Goal: Task Accomplishment & Management: Use online tool/utility

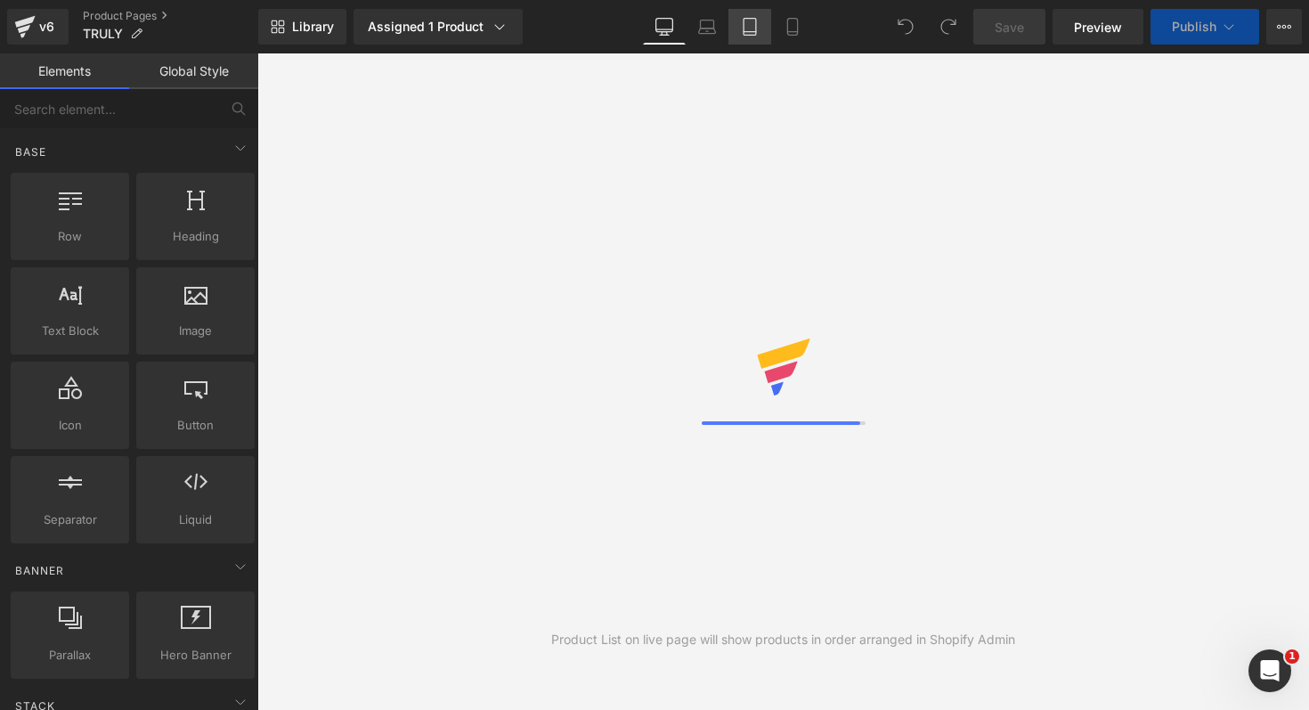
click at [757, 33] on icon at bounding box center [750, 27] width 18 height 18
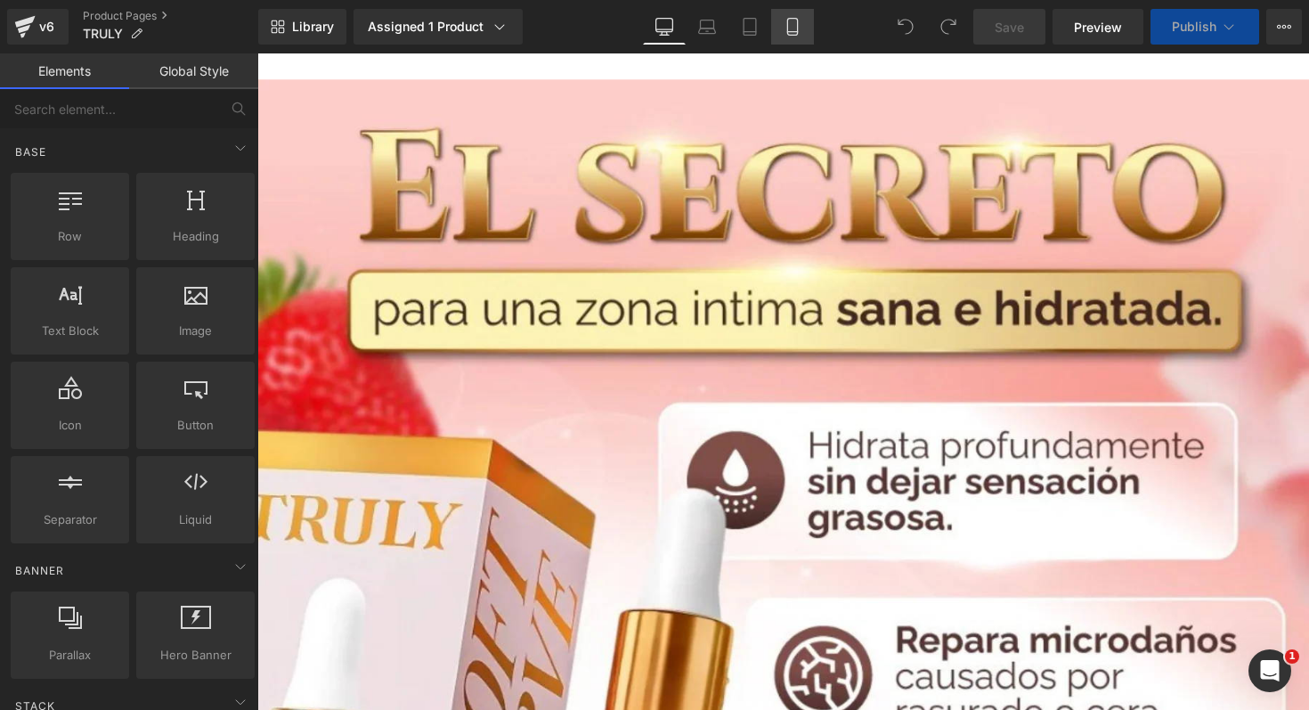
click at [796, 28] on icon at bounding box center [793, 27] width 18 height 18
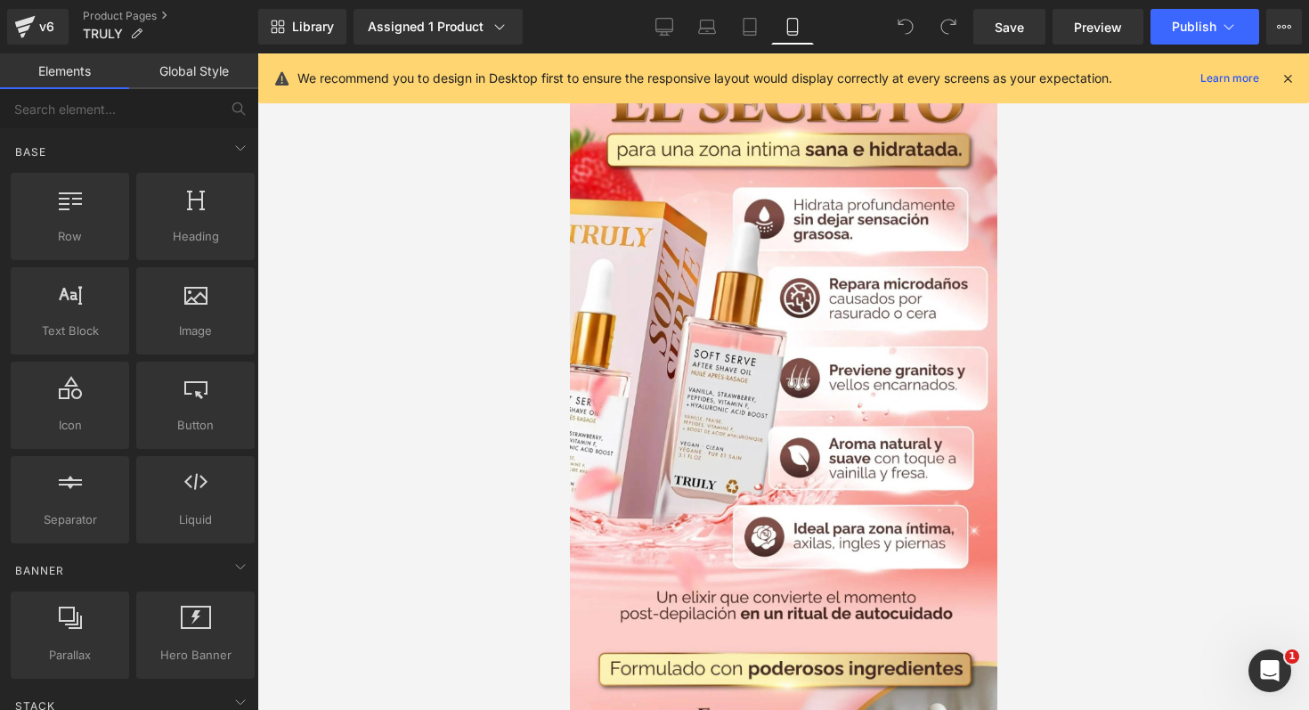
click at [1289, 81] on icon at bounding box center [1288, 78] width 16 height 16
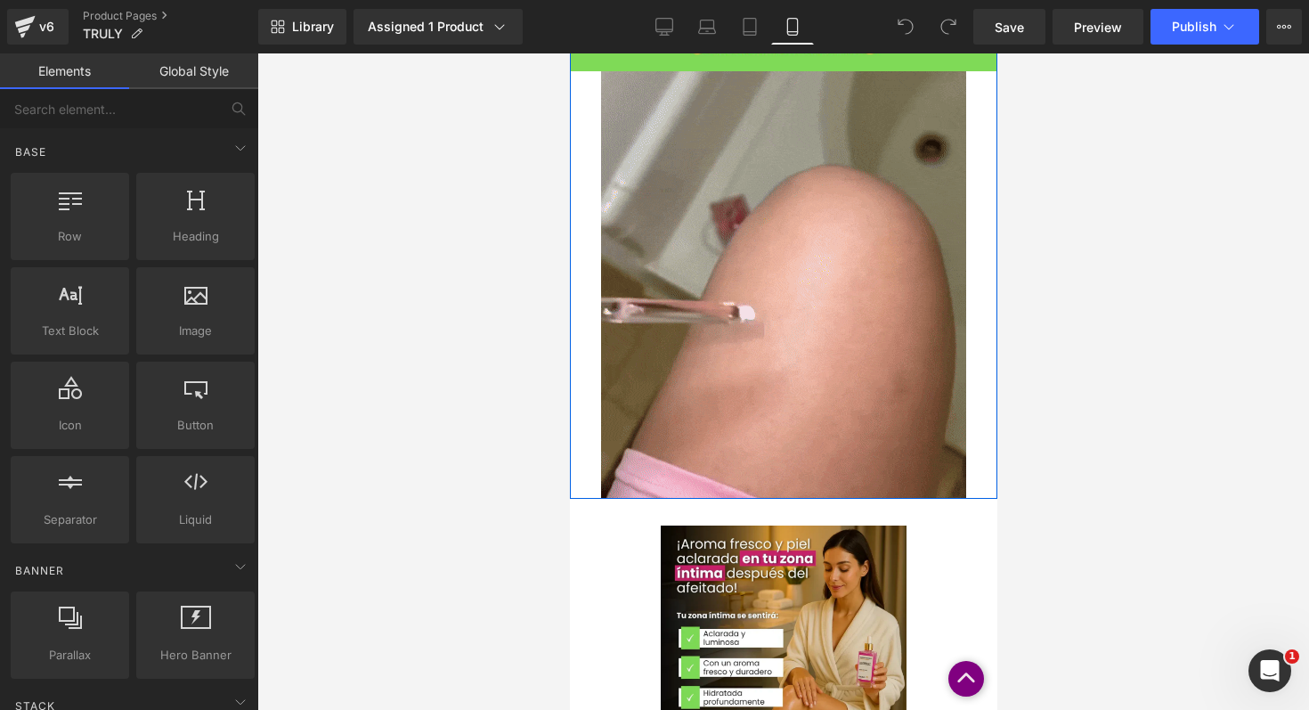
scroll to position [1280, 0]
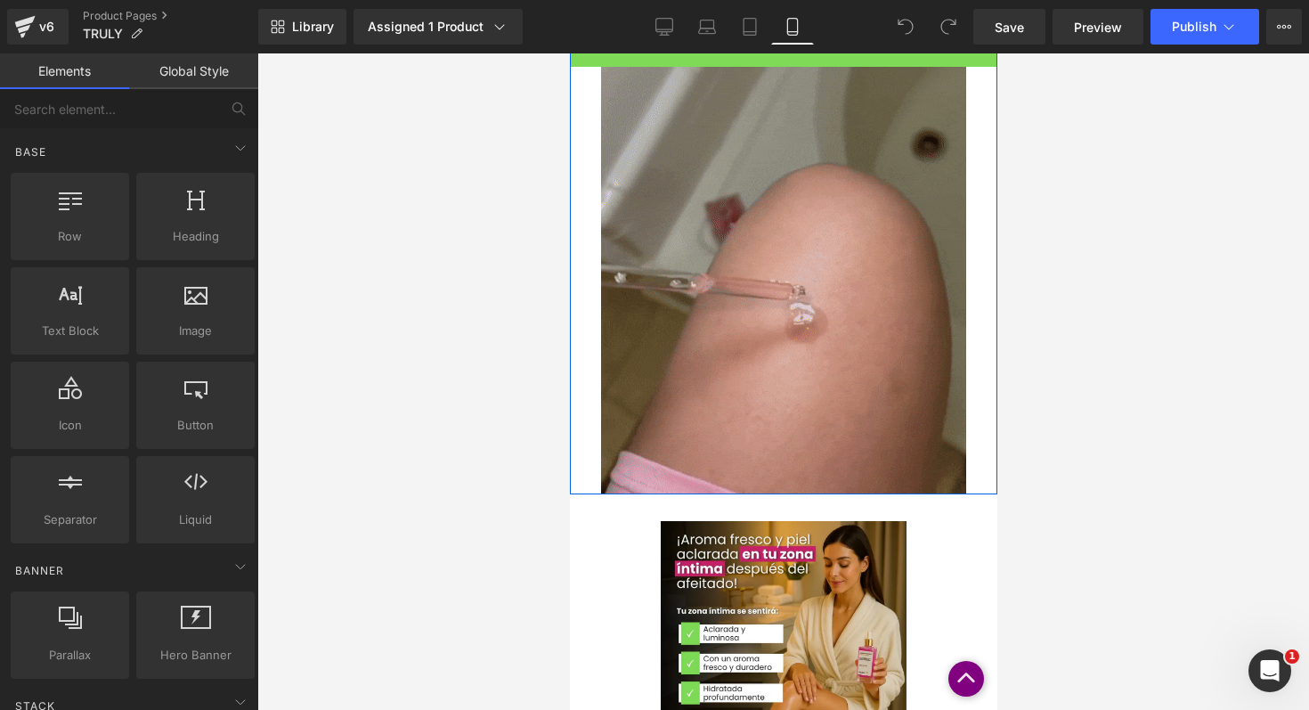
click at [877, 316] on img at bounding box center [782, 280] width 365 height 427
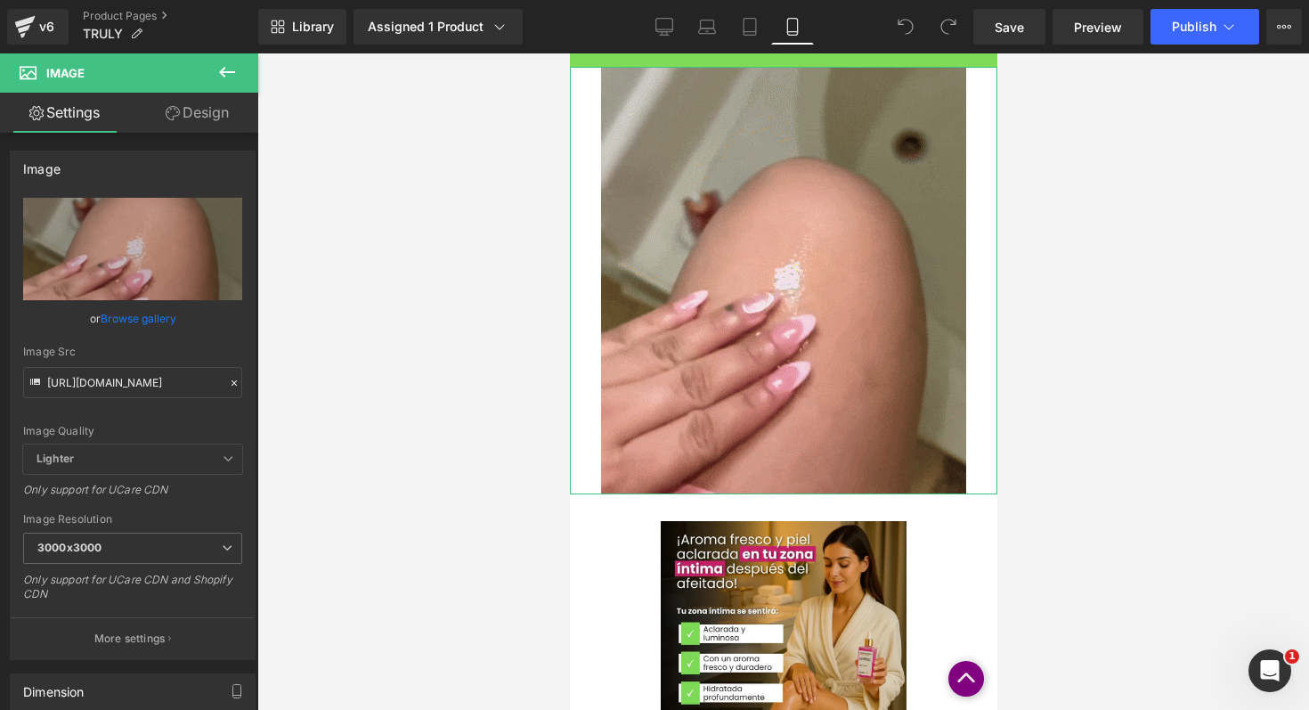
click at [184, 122] on link "Design" at bounding box center [197, 113] width 129 height 40
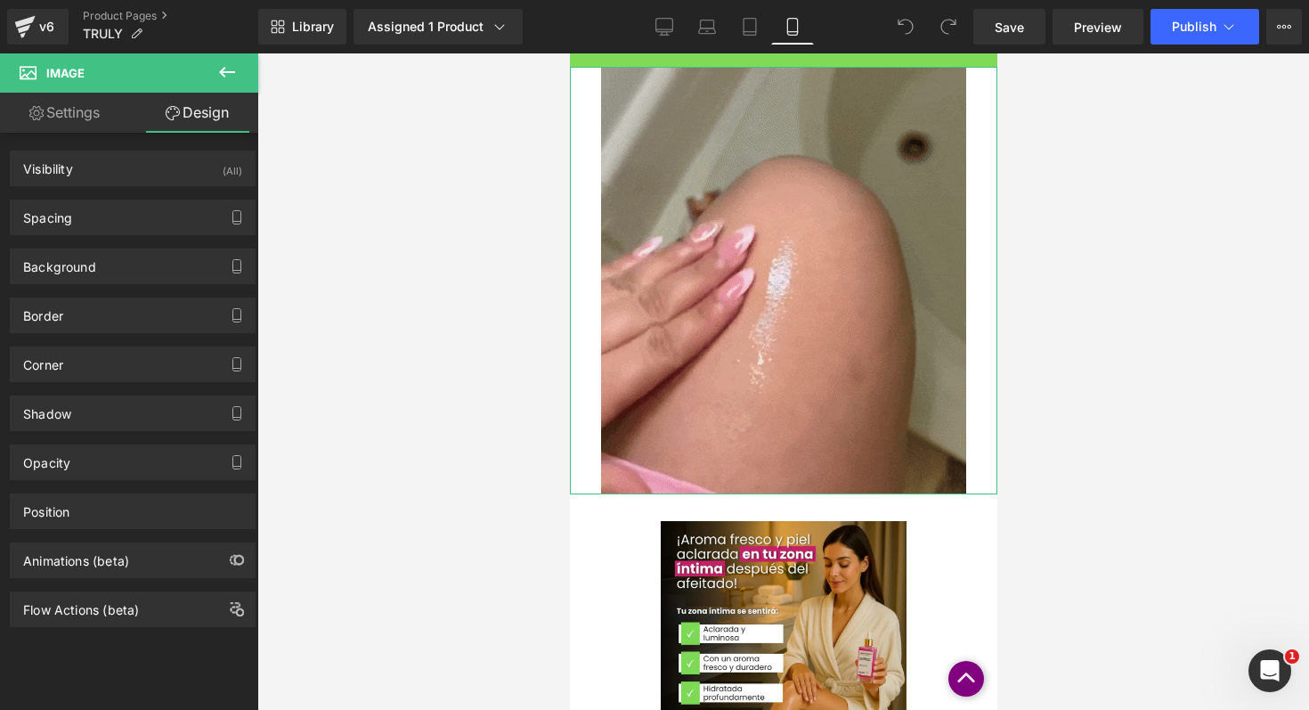
click at [106, 123] on link "Settings" at bounding box center [64, 113] width 129 height 40
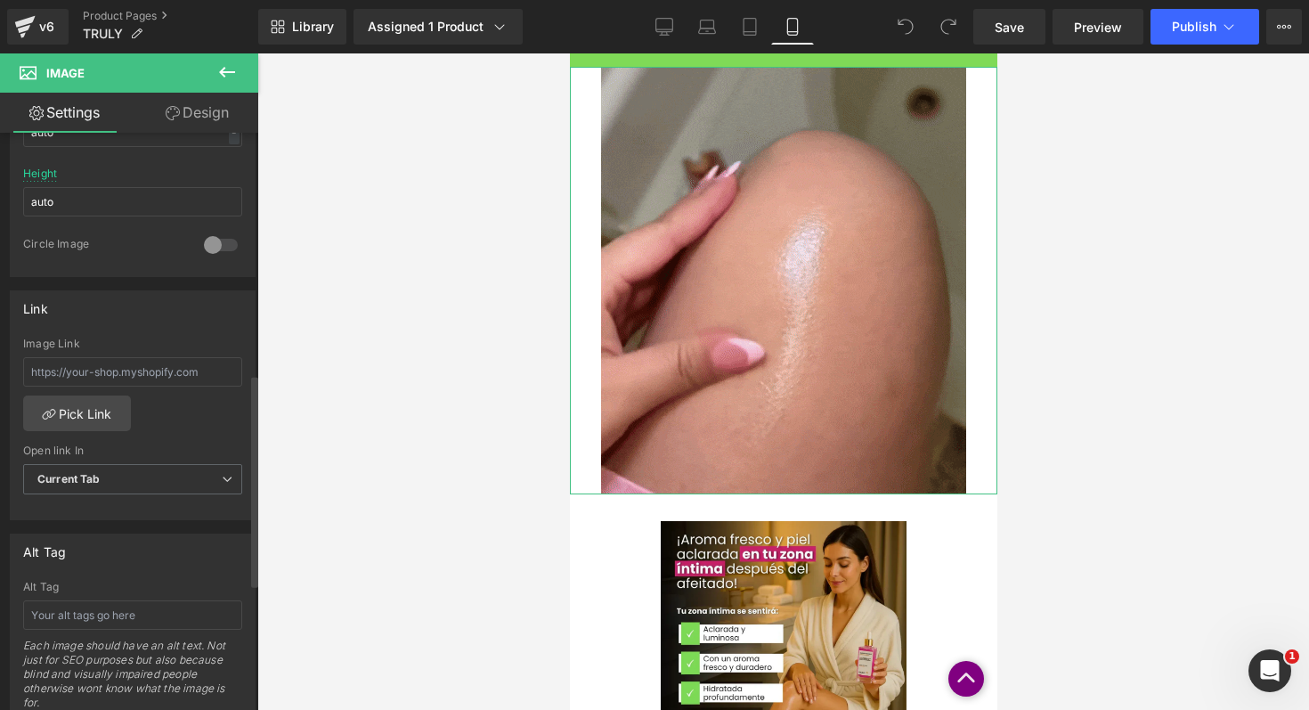
scroll to position [609, 0]
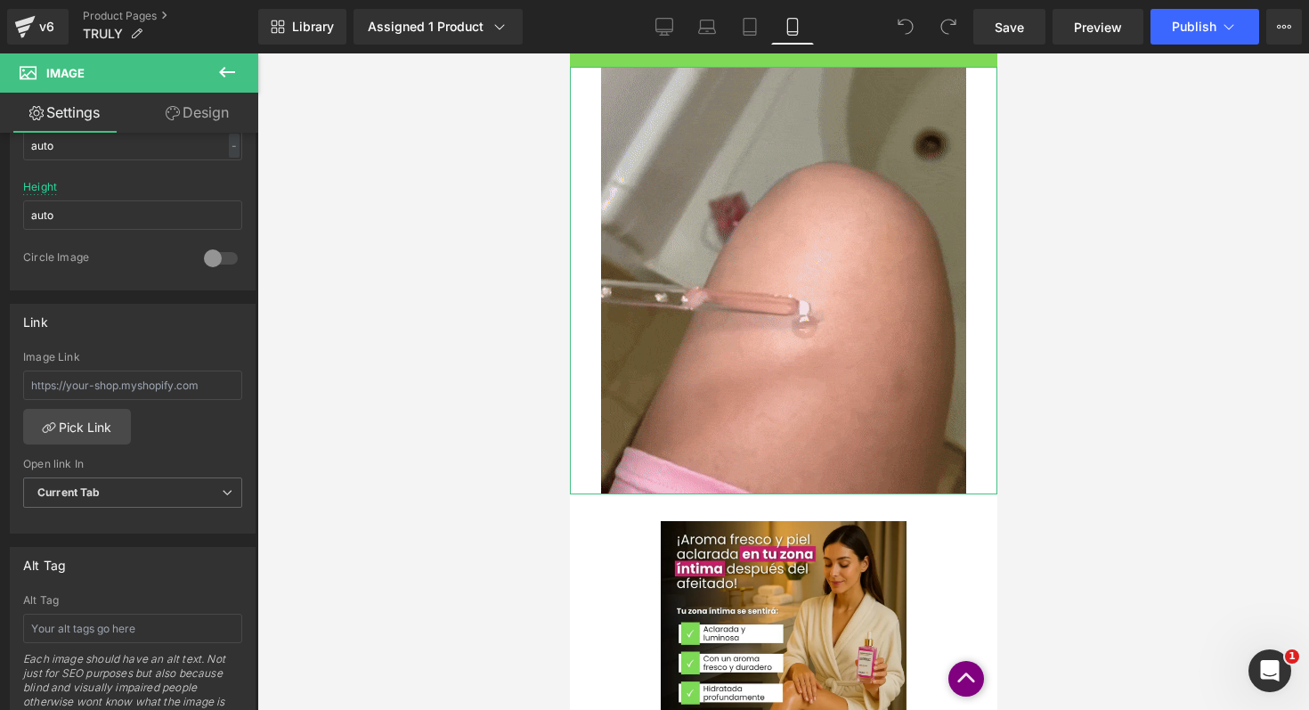
click at [208, 115] on link "Design" at bounding box center [197, 113] width 129 height 40
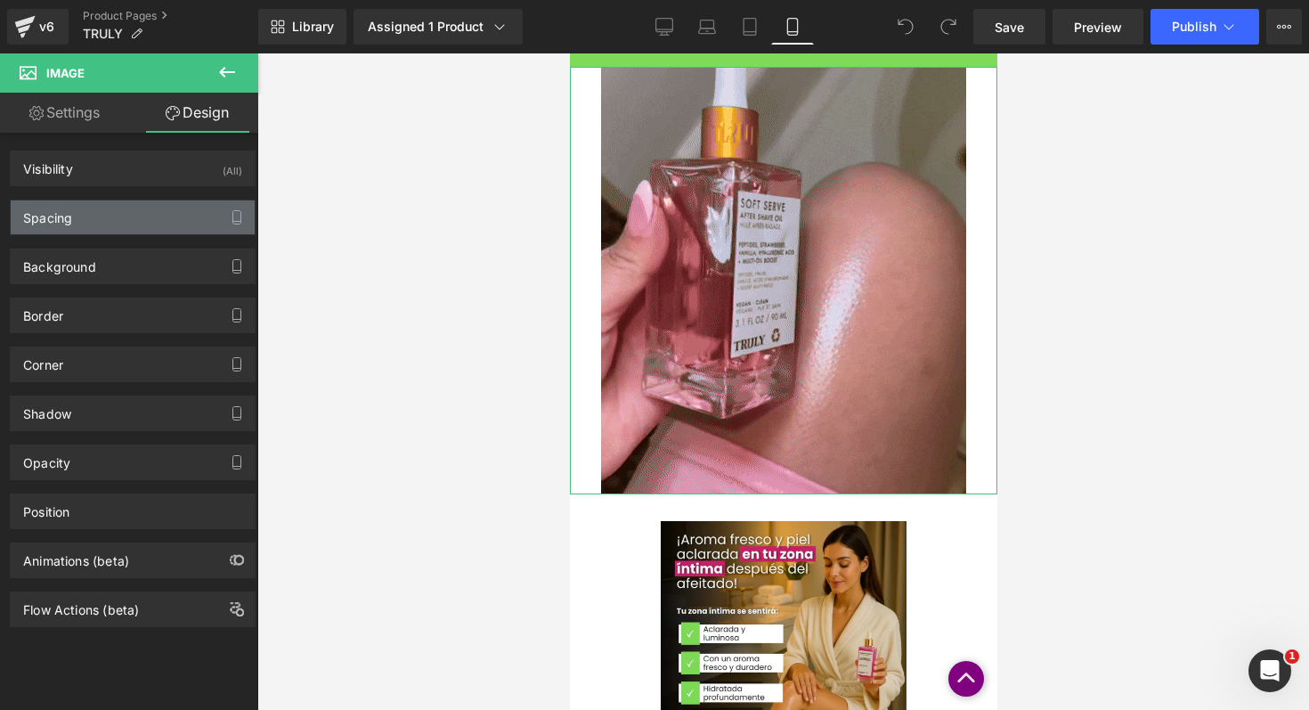
click at [203, 232] on div "Spacing" at bounding box center [133, 217] width 244 height 34
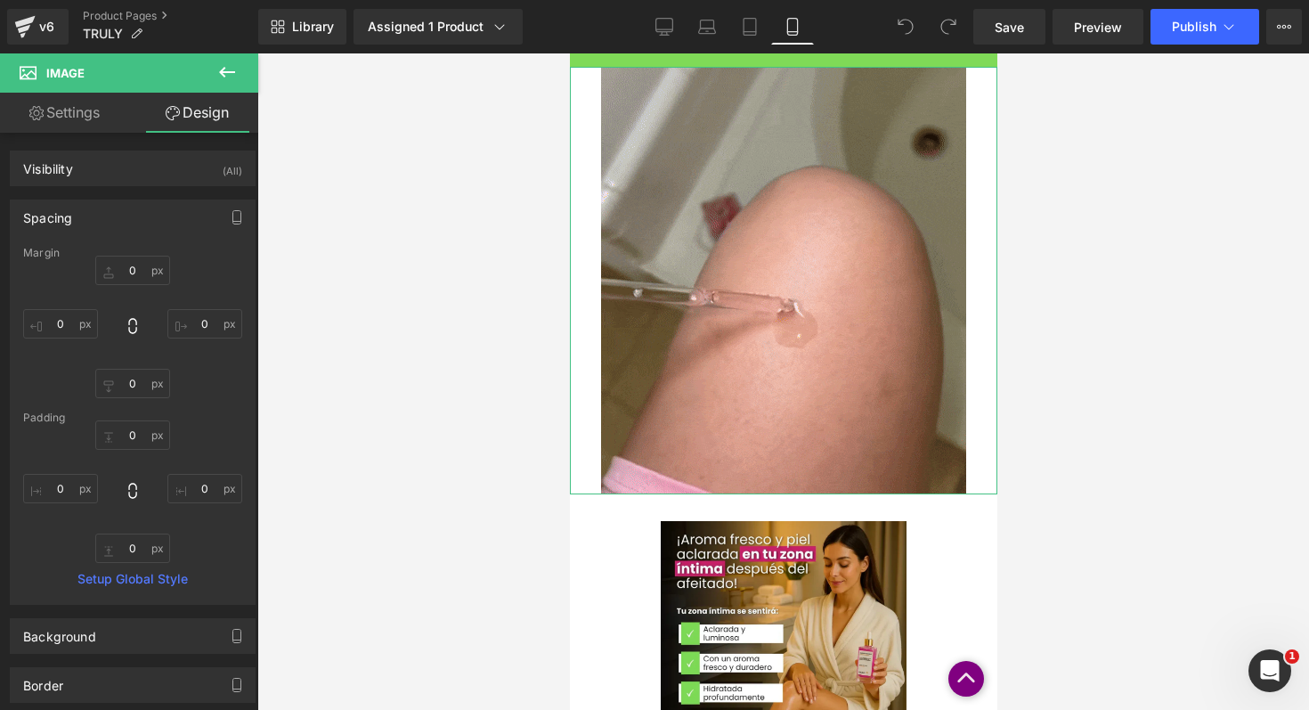
click at [83, 102] on link "Settings" at bounding box center [64, 113] width 129 height 40
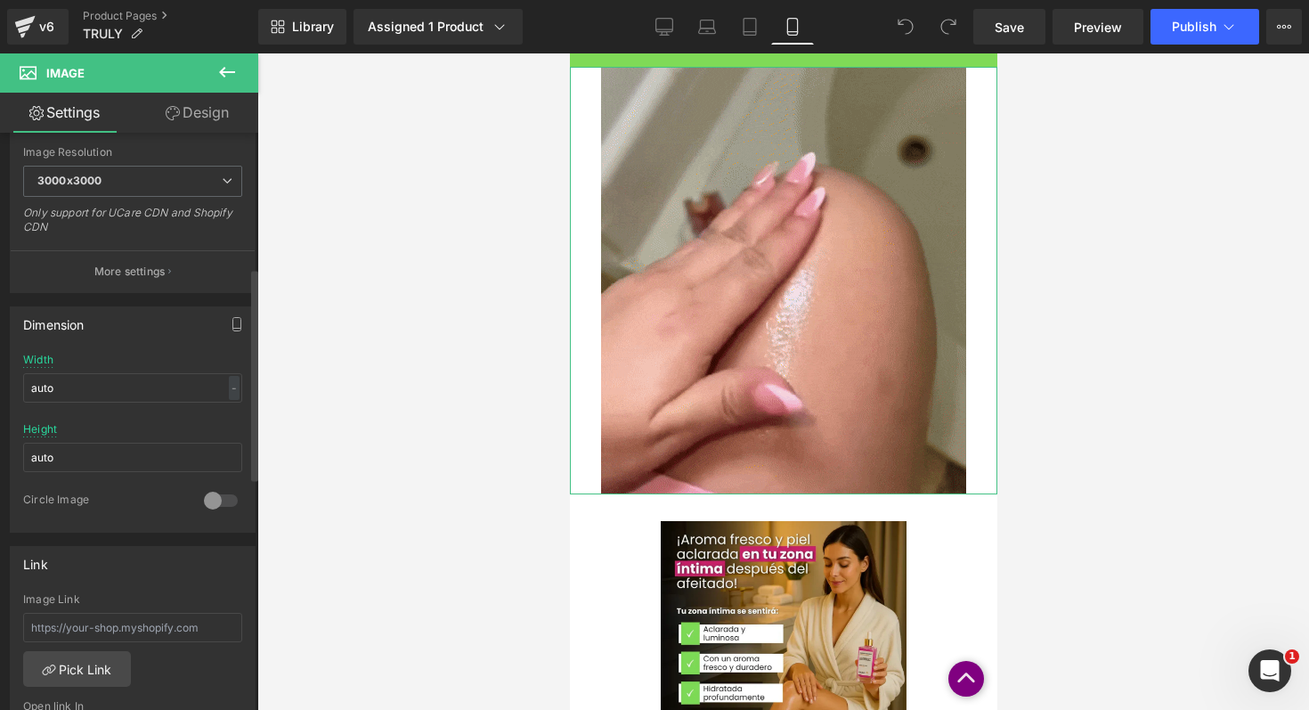
scroll to position [364, 0]
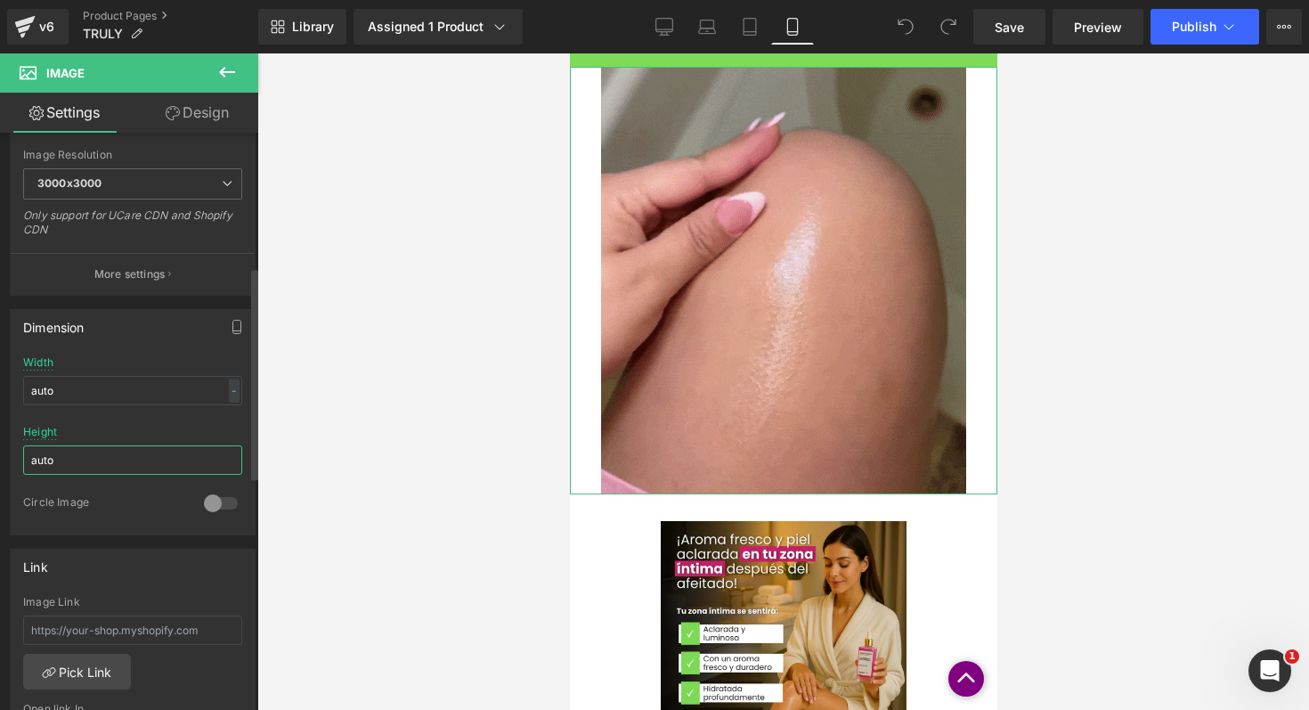
click at [77, 460] on input "auto" at bounding box center [132, 459] width 219 height 29
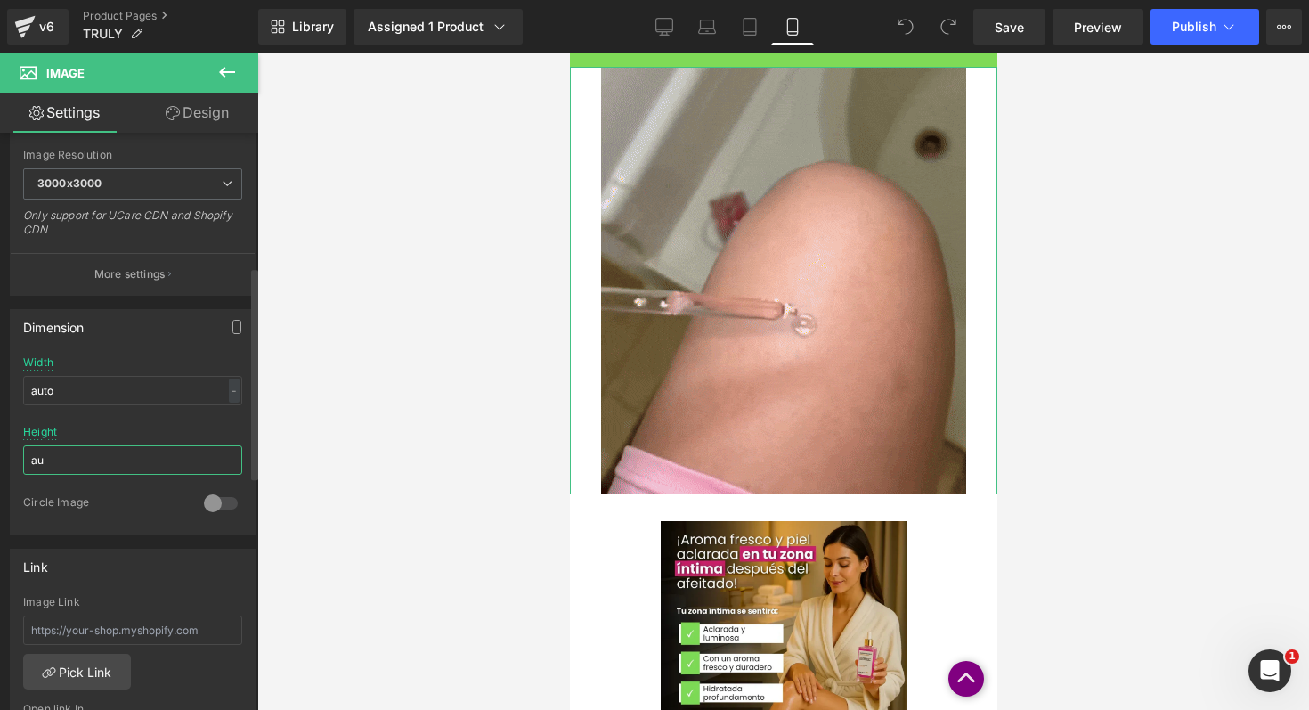
type input "a"
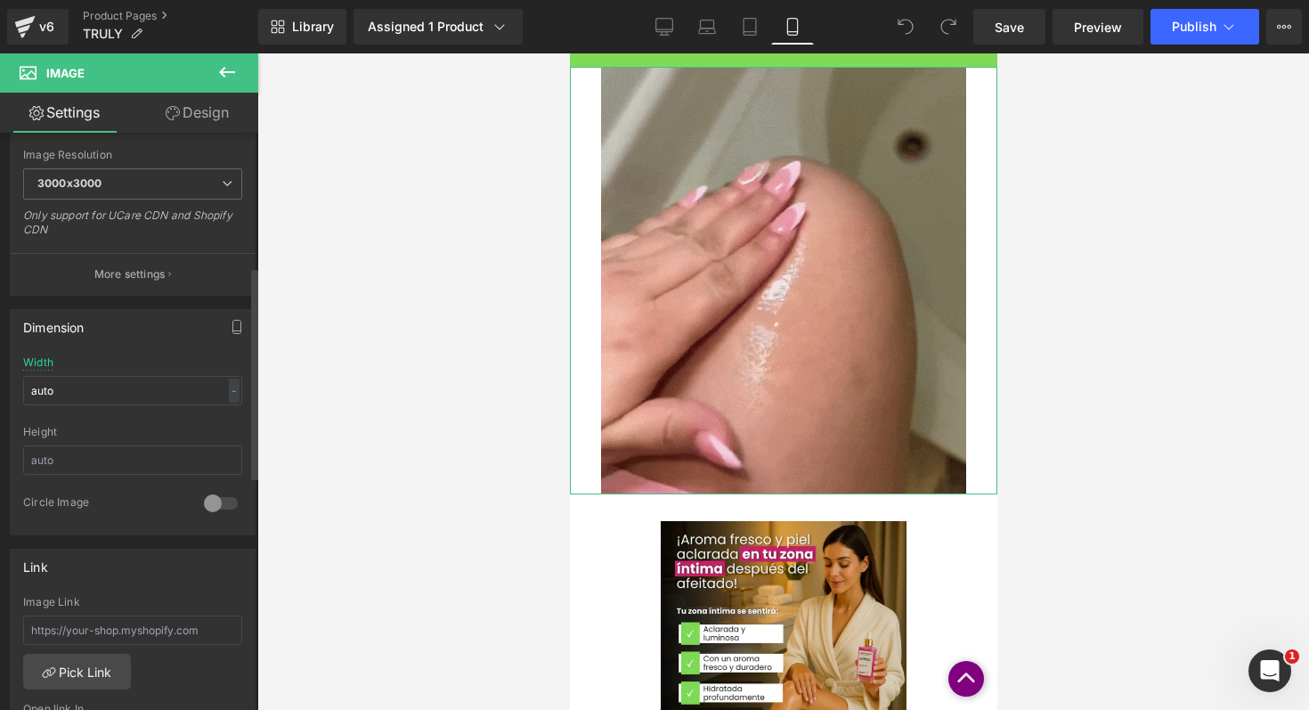
click at [107, 371] on div "Width auto - % px" at bounding box center [132, 390] width 219 height 69
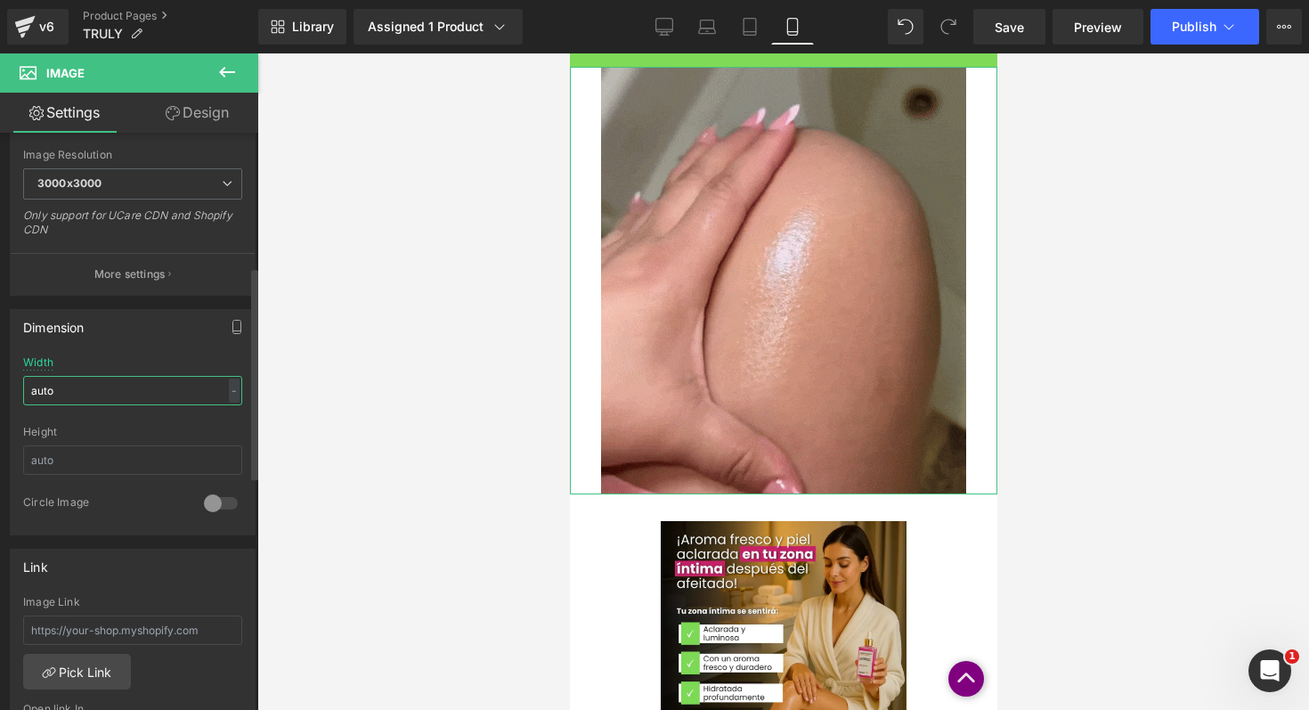
click at [107, 383] on input "auto" at bounding box center [132, 390] width 219 height 29
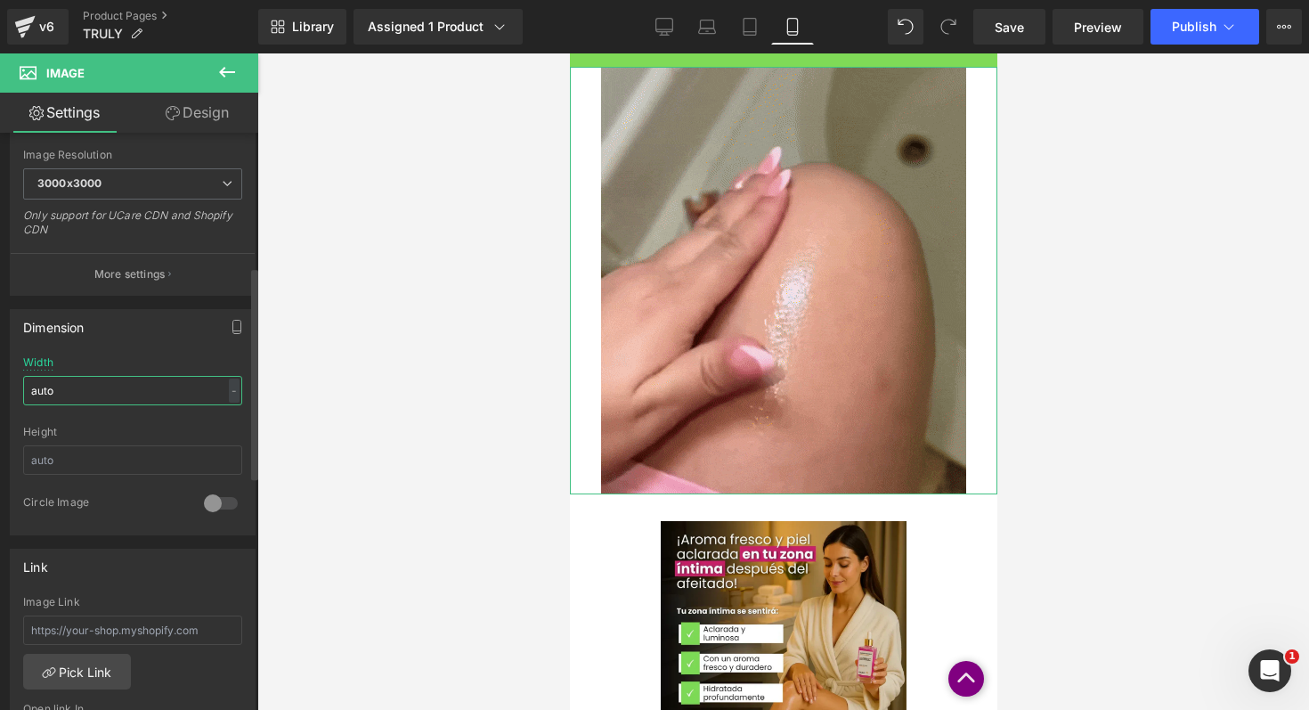
click at [107, 383] on input "auto" at bounding box center [132, 390] width 219 height 29
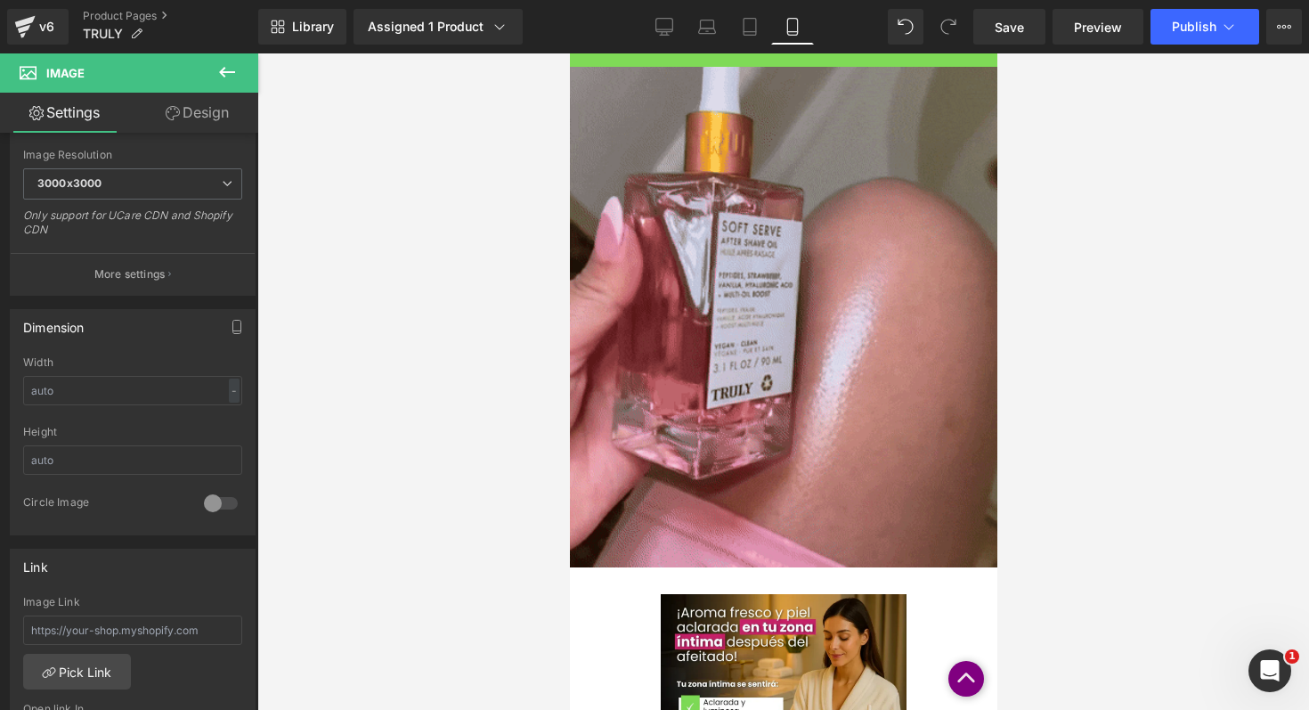
click at [387, 351] on div at bounding box center [783, 381] width 1052 height 656
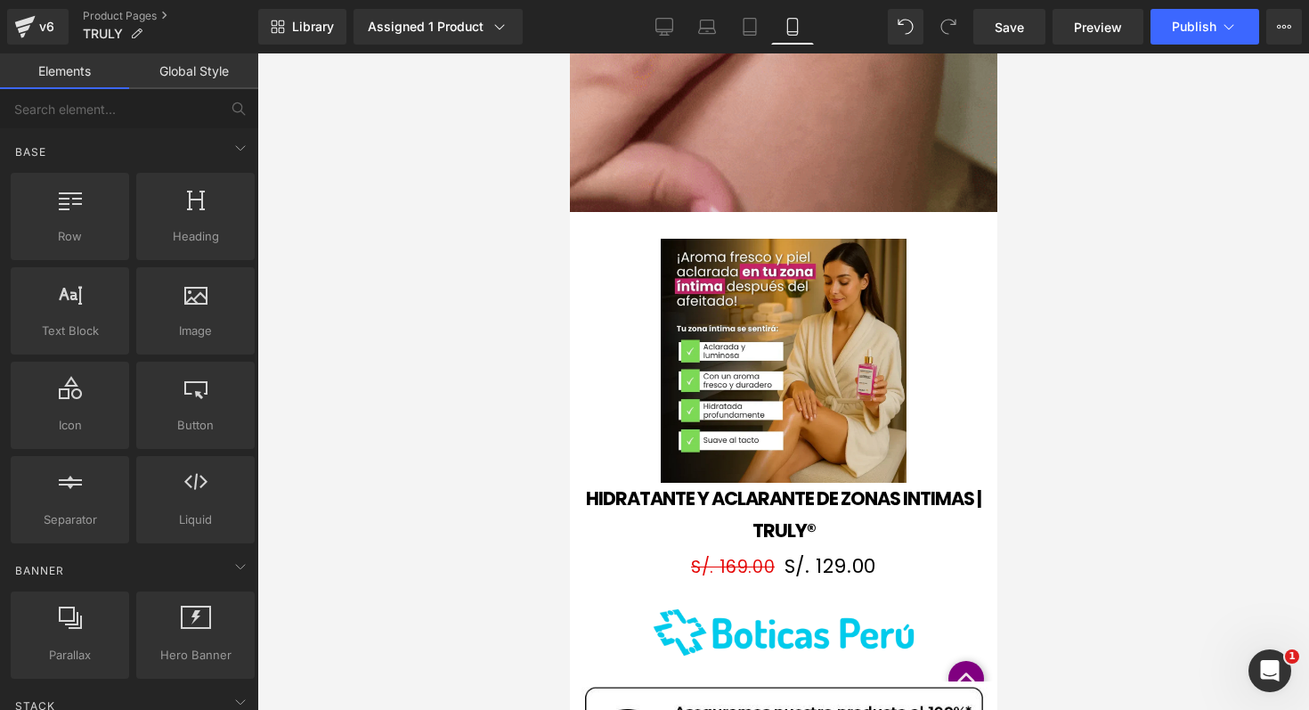
scroll to position [1646, 0]
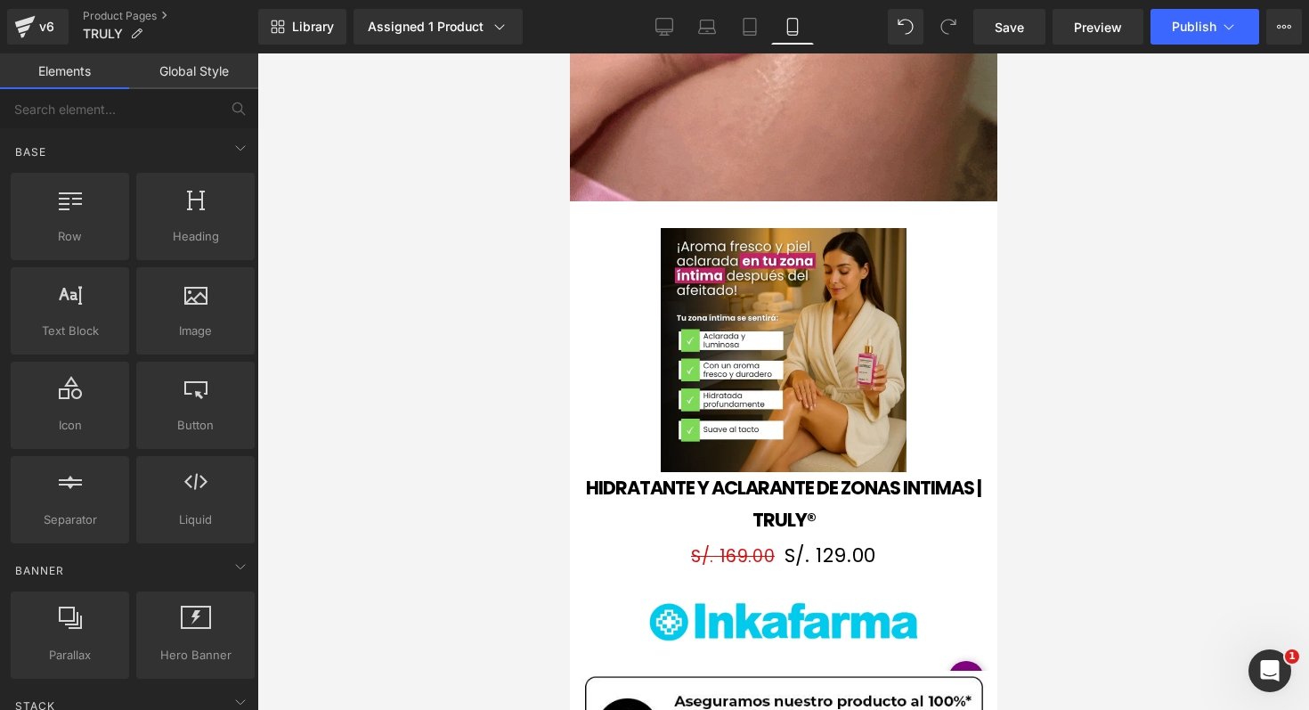
click at [842, 281] on img at bounding box center [783, 350] width 246 height 244
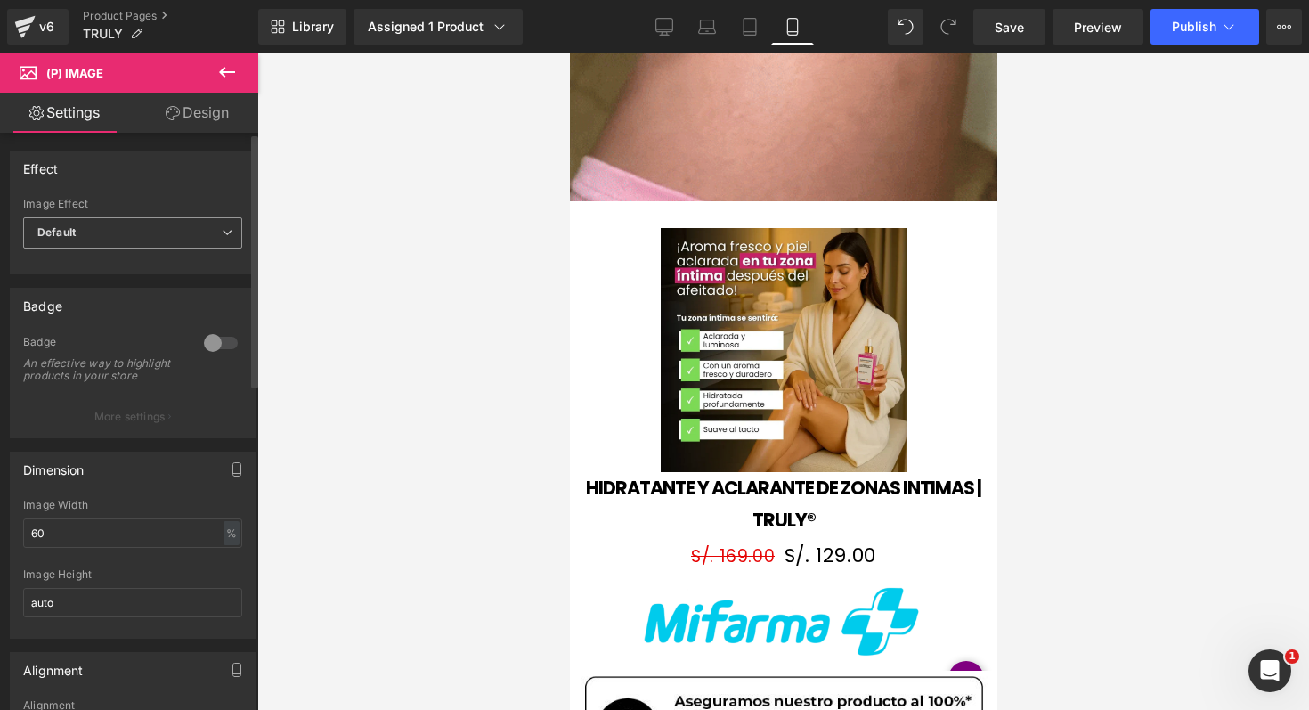
click at [187, 224] on span "Default" at bounding box center [132, 232] width 219 height 31
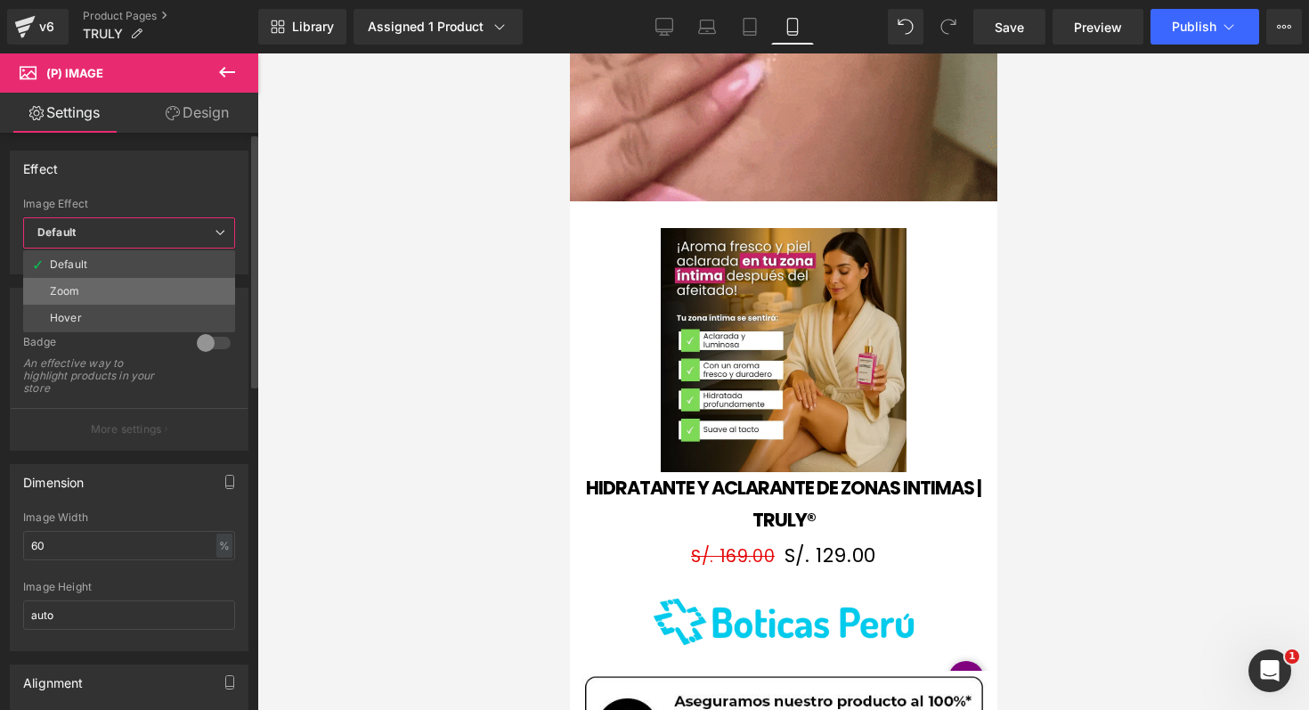
click at [128, 290] on li "Zoom" at bounding box center [129, 291] width 212 height 27
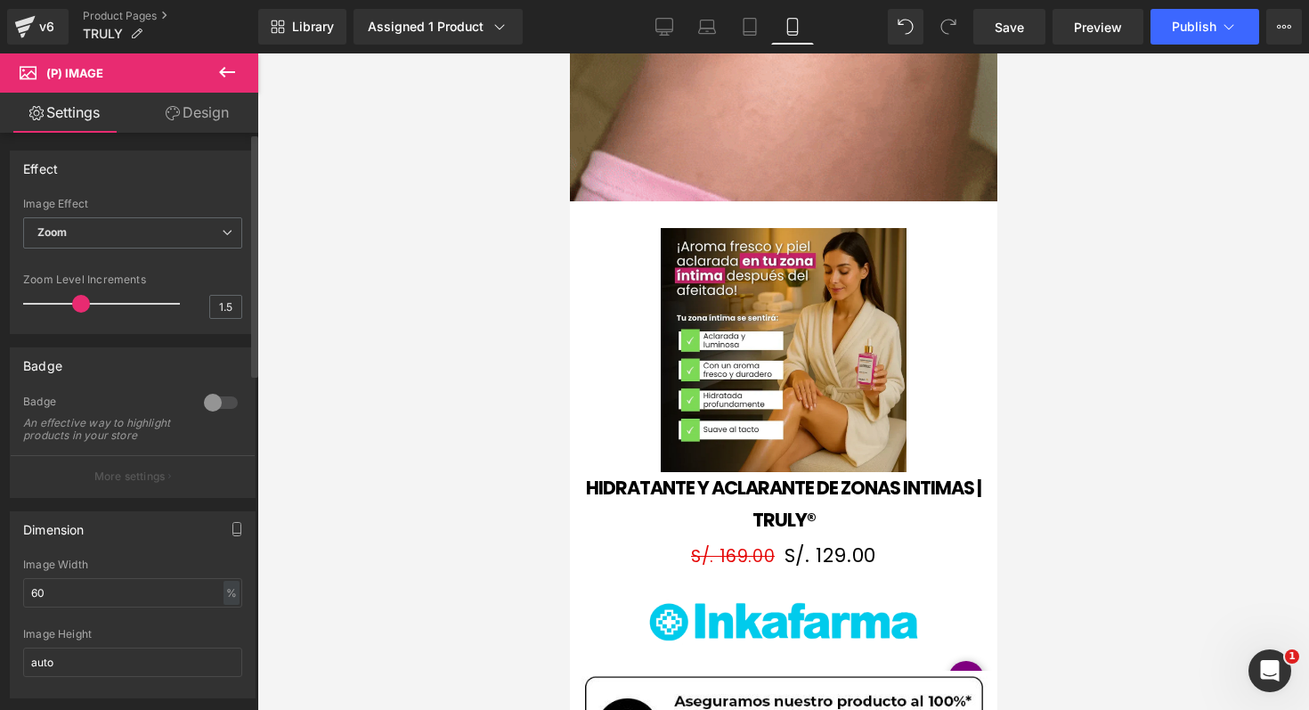
drag, startPoint x: 55, startPoint y: 305, endPoint x: 85, endPoint y: 312, distance: 30.9
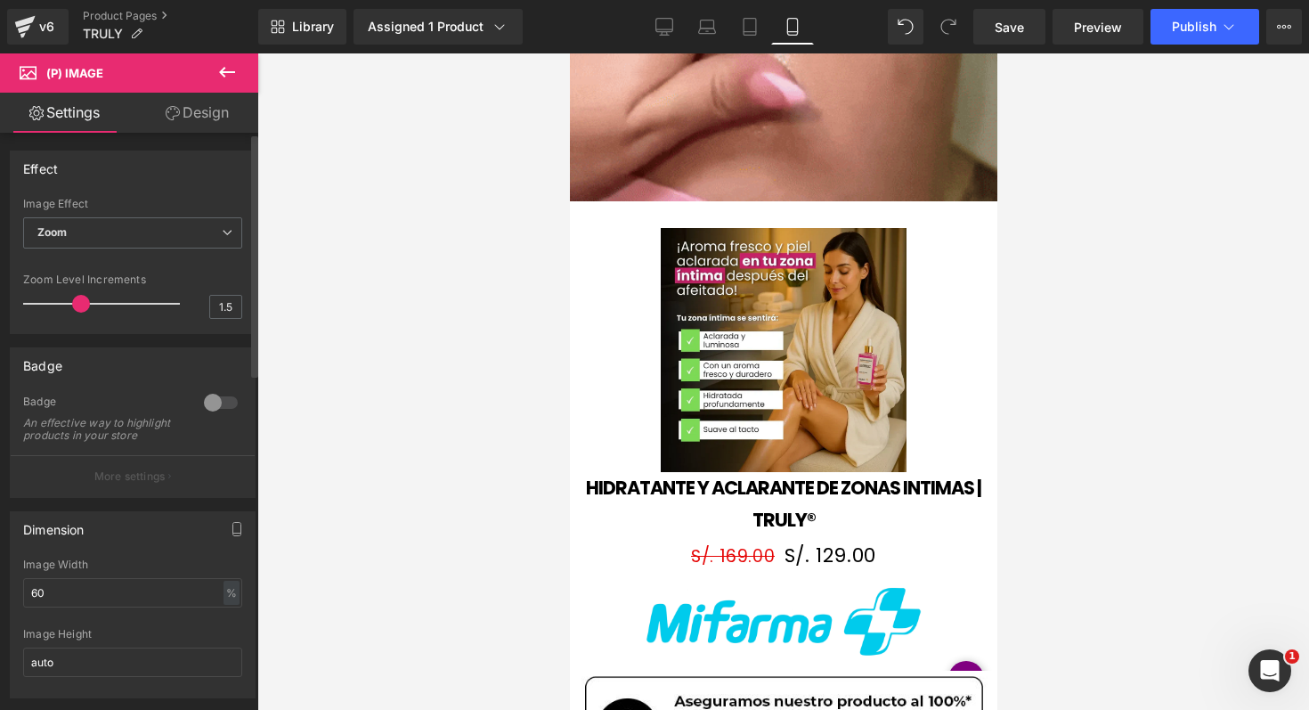
click at [85, 312] on div at bounding box center [106, 304] width 148 height 36
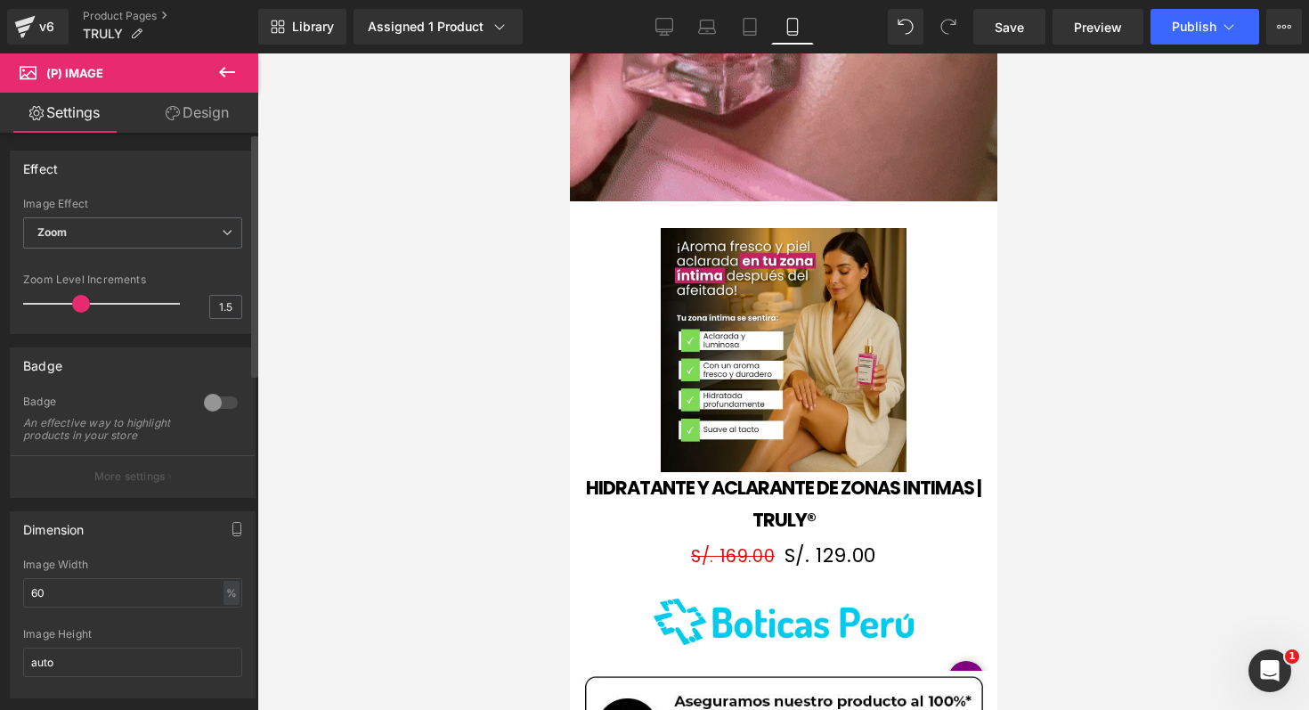
type input "1.2"
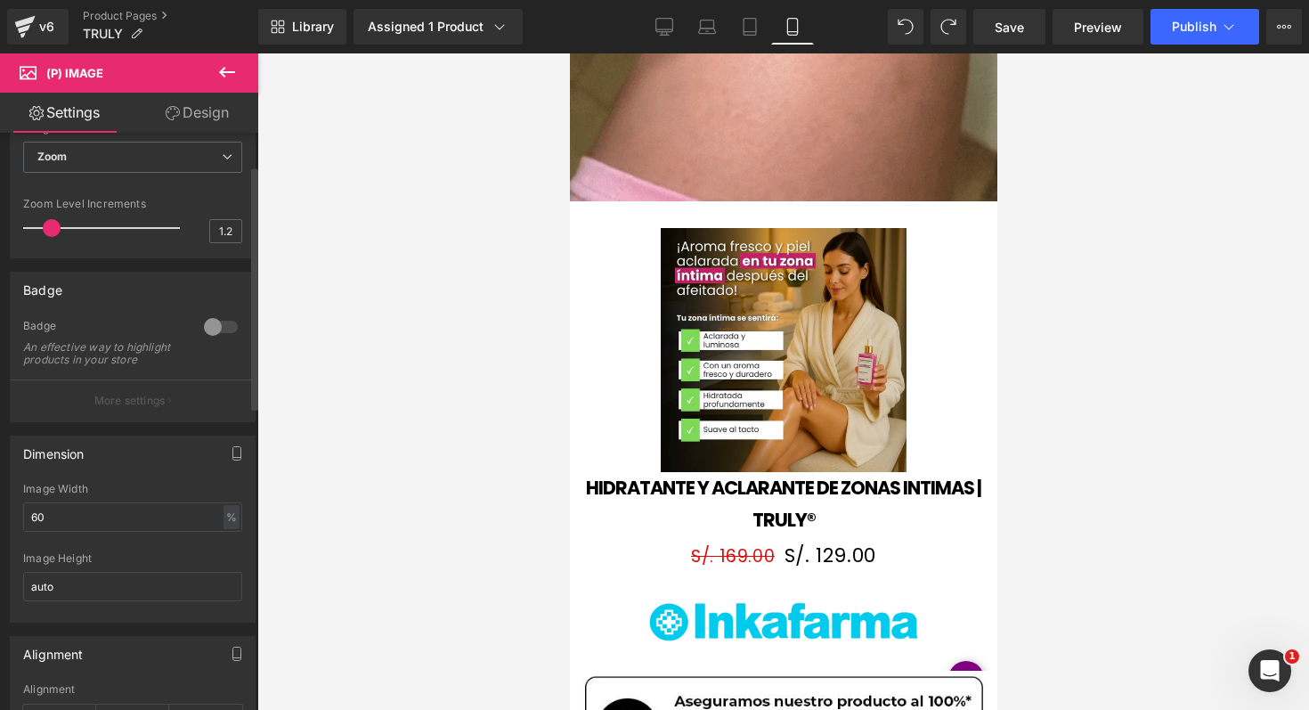
scroll to position [77, 0]
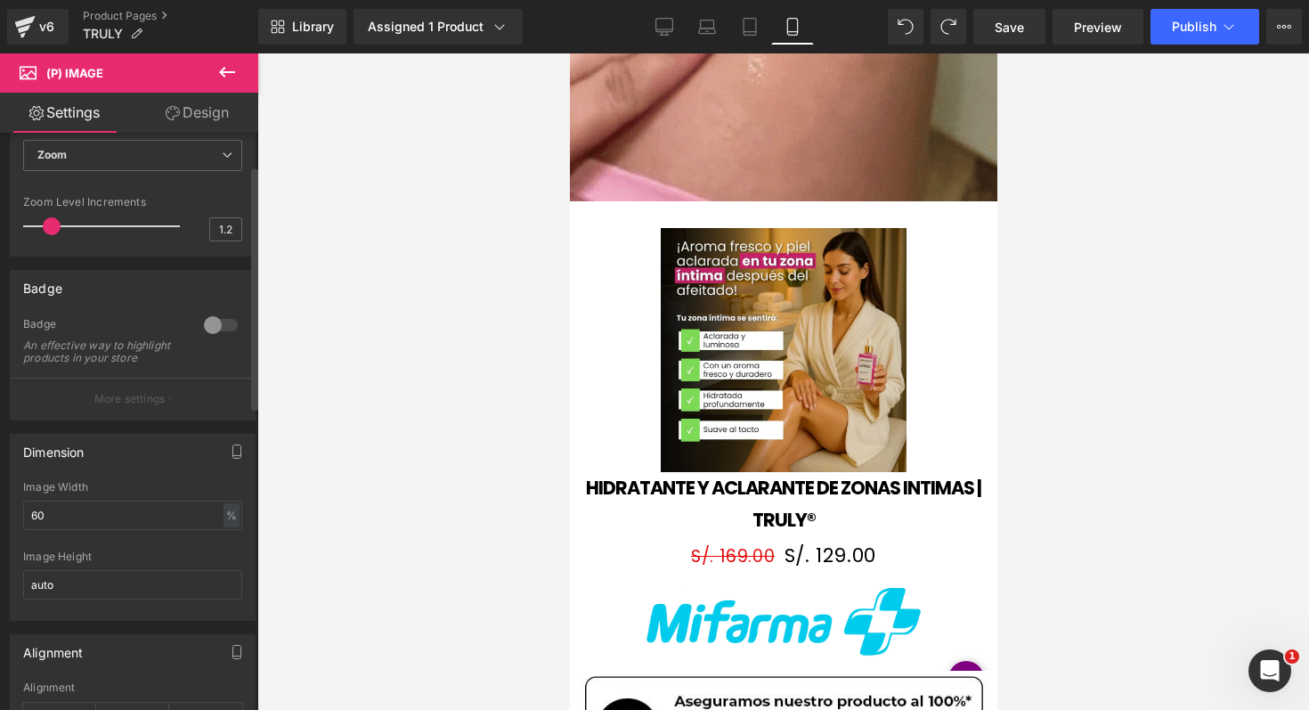
click at [214, 329] on div at bounding box center [220, 325] width 43 height 28
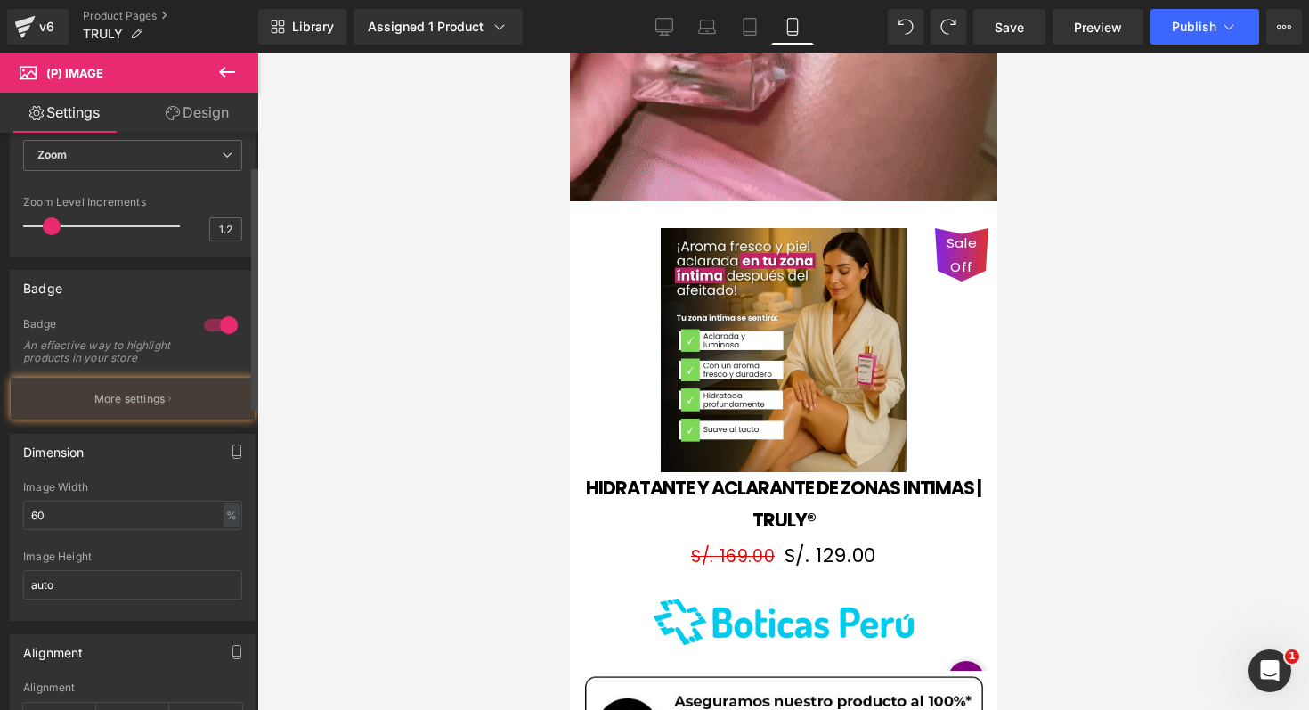
click at [214, 329] on div at bounding box center [220, 325] width 43 height 28
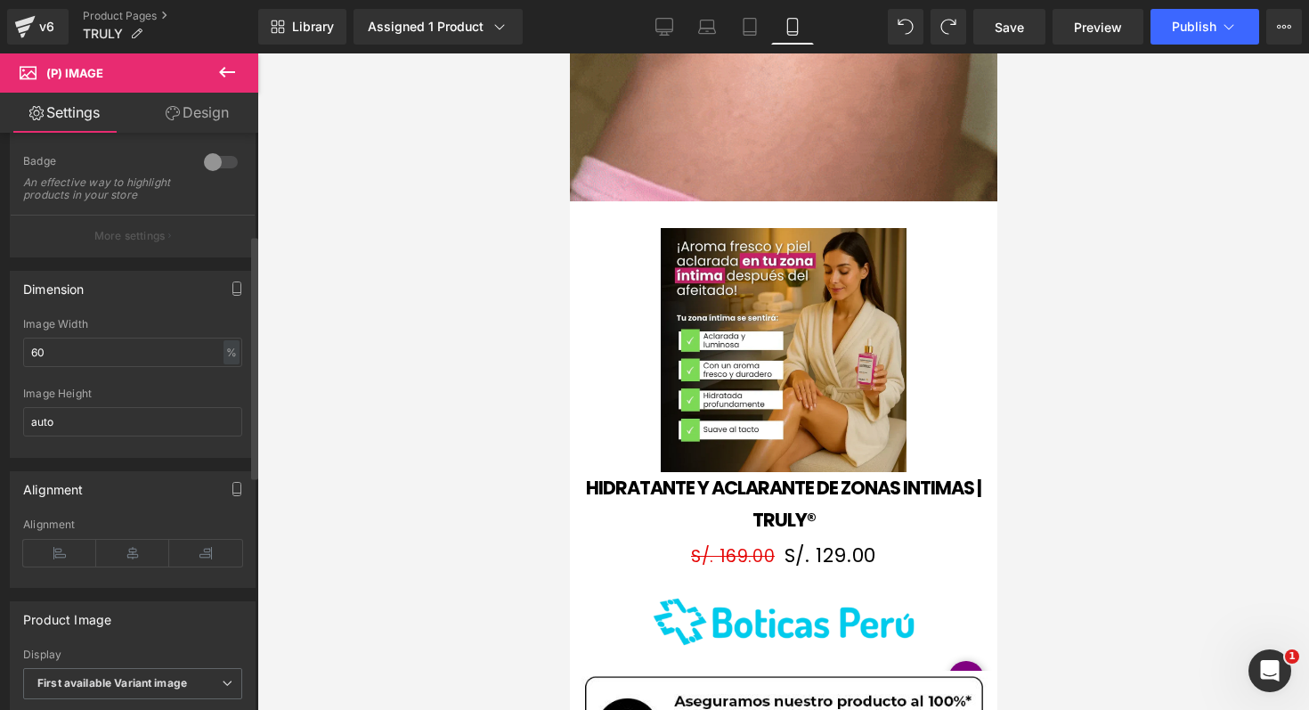
scroll to position [242, 0]
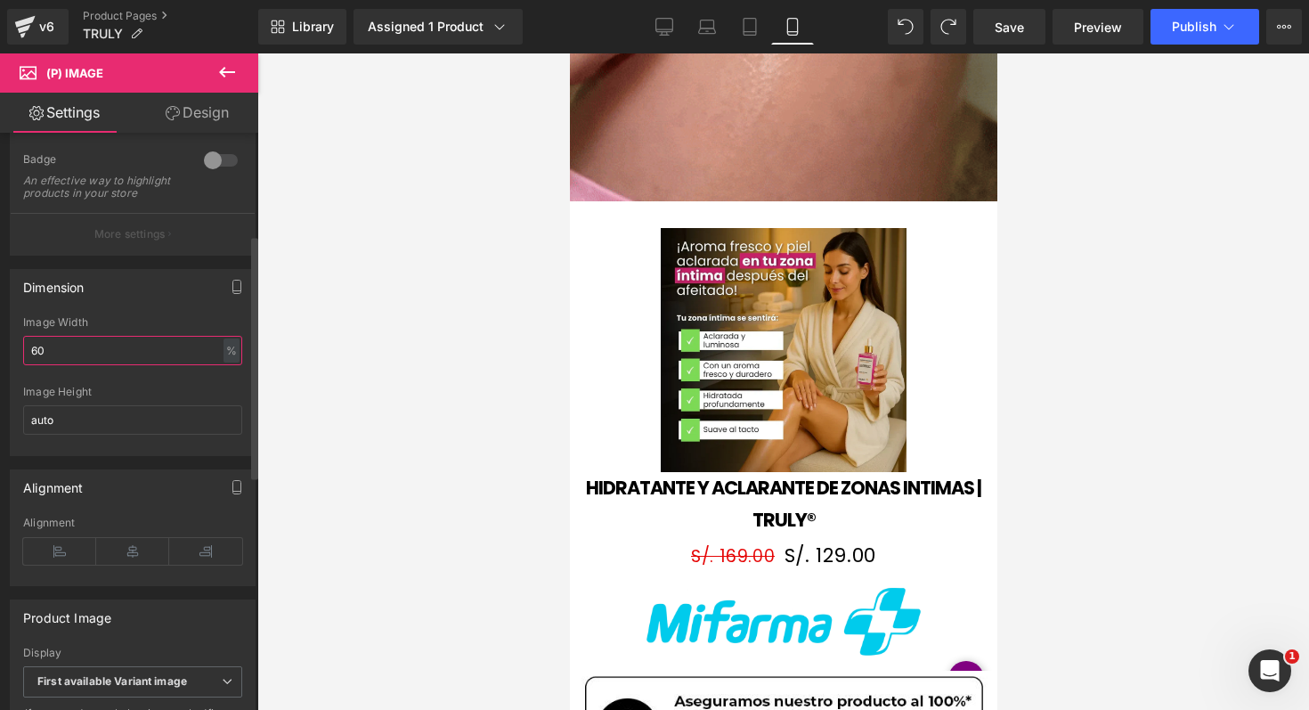
click at [160, 365] on input "60" at bounding box center [132, 350] width 219 height 29
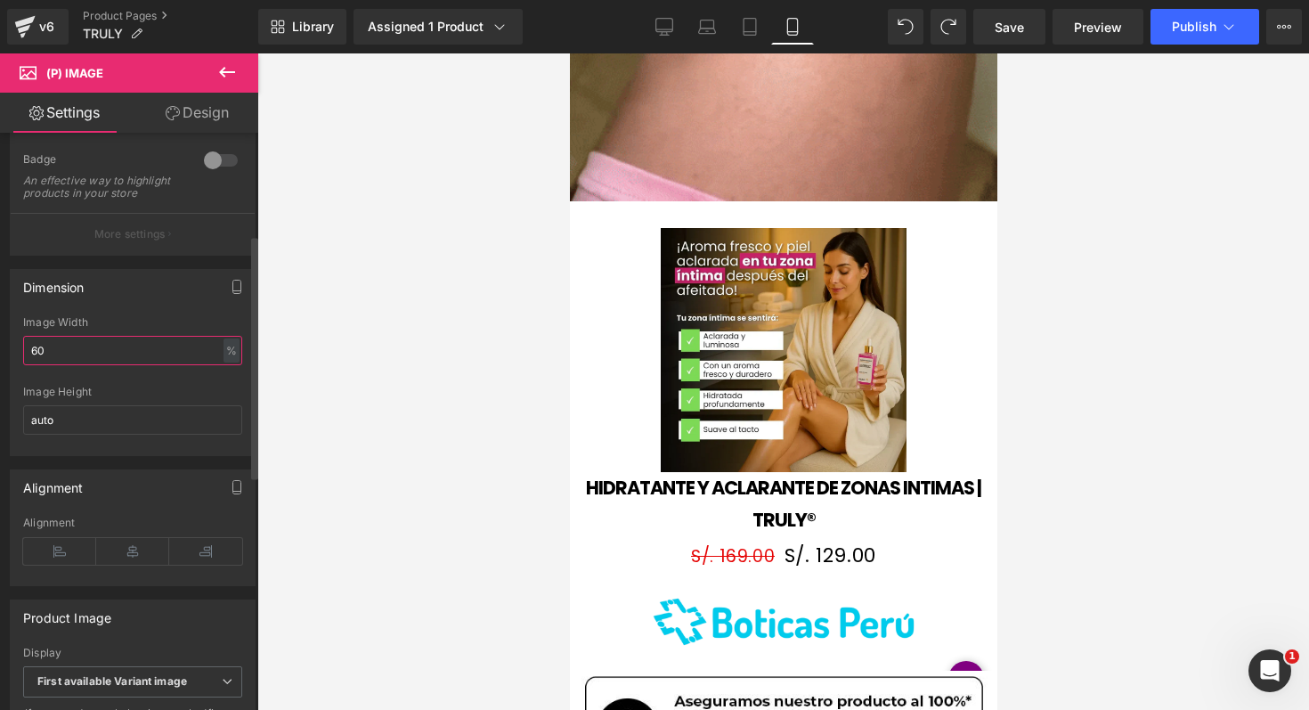
click at [160, 365] on input "60" at bounding box center [132, 350] width 219 height 29
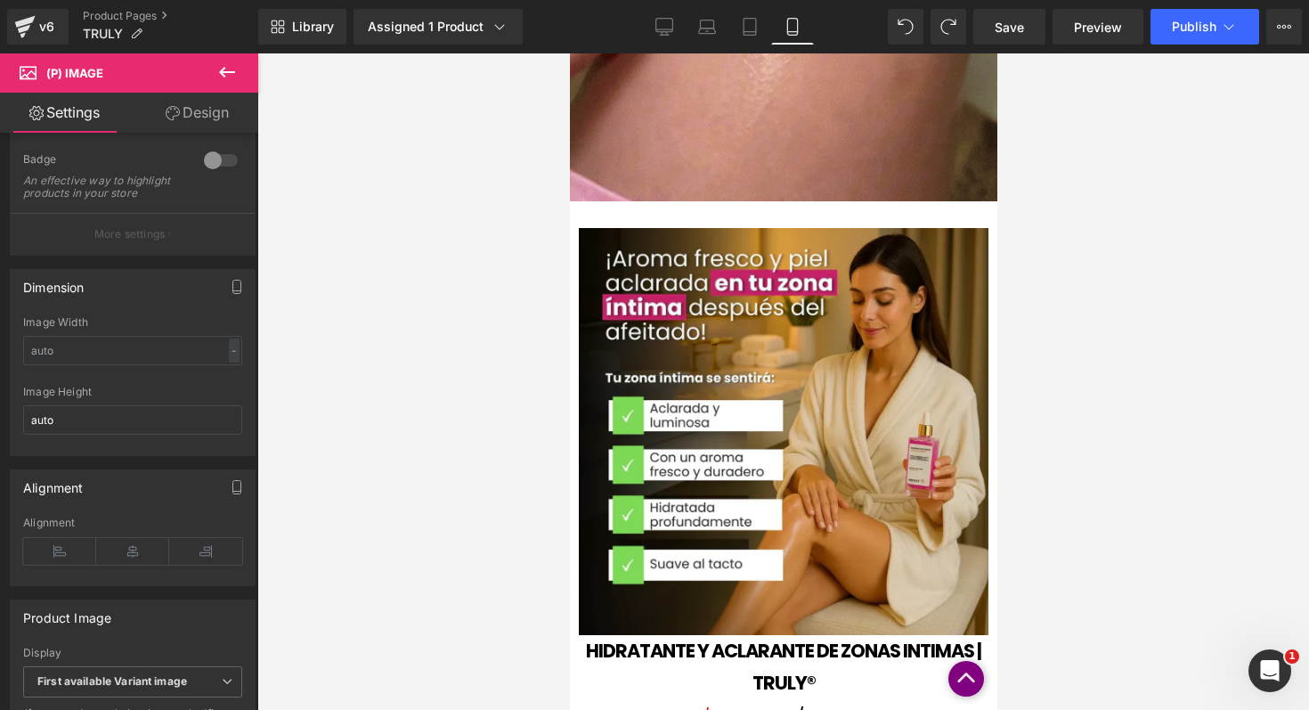
click at [315, 352] on div at bounding box center [783, 381] width 1052 height 656
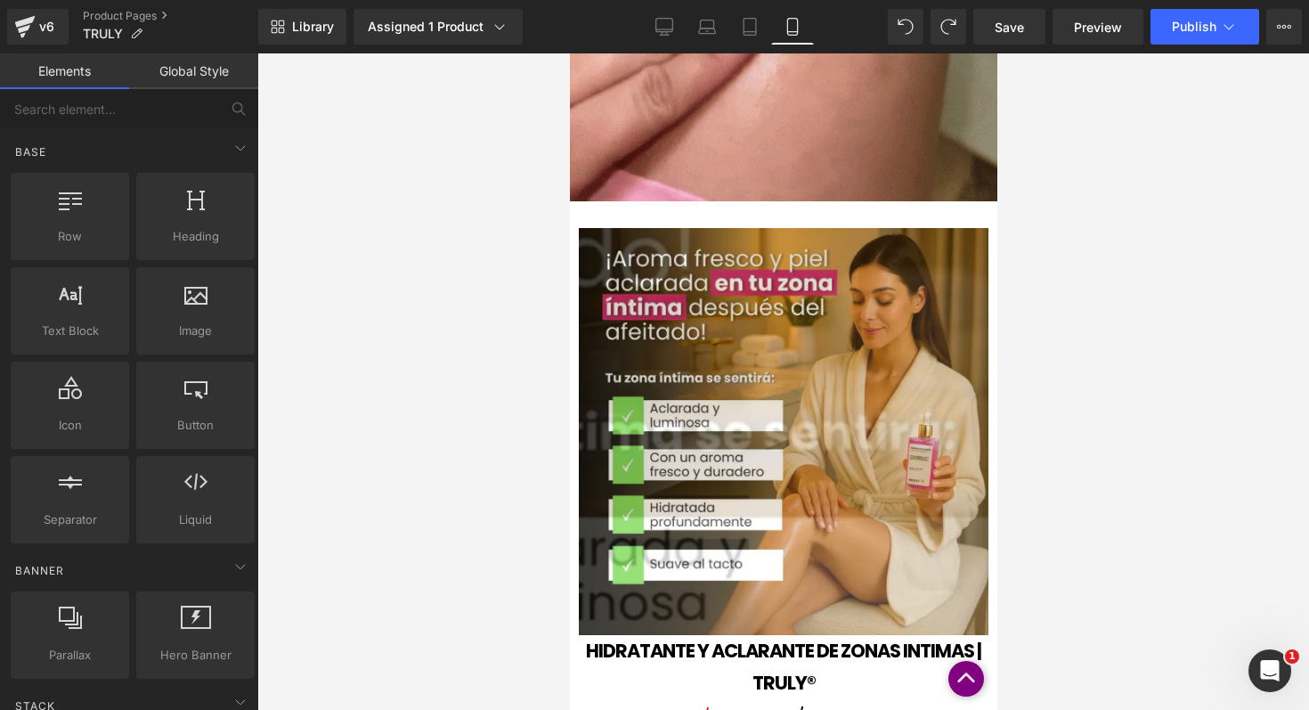
click at [706, 354] on img at bounding box center [989, 636] width 1562 height 1551
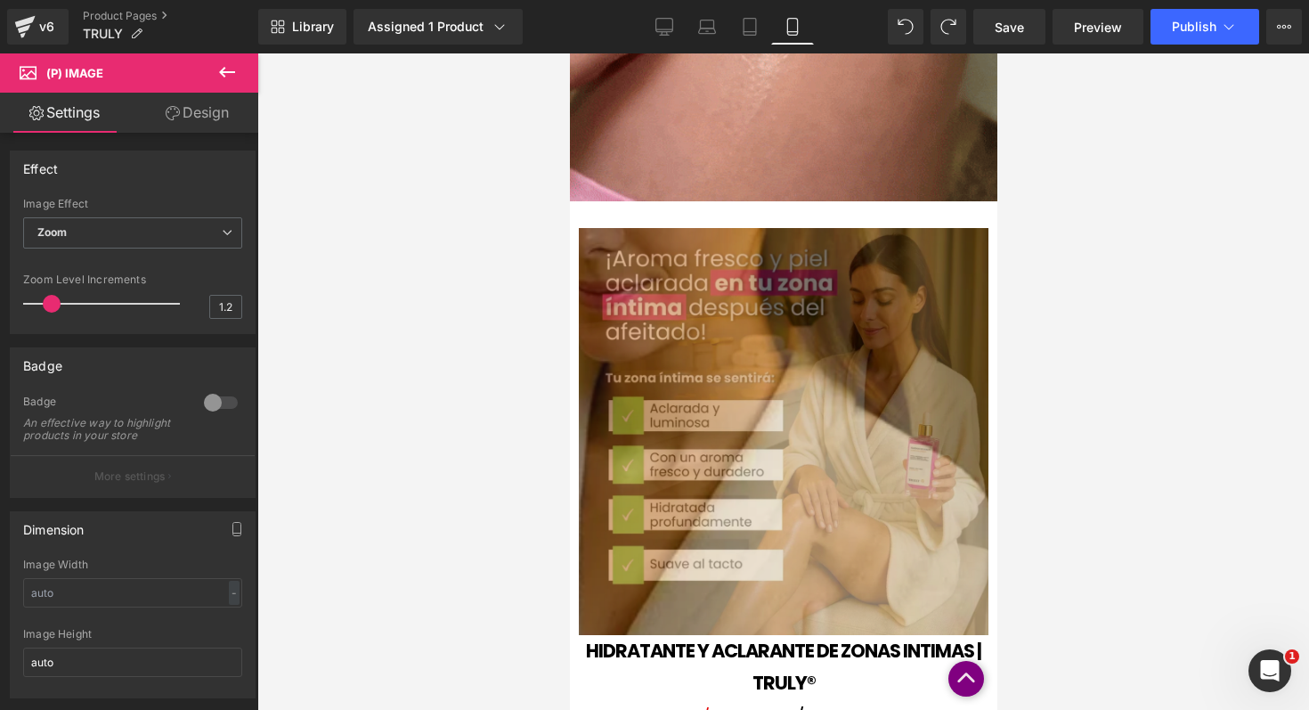
click at [1103, 346] on div at bounding box center [783, 381] width 1052 height 656
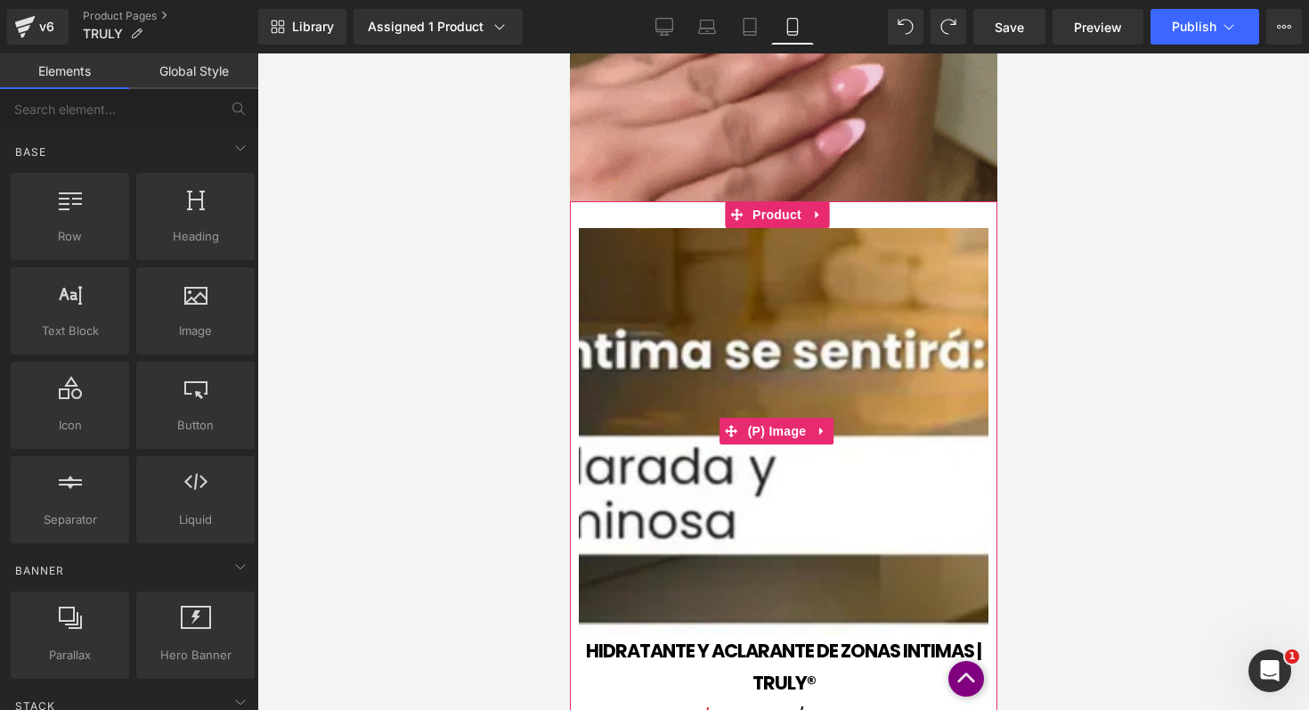
click at [694, 380] on img at bounding box center [1019, 555] width 1562 height 1551
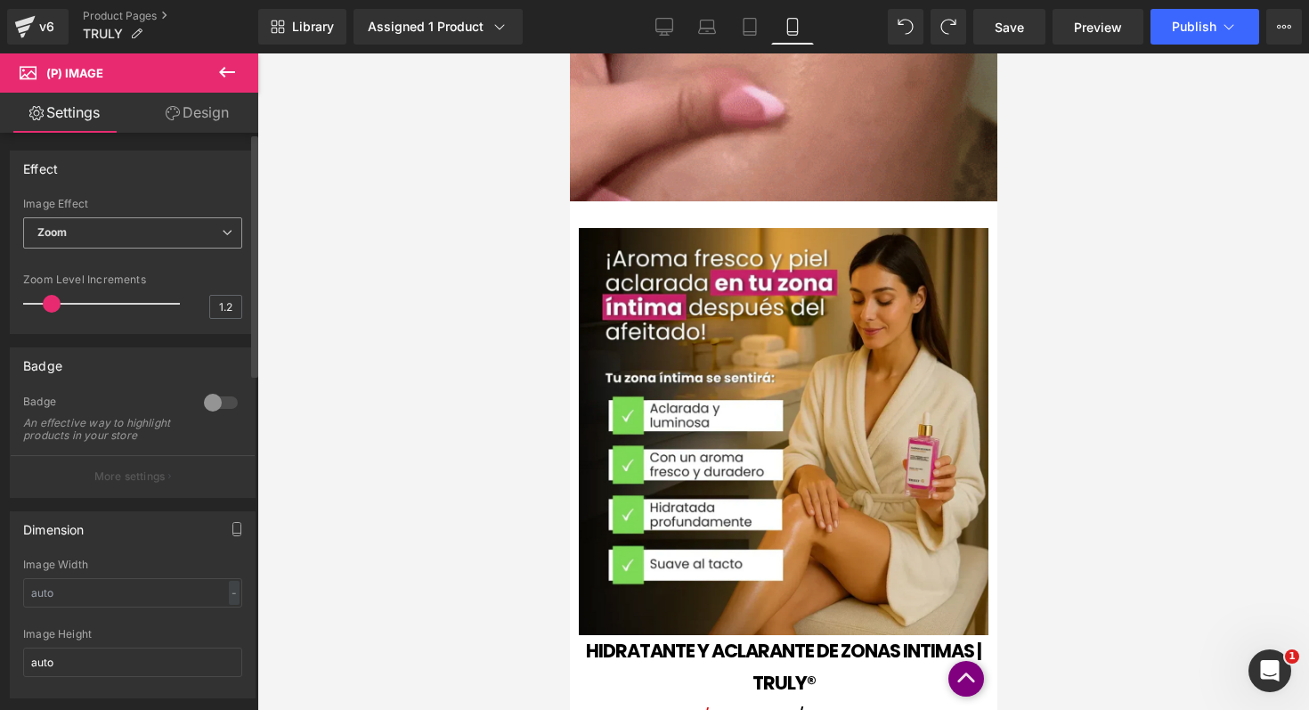
click at [195, 239] on span "Zoom" at bounding box center [132, 232] width 219 height 31
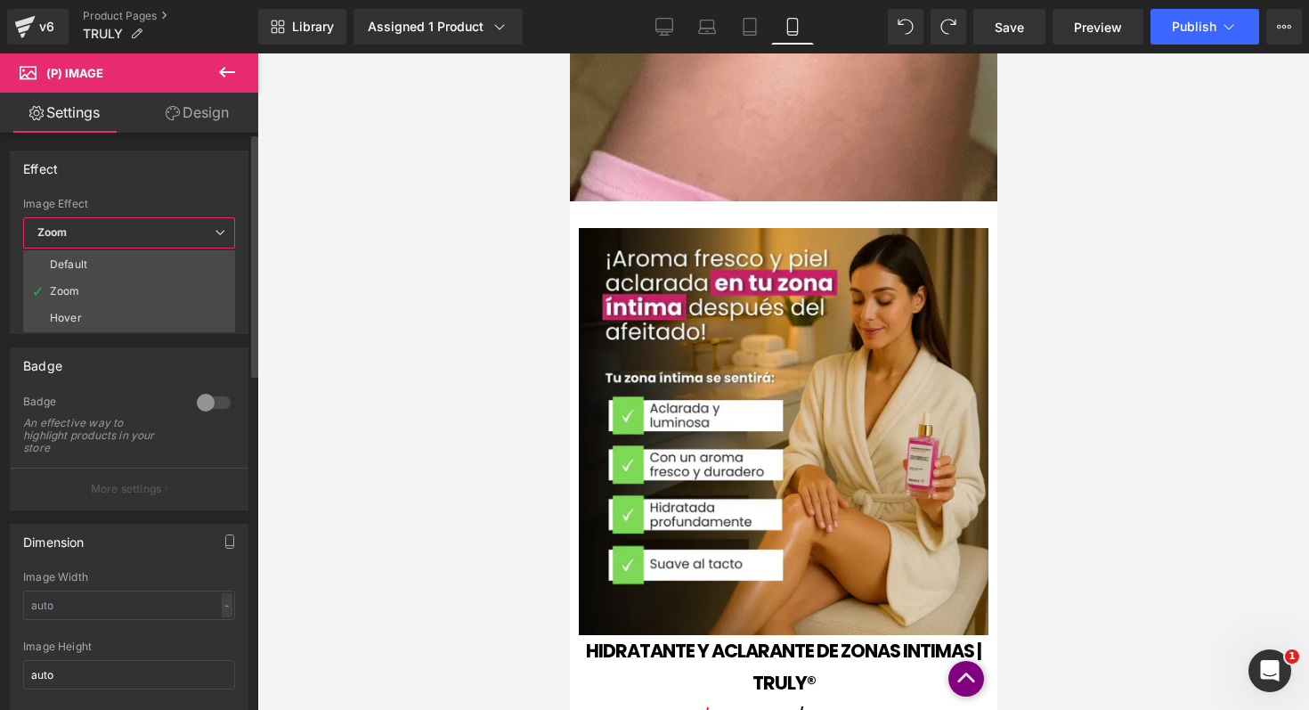
click at [195, 239] on span "Zoom" at bounding box center [129, 232] width 212 height 31
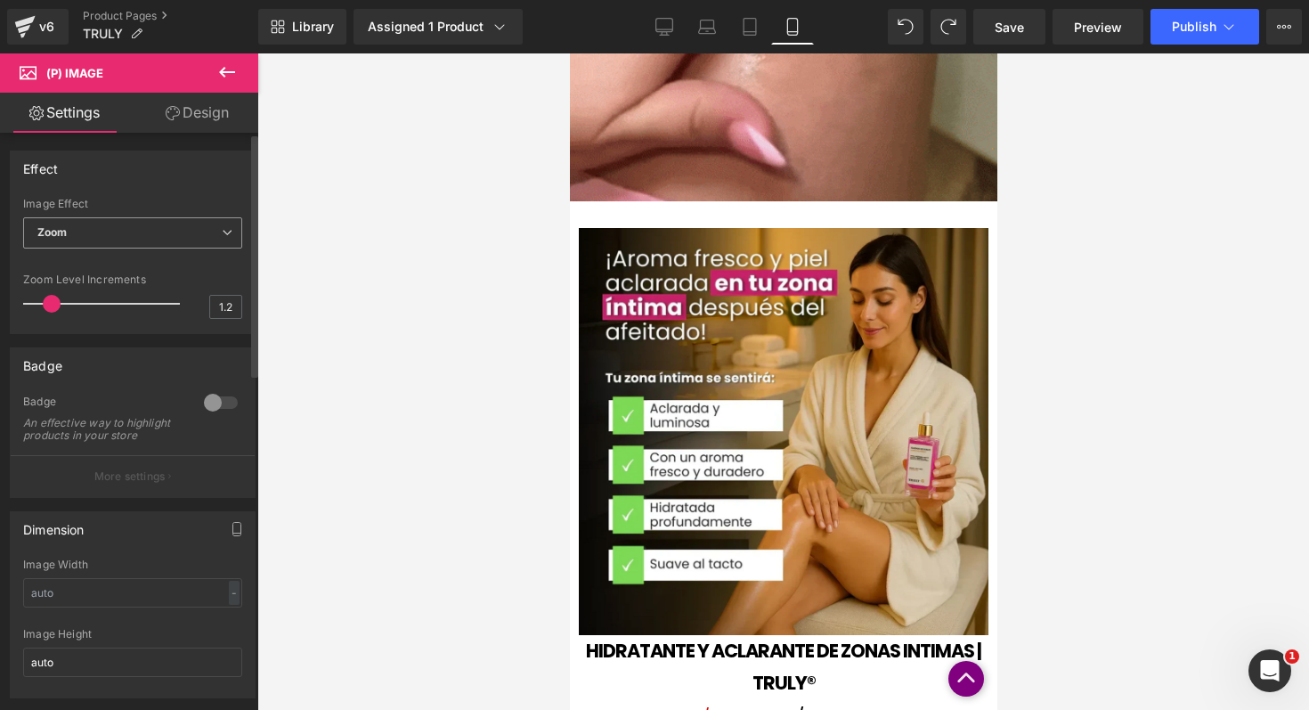
click at [185, 247] on span "Zoom" at bounding box center [132, 232] width 219 height 31
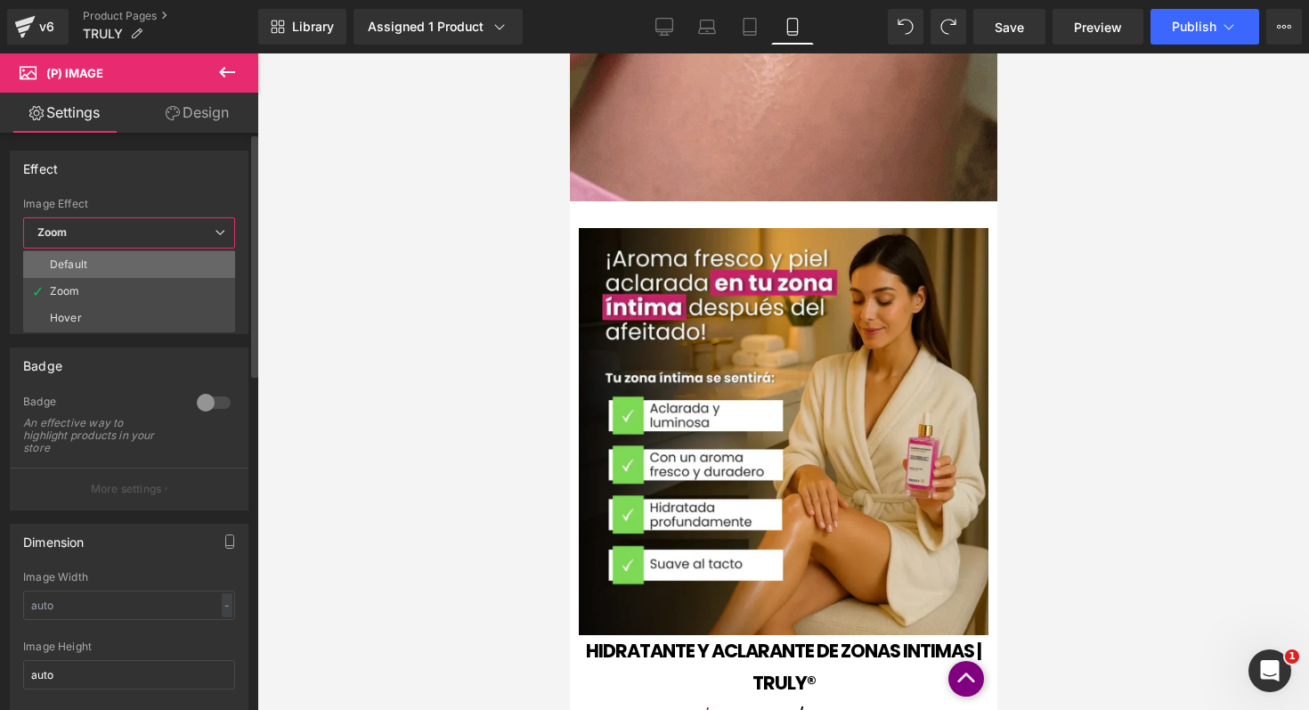
click at [158, 273] on li "Default" at bounding box center [129, 264] width 212 height 27
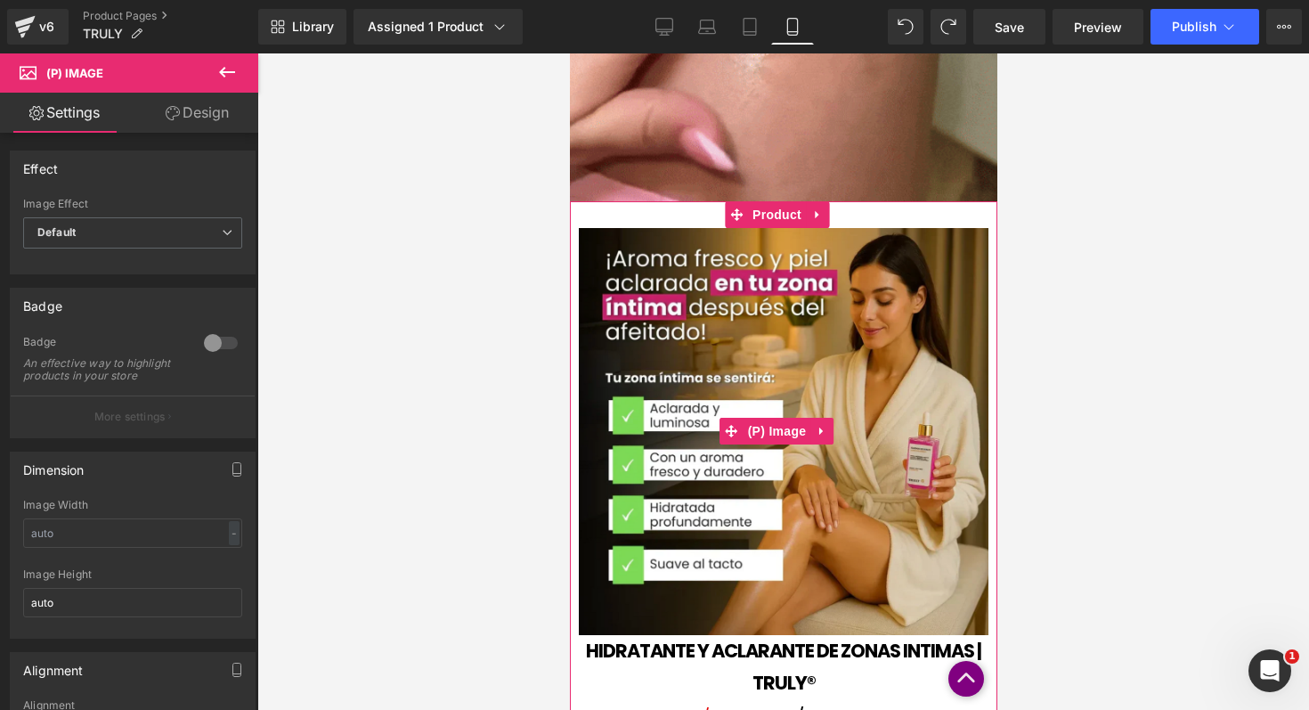
click at [670, 407] on img at bounding box center [783, 431] width 410 height 407
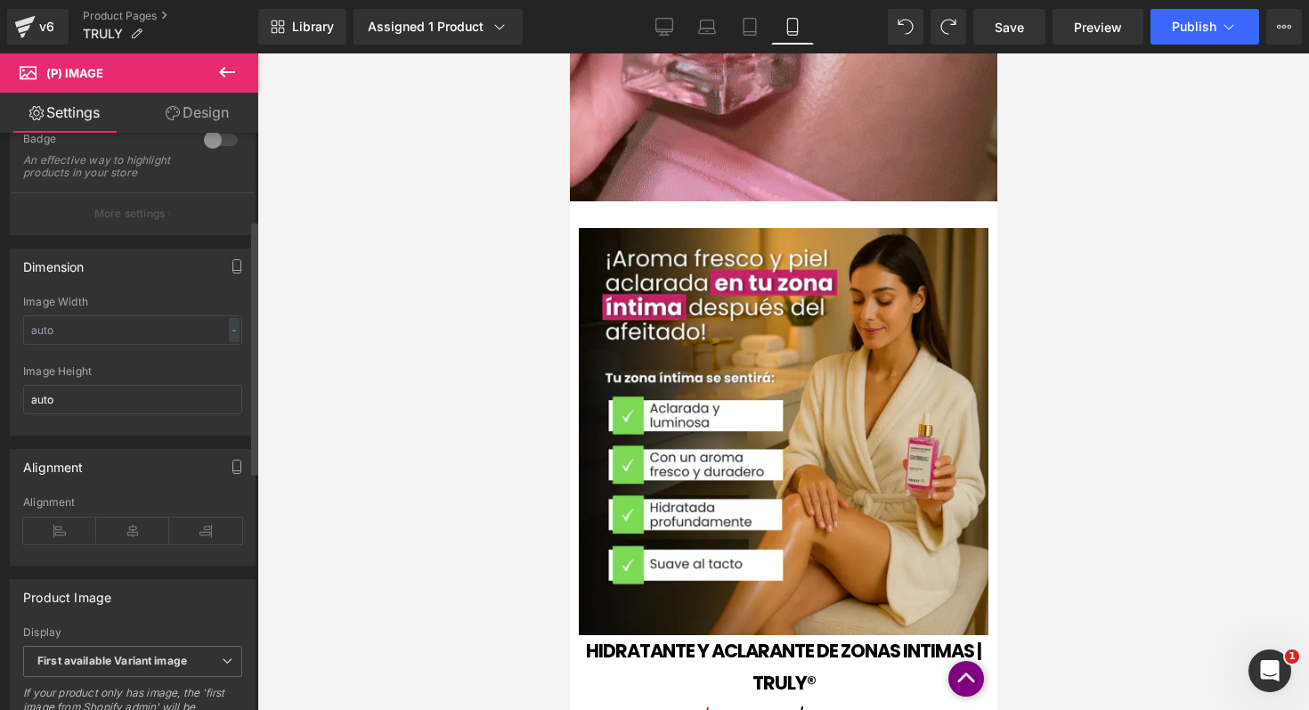
scroll to position [204, 0]
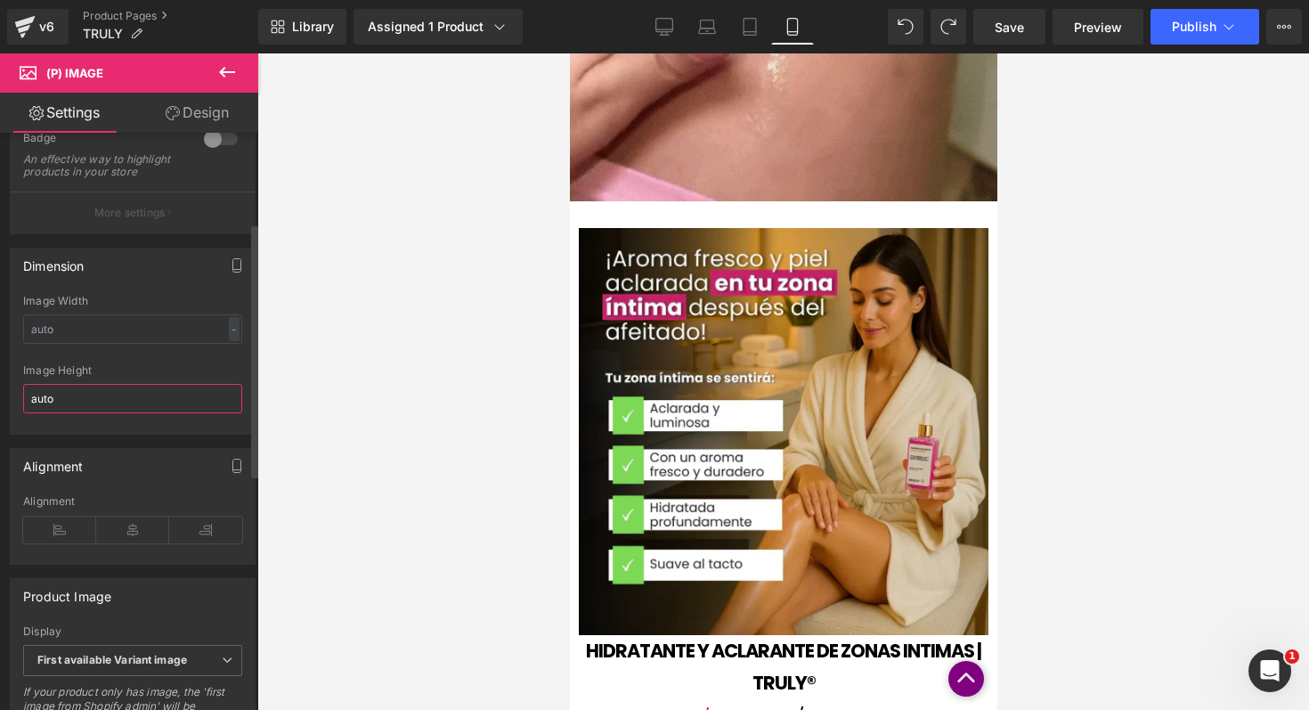
click at [156, 412] on input "auto" at bounding box center [132, 398] width 219 height 29
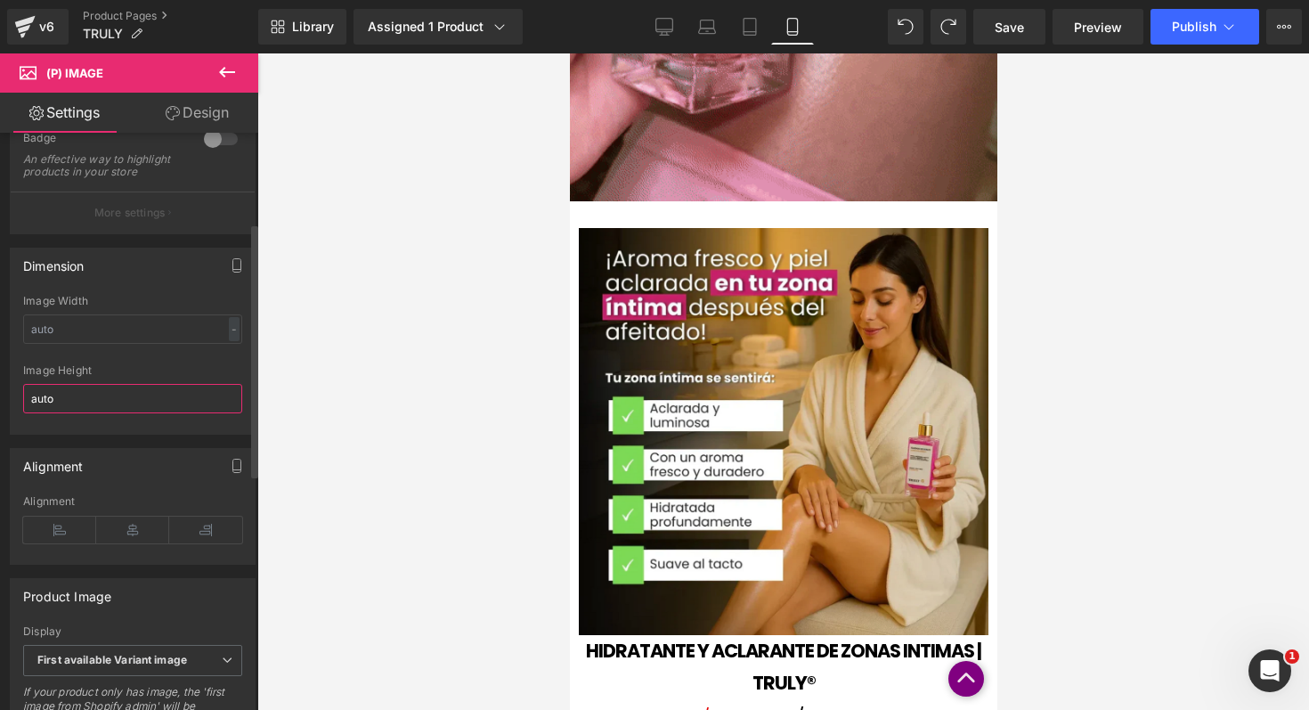
click at [156, 412] on input "auto" at bounding box center [132, 398] width 219 height 29
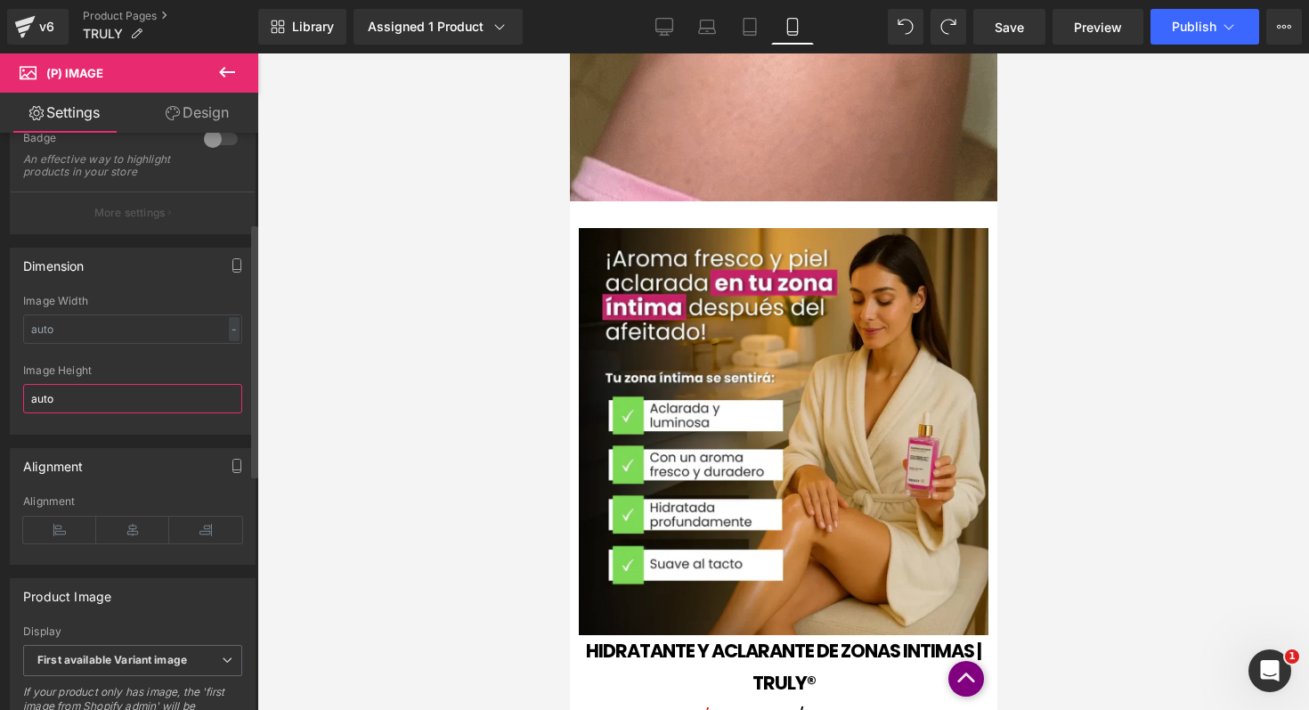
click at [156, 412] on input "auto" at bounding box center [132, 398] width 219 height 29
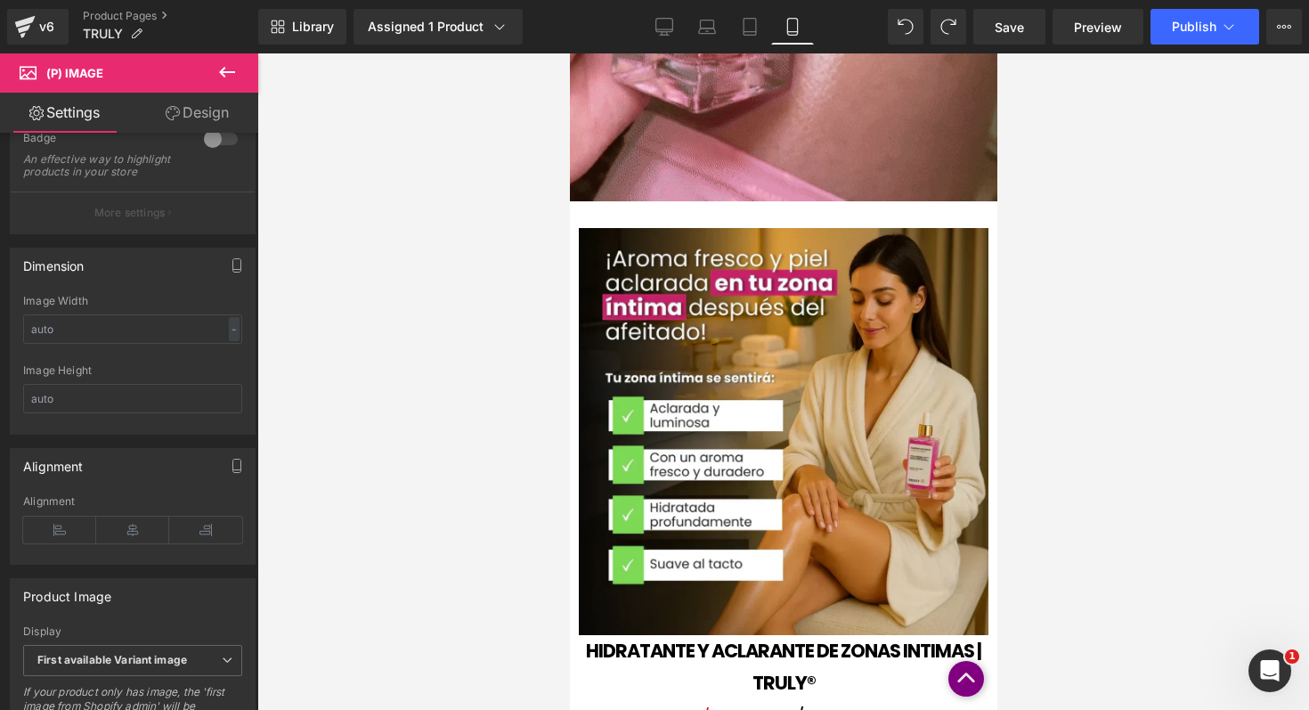
click at [406, 381] on div at bounding box center [783, 381] width 1052 height 656
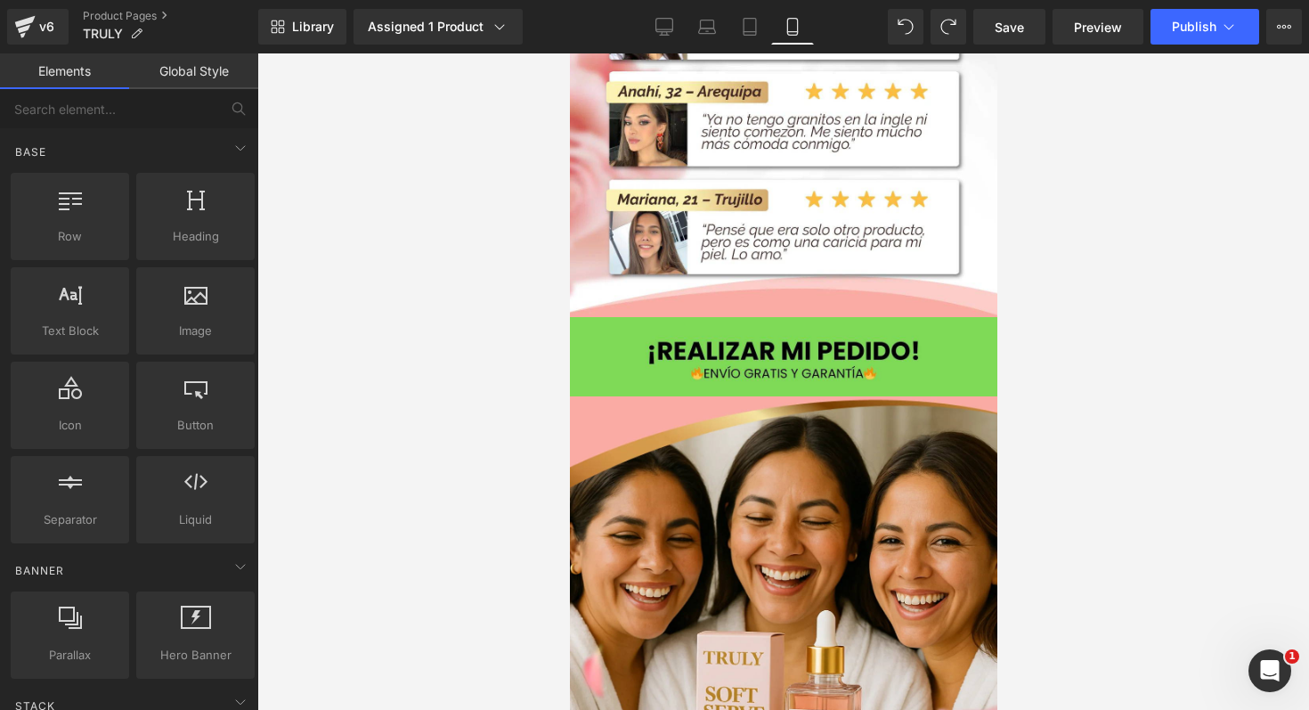
scroll to position [4215, 0]
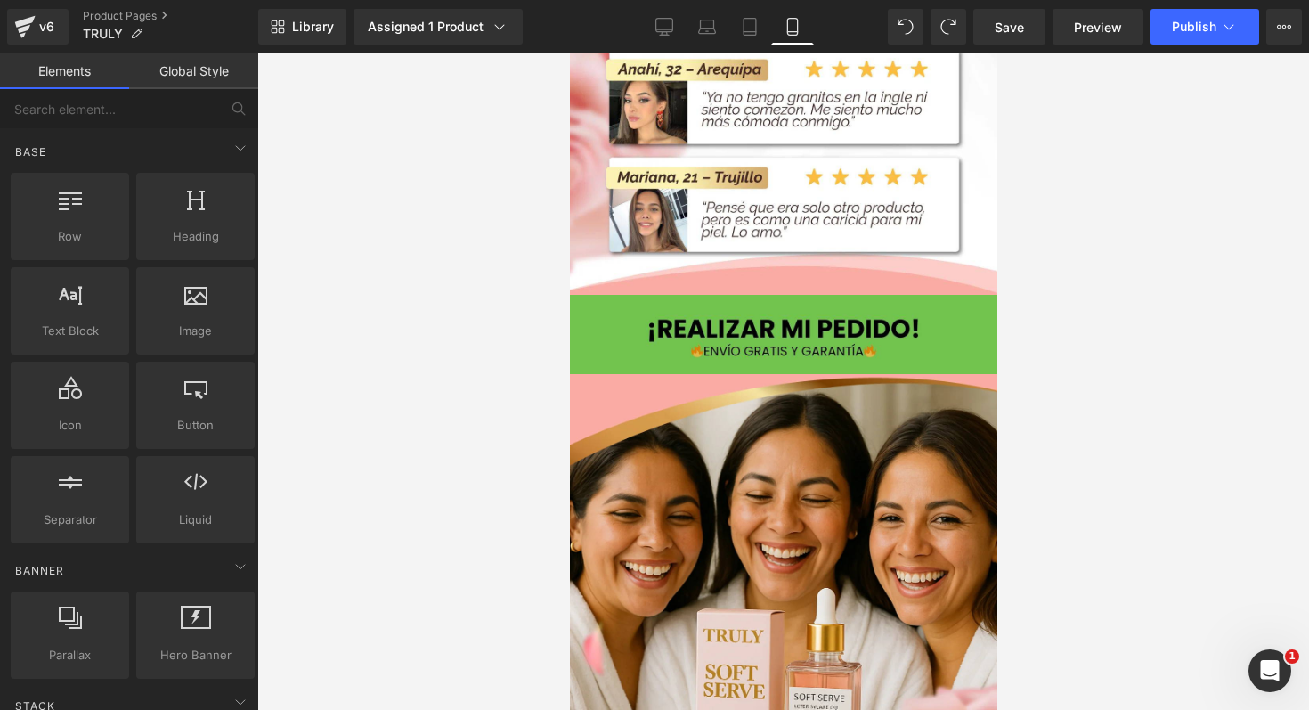
click at [715, 325] on img at bounding box center [782, 334] width 427 height 79
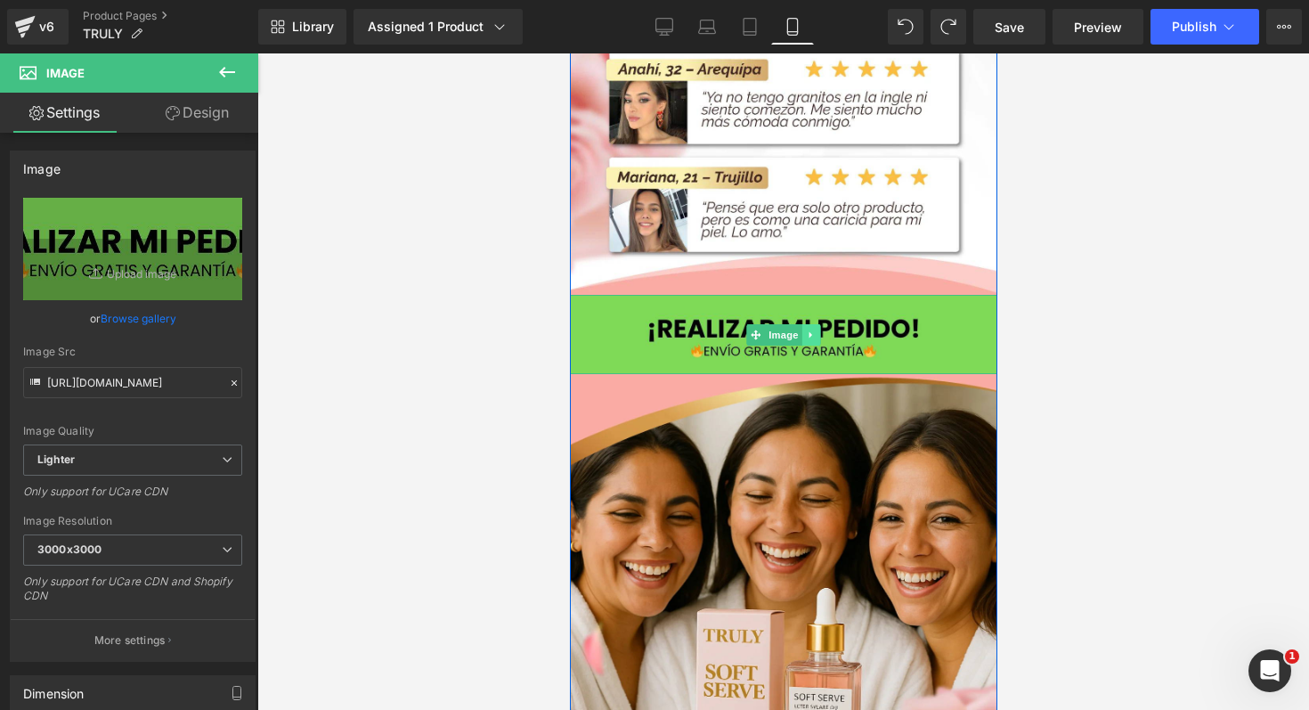
click at [806, 330] on icon at bounding box center [811, 335] width 10 height 11
click at [817, 330] on icon at bounding box center [820, 335] width 10 height 10
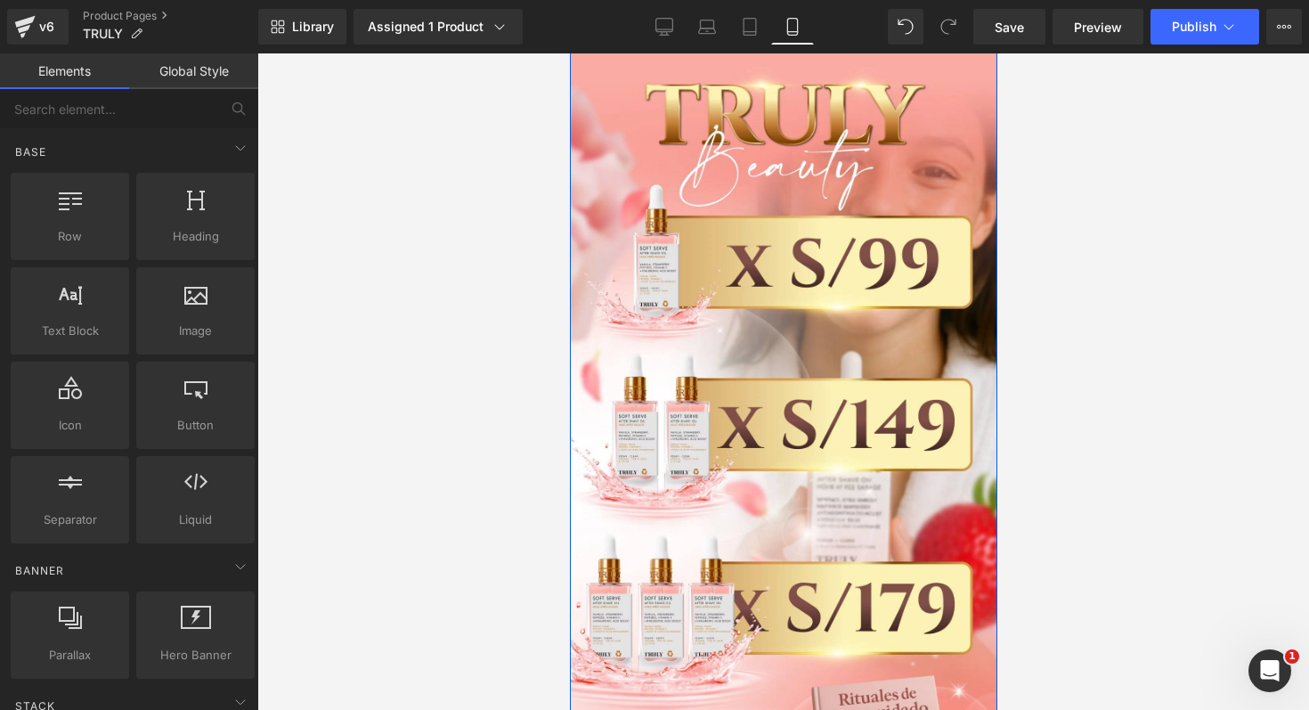
scroll to position [5439, 0]
click at [817, 320] on img at bounding box center [782, 468] width 427 height 837
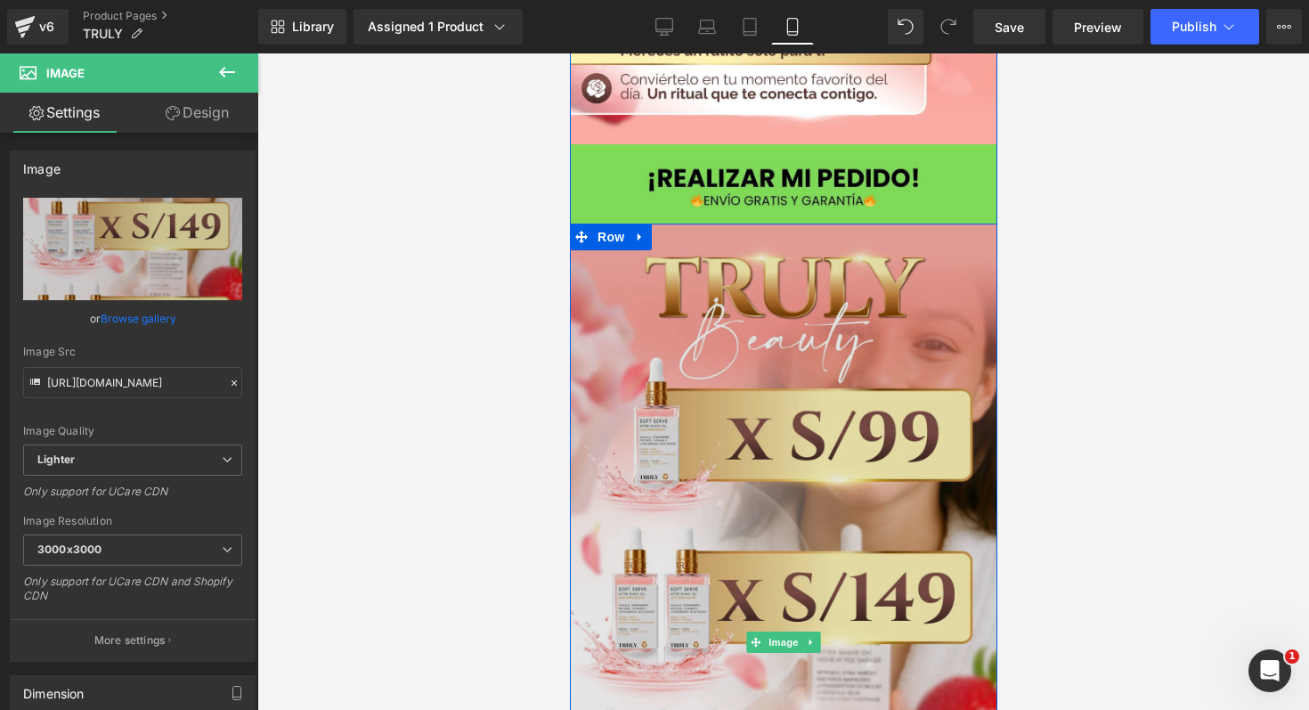
scroll to position [5070, 0]
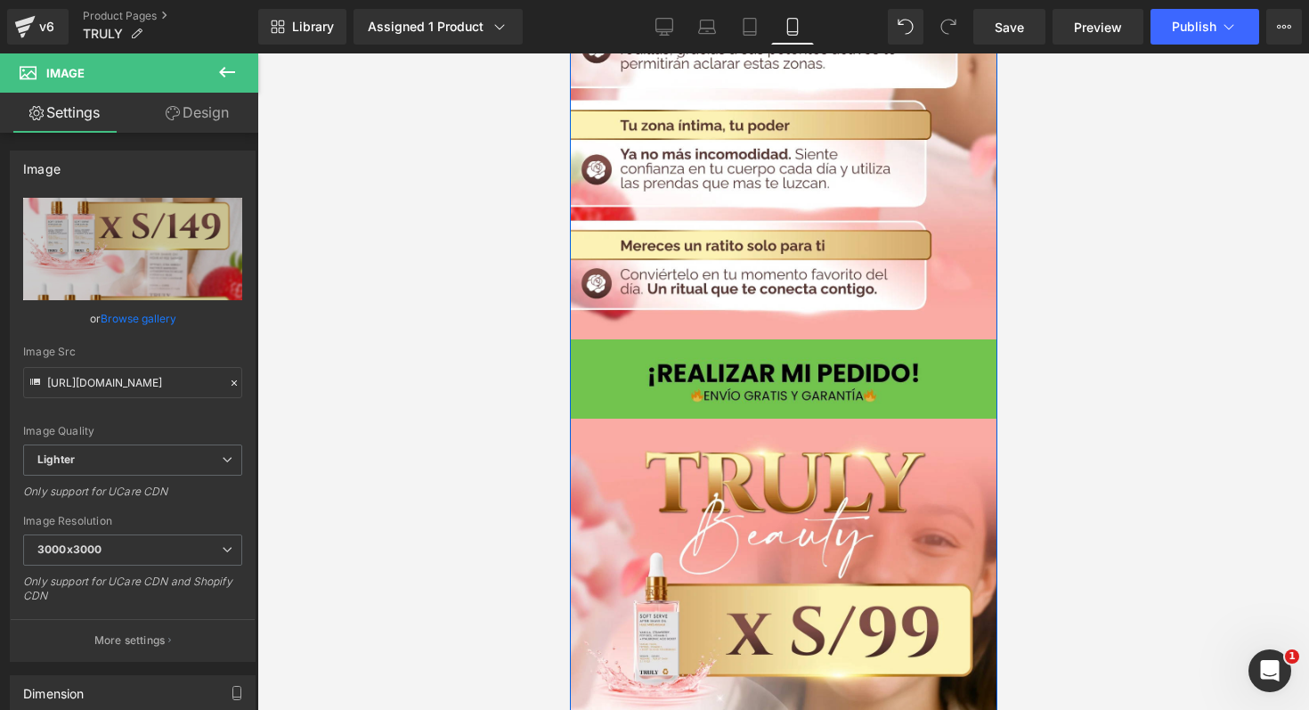
click at [795, 351] on img at bounding box center [782, 378] width 427 height 79
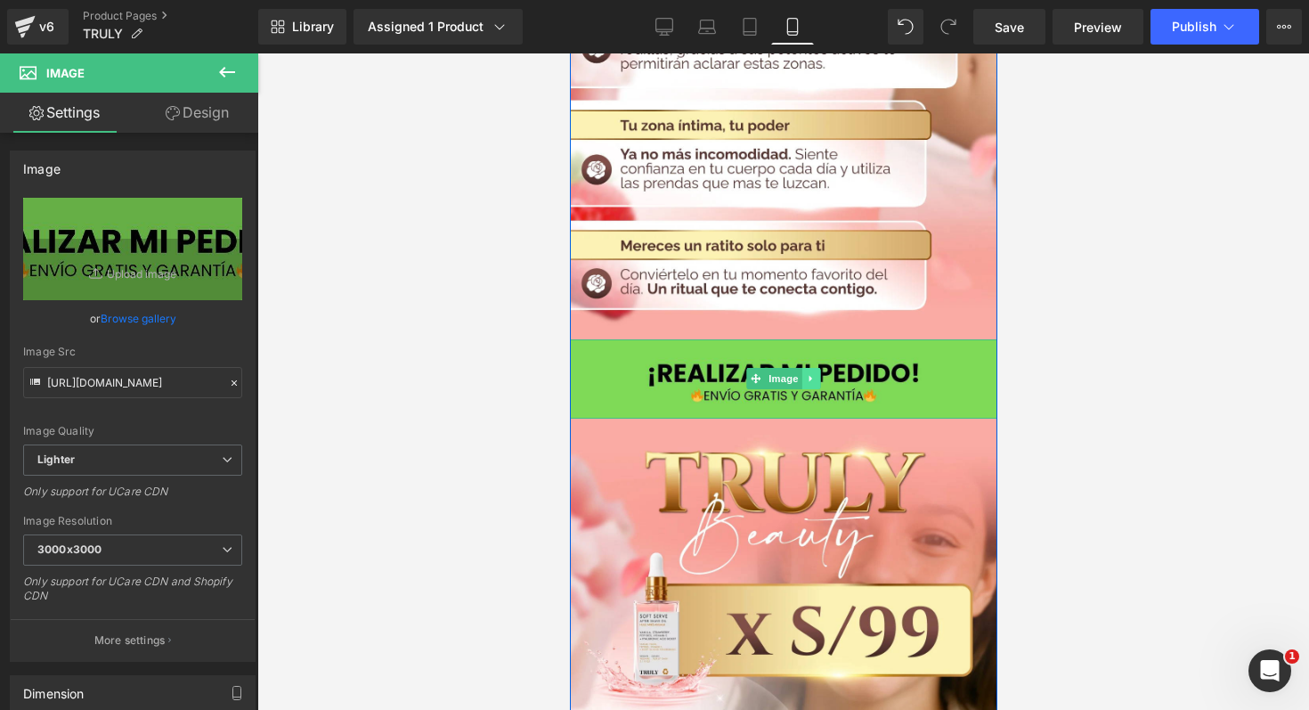
click at [808, 373] on icon at bounding box center [811, 378] width 10 height 11
click at [815, 374] on icon at bounding box center [820, 379] width 10 height 10
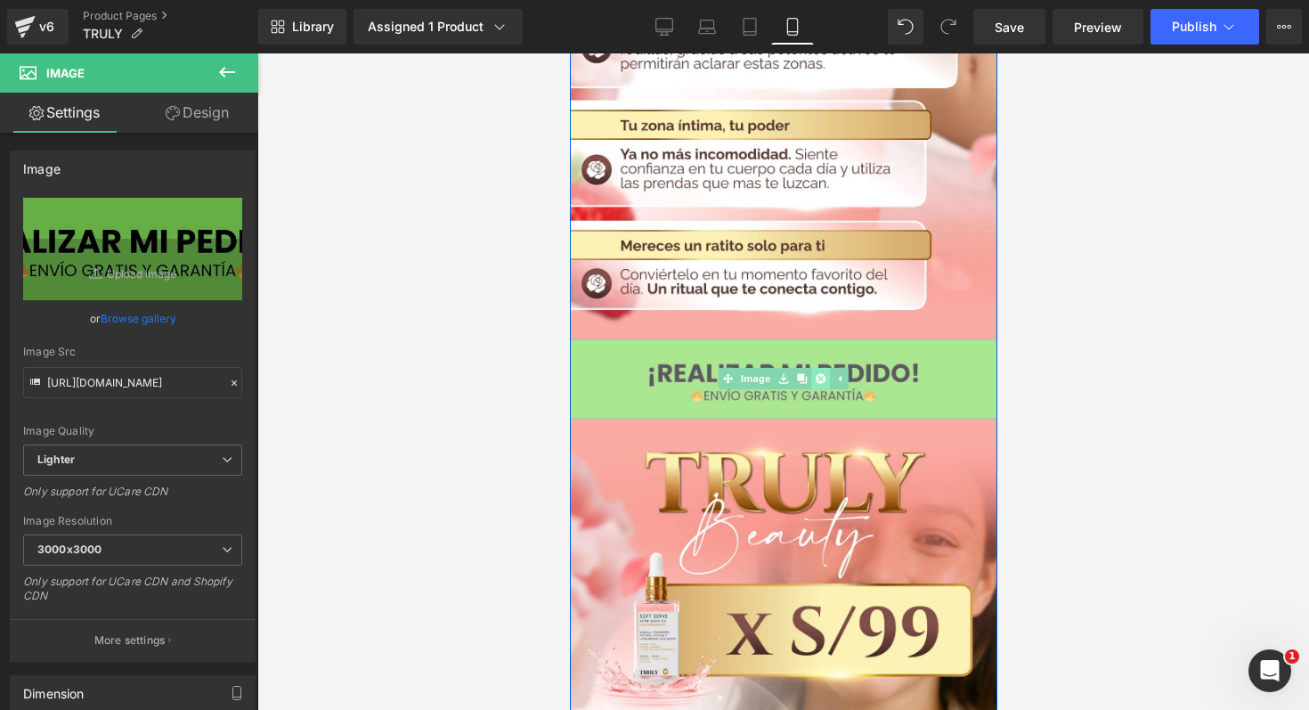
click at [815, 374] on icon at bounding box center [820, 379] width 10 height 10
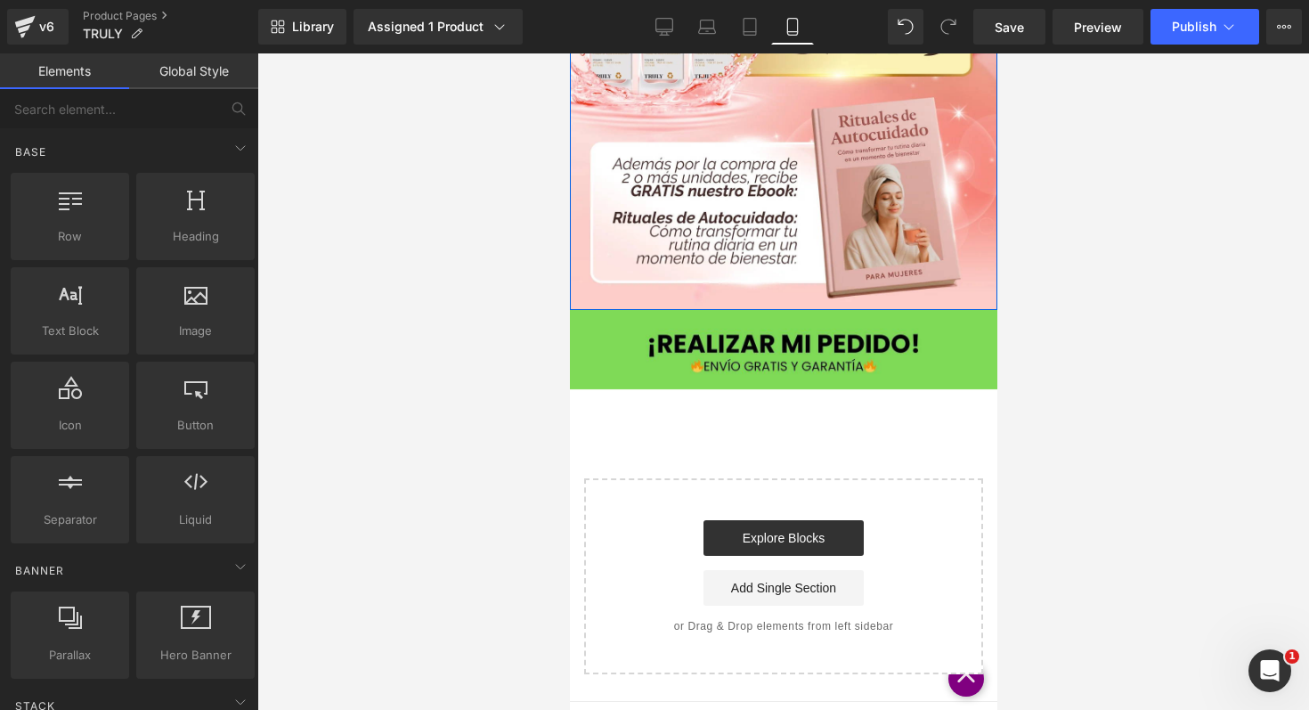
scroll to position [6004, 0]
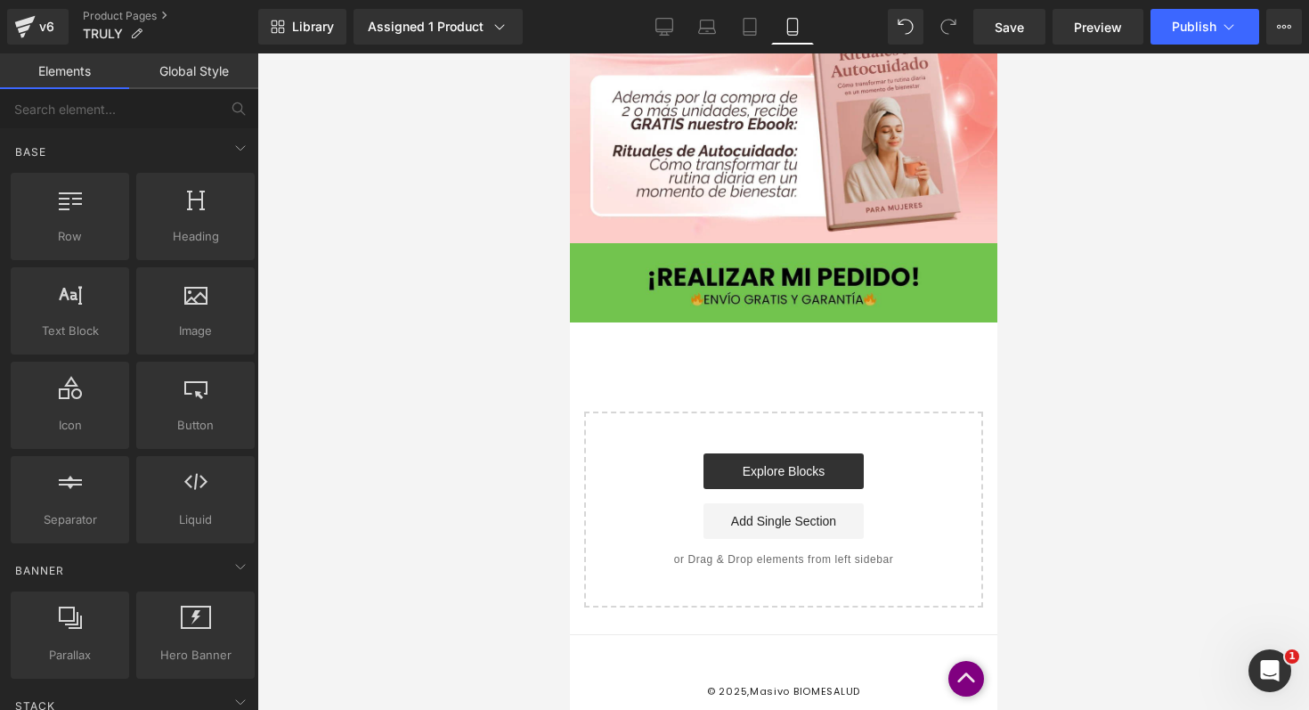
click at [855, 293] on img at bounding box center [782, 282] width 427 height 79
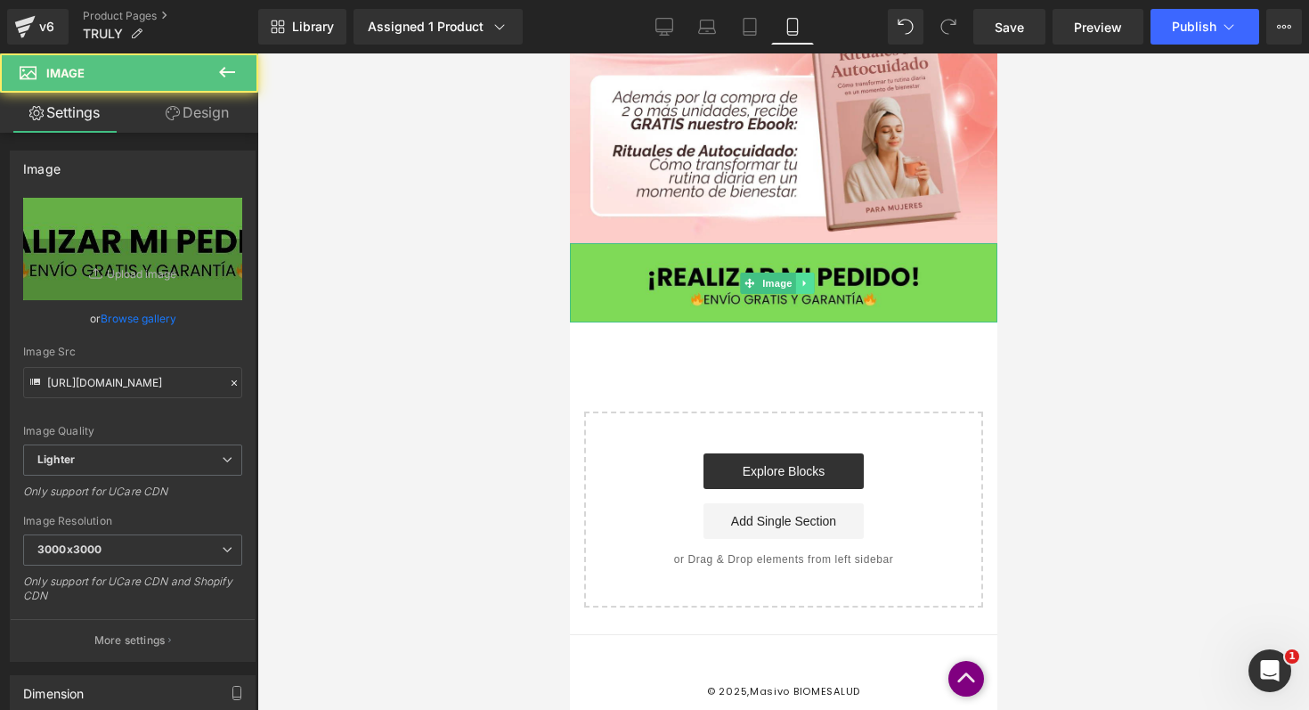
click at [806, 278] on icon at bounding box center [804, 283] width 10 height 11
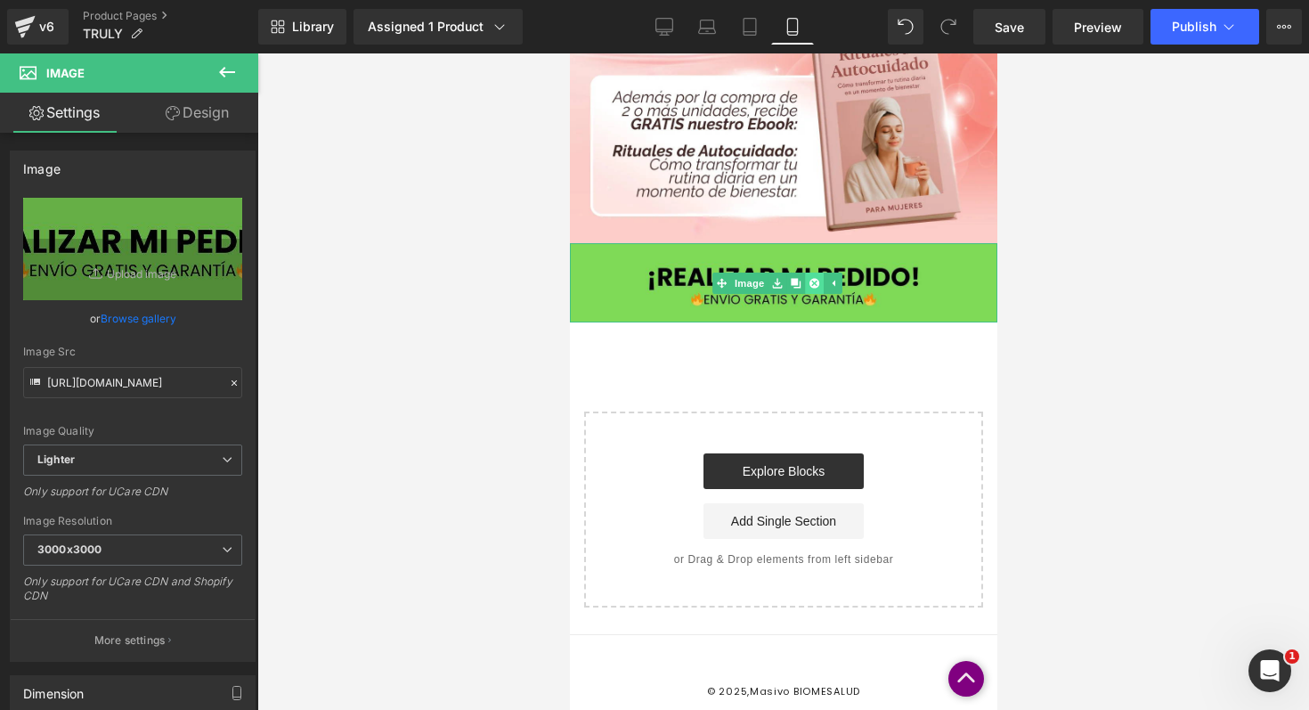
click at [809, 278] on icon at bounding box center [813, 283] width 10 height 11
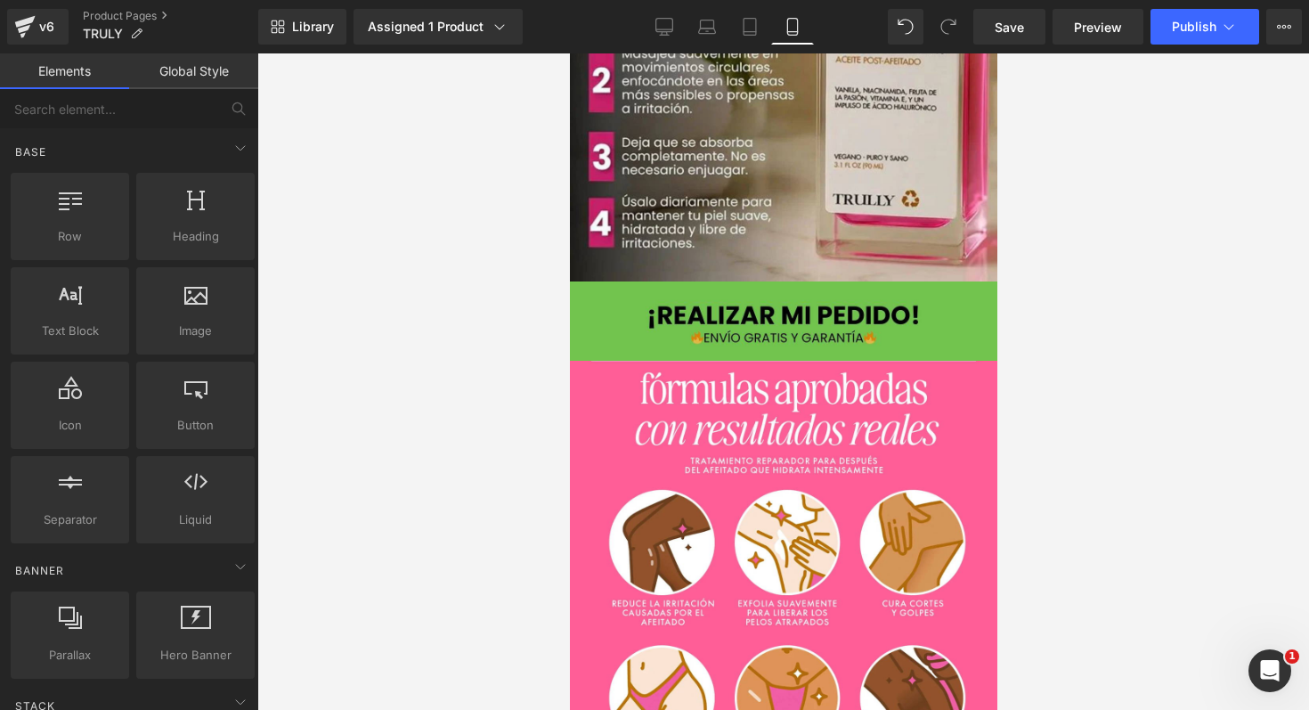
scroll to position [3128, 0]
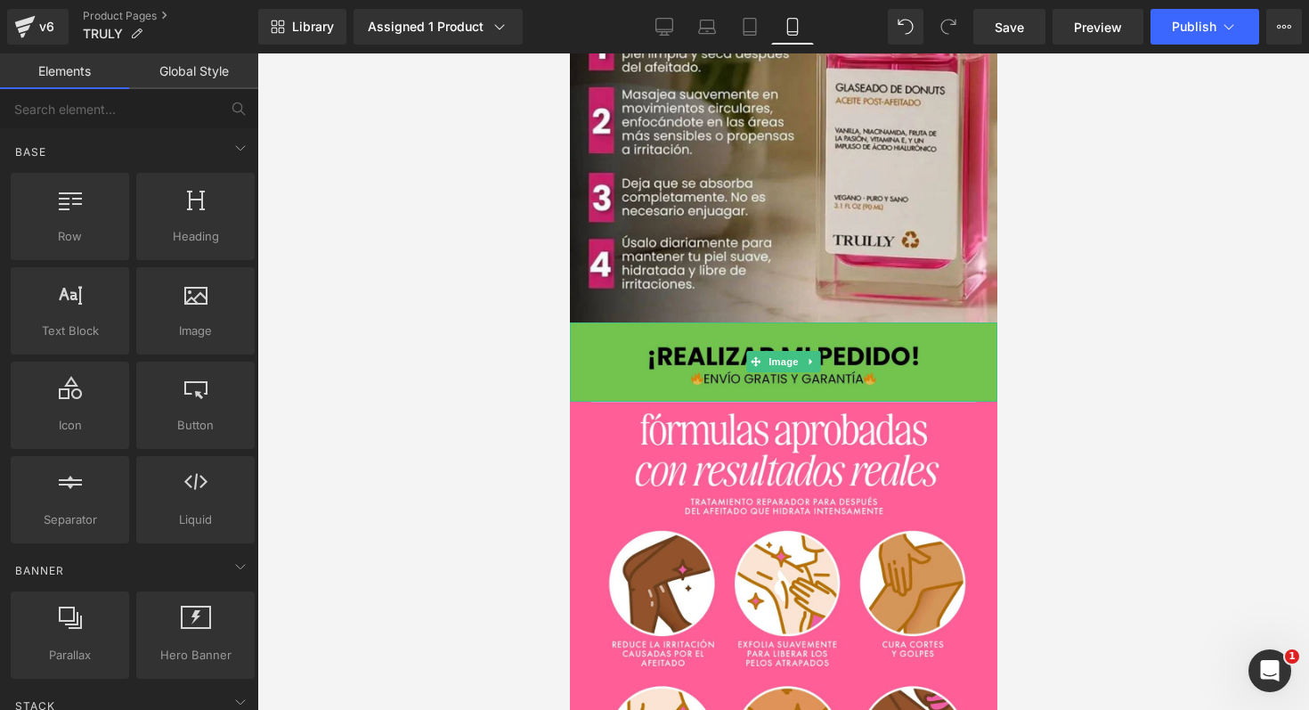
click at [805, 328] on img at bounding box center [782, 361] width 427 height 79
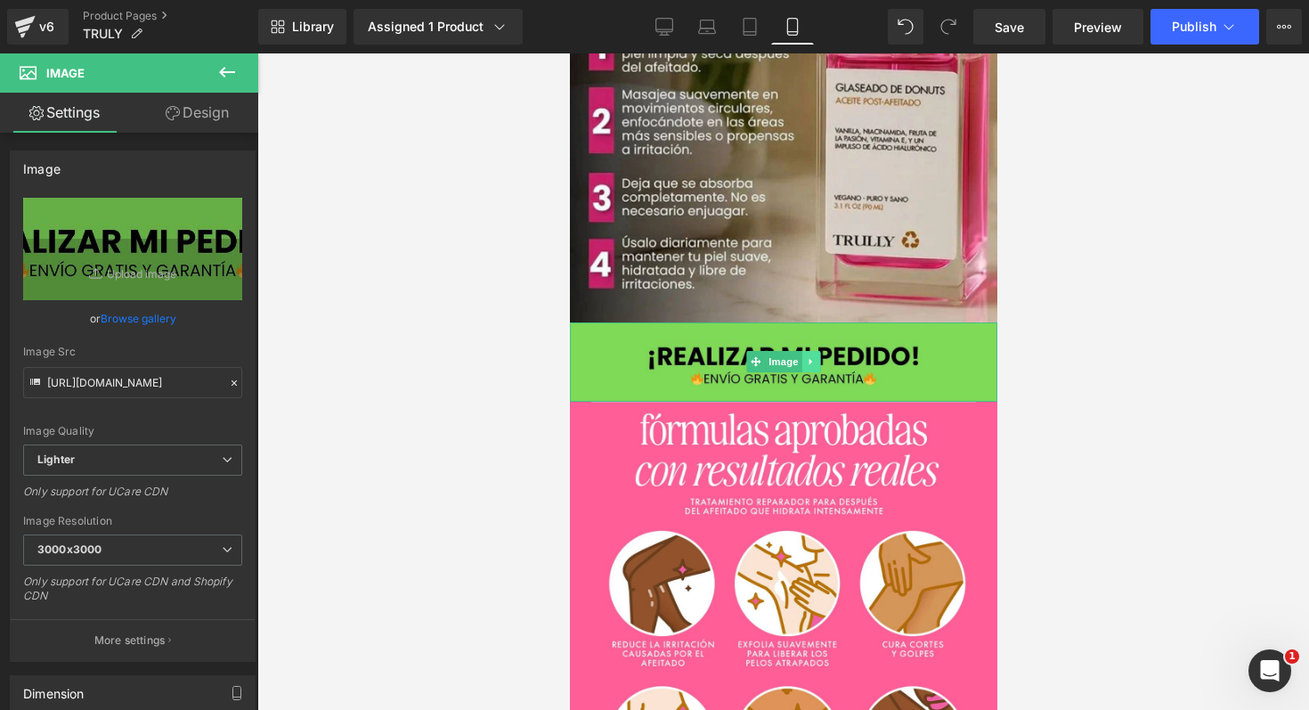
click at [808, 356] on icon at bounding box center [811, 361] width 10 height 11
click at [816, 357] on icon at bounding box center [820, 362] width 10 height 10
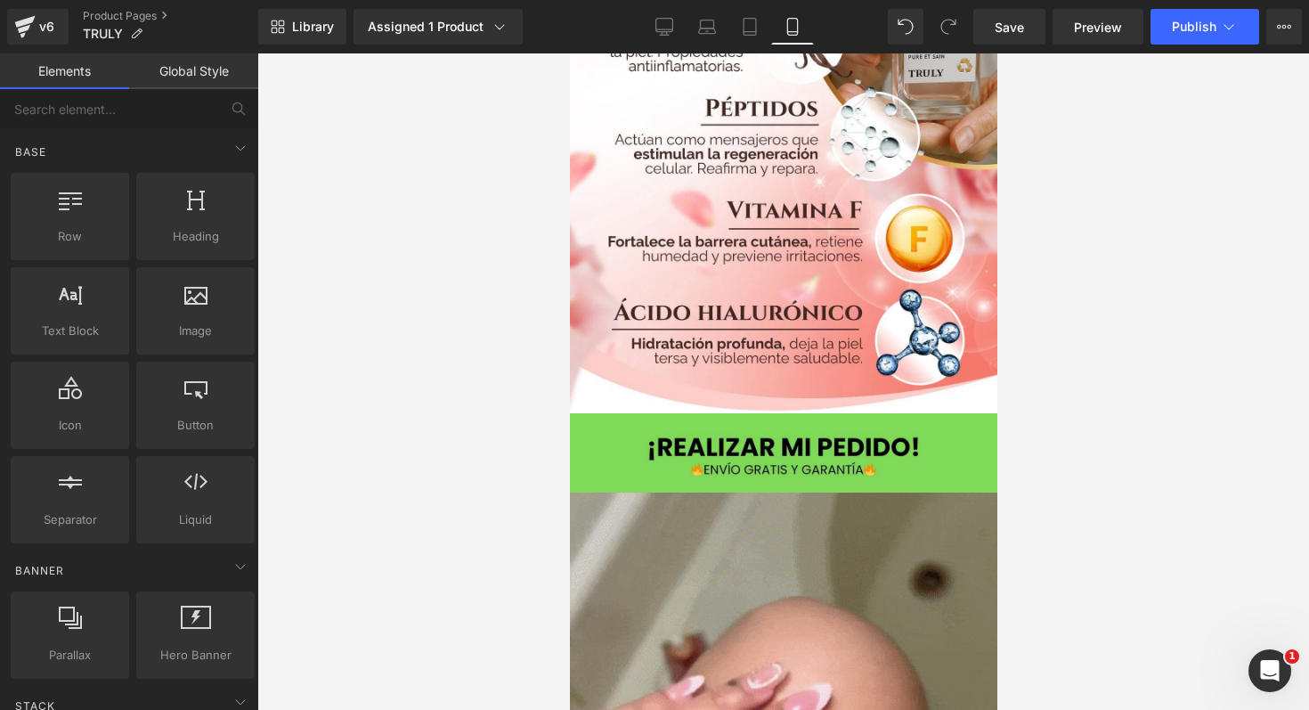
scroll to position [878, 0]
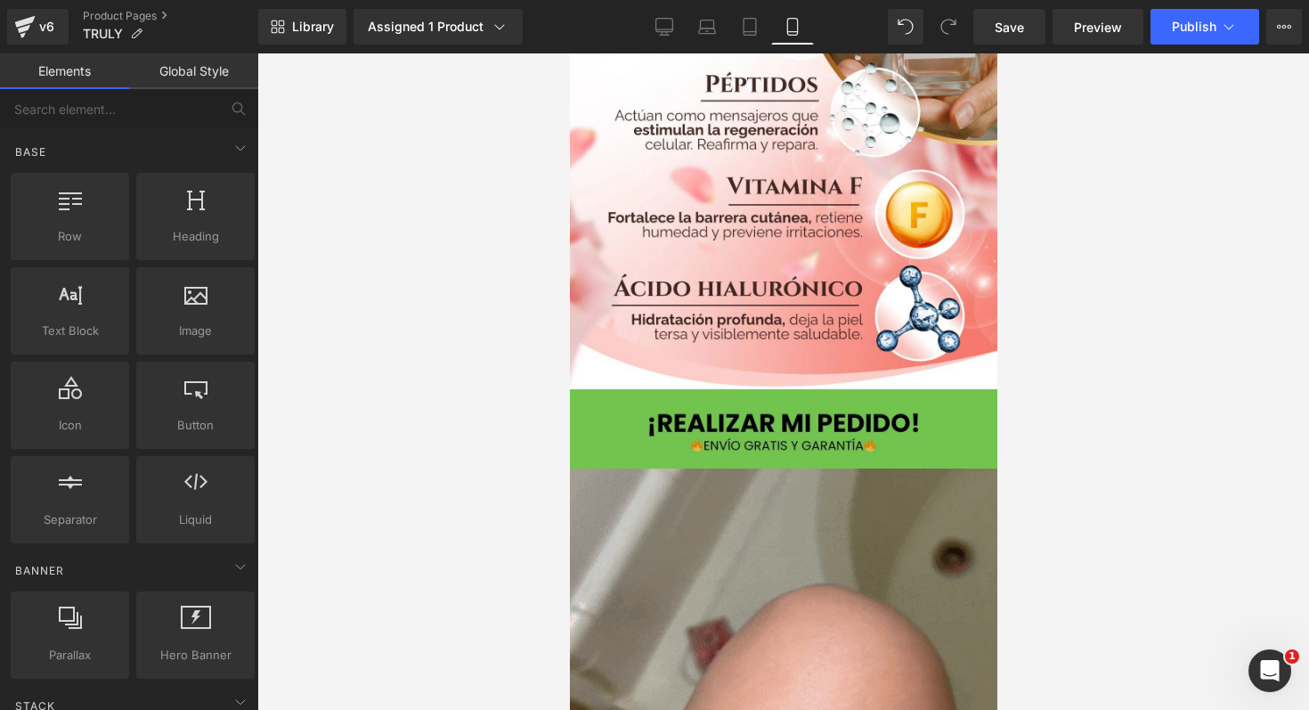
click at [811, 396] on img at bounding box center [782, 428] width 427 height 79
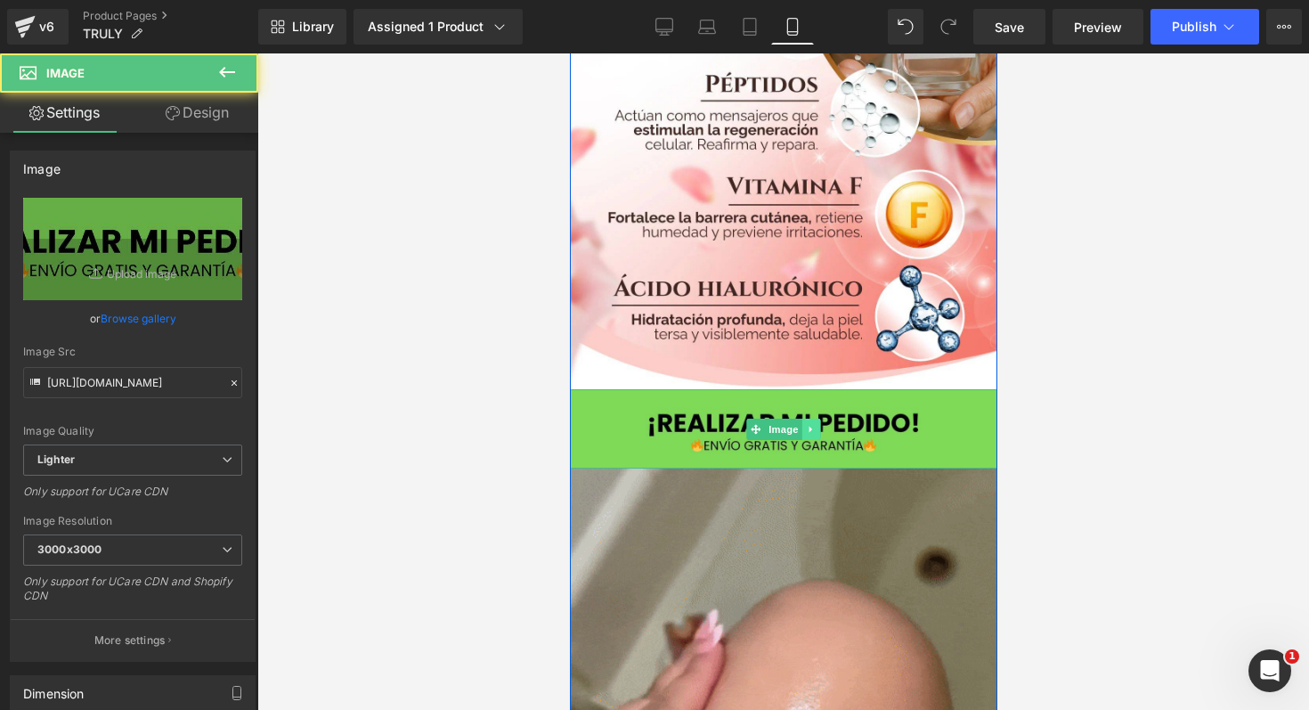
click at [806, 424] on icon at bounding box center [811, 429] width 10 height 11
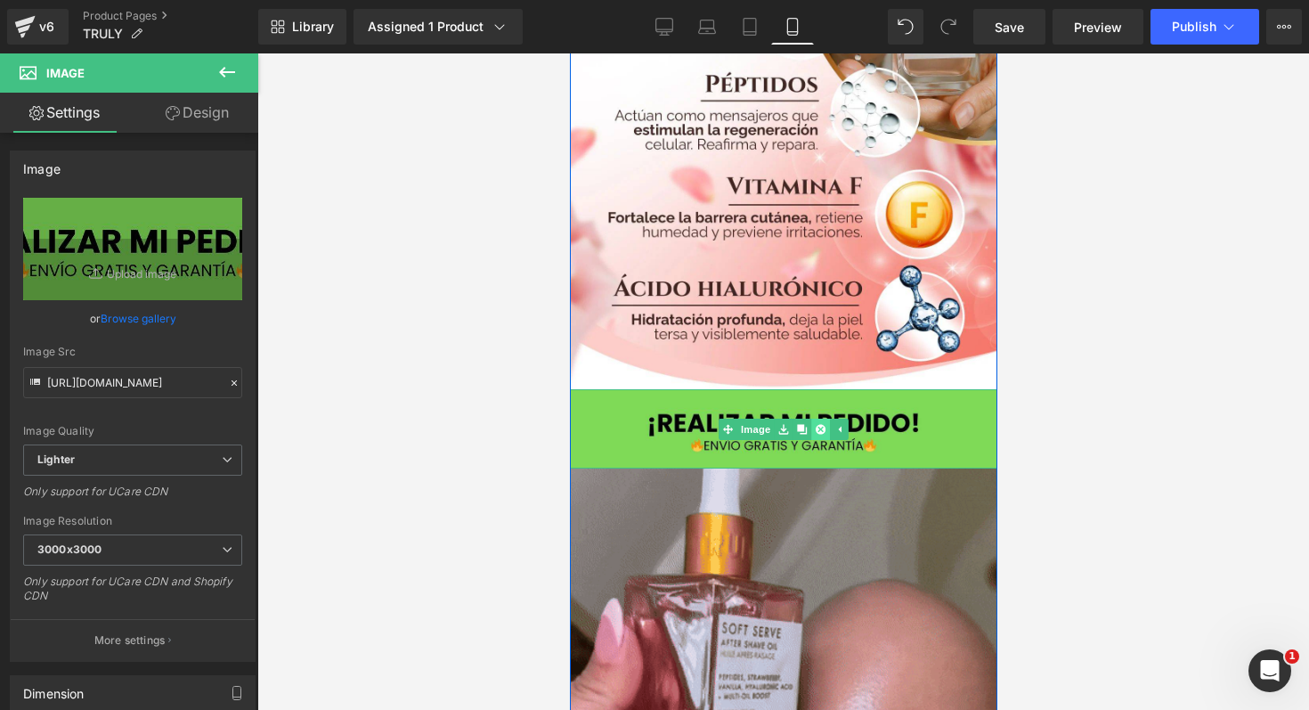
click at [818, 424] on icon at bounding box center [820, 429] width 10 height 11
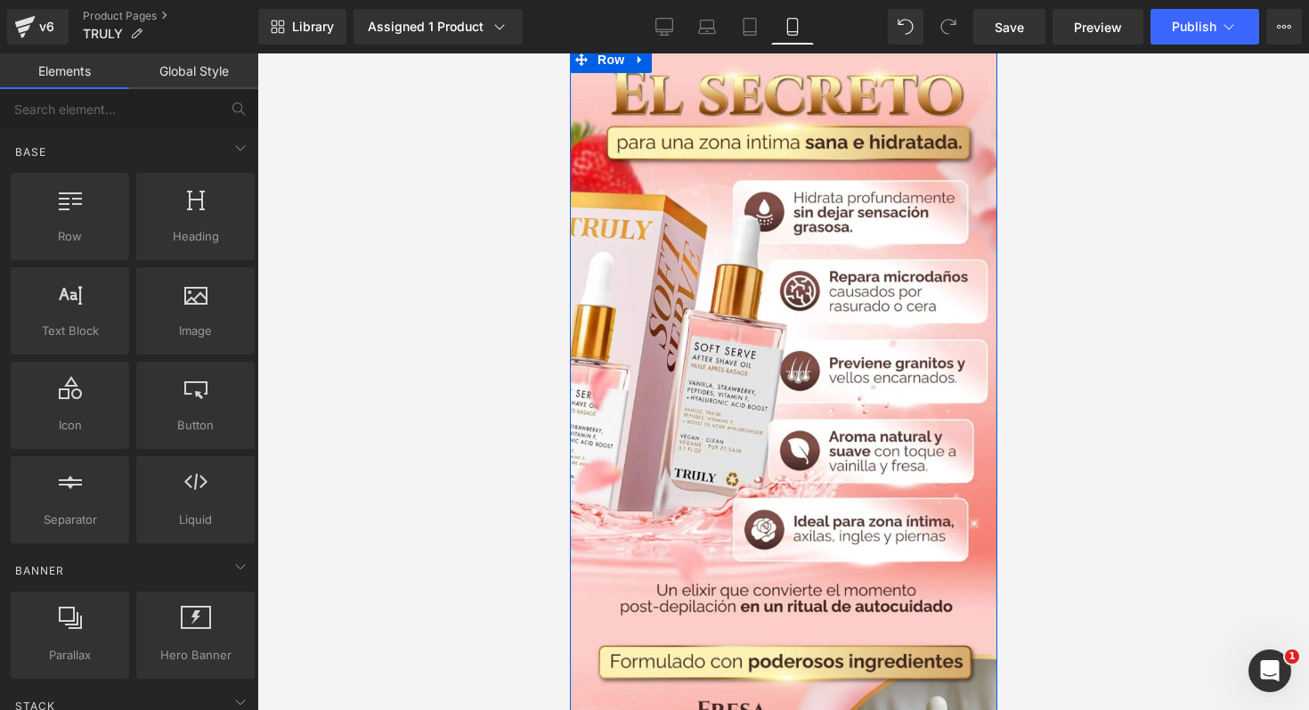
scroll to position [0, 0]
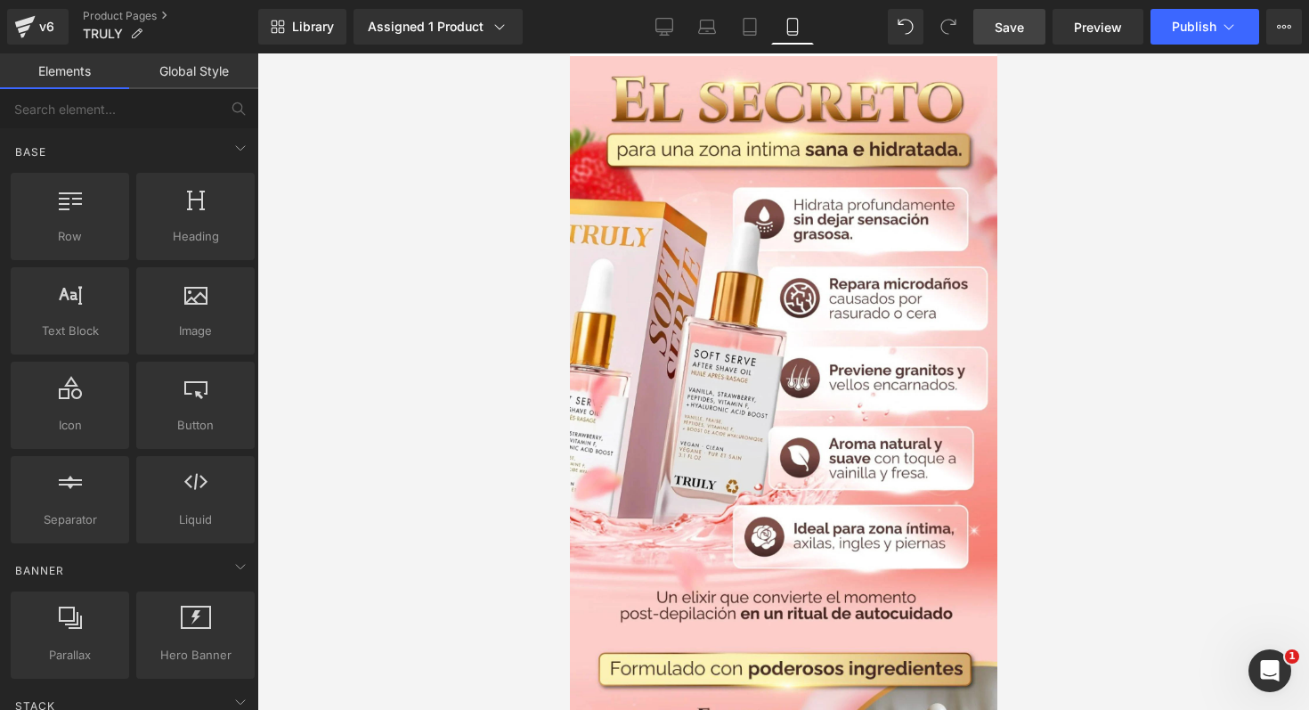
click at [1028, 20] on link "Save" at bounding box center [1009, 27] width 72 height 36
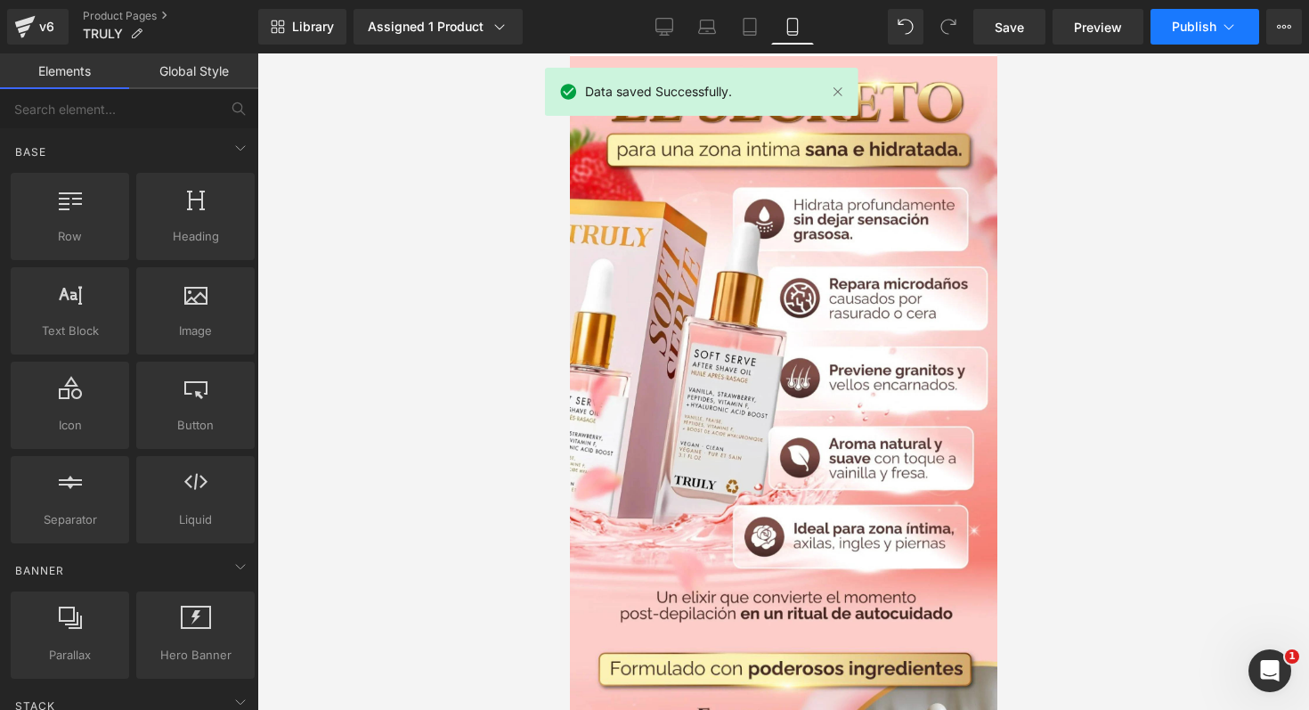
click at [1194, 29] on span "Publish" at bounding box center [1194, 27] width 45 height 14
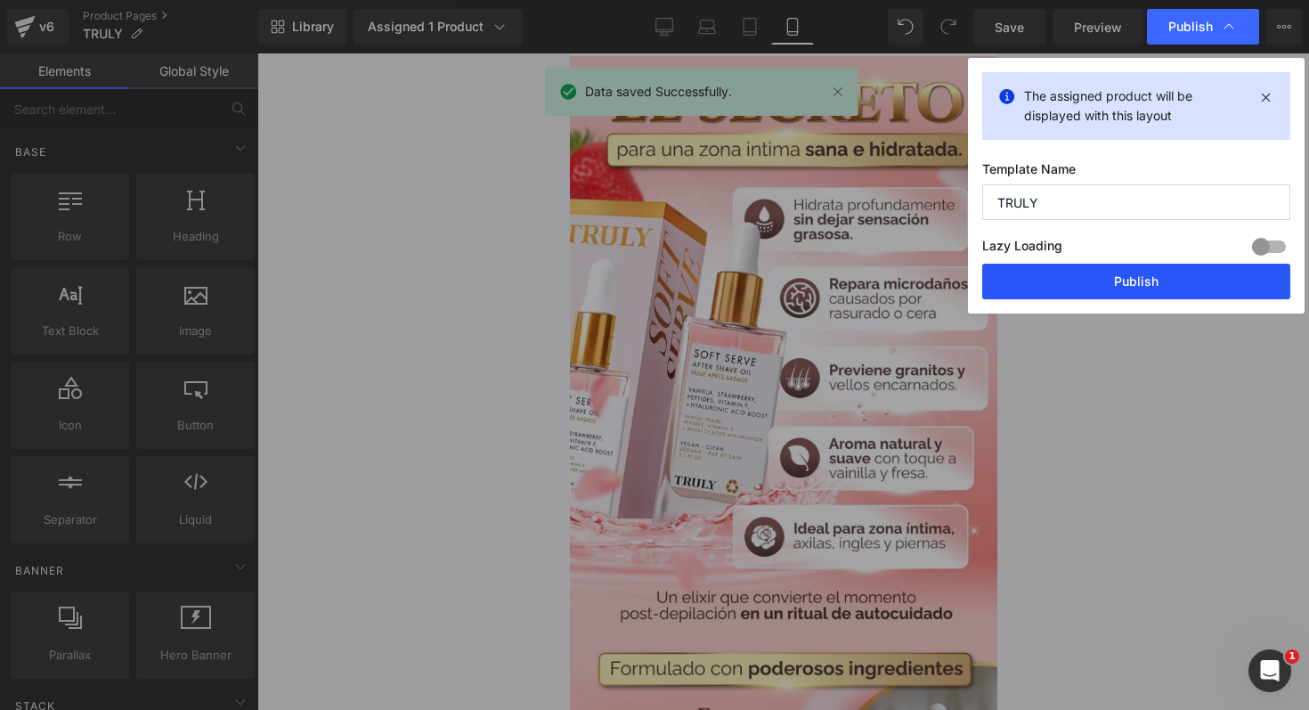
click at [1047, 288] on button "Publish" at bounding box center [1136, 282] width 308 height 36
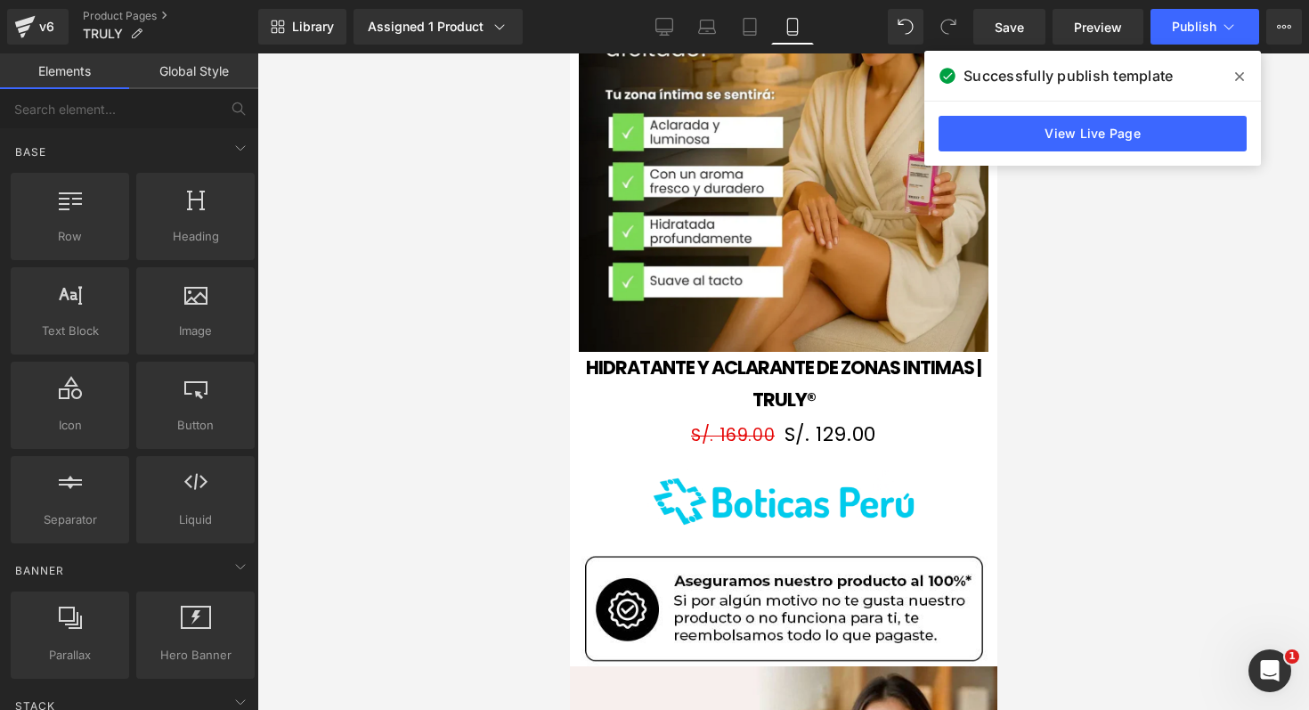
scroll to position [1946, 0]
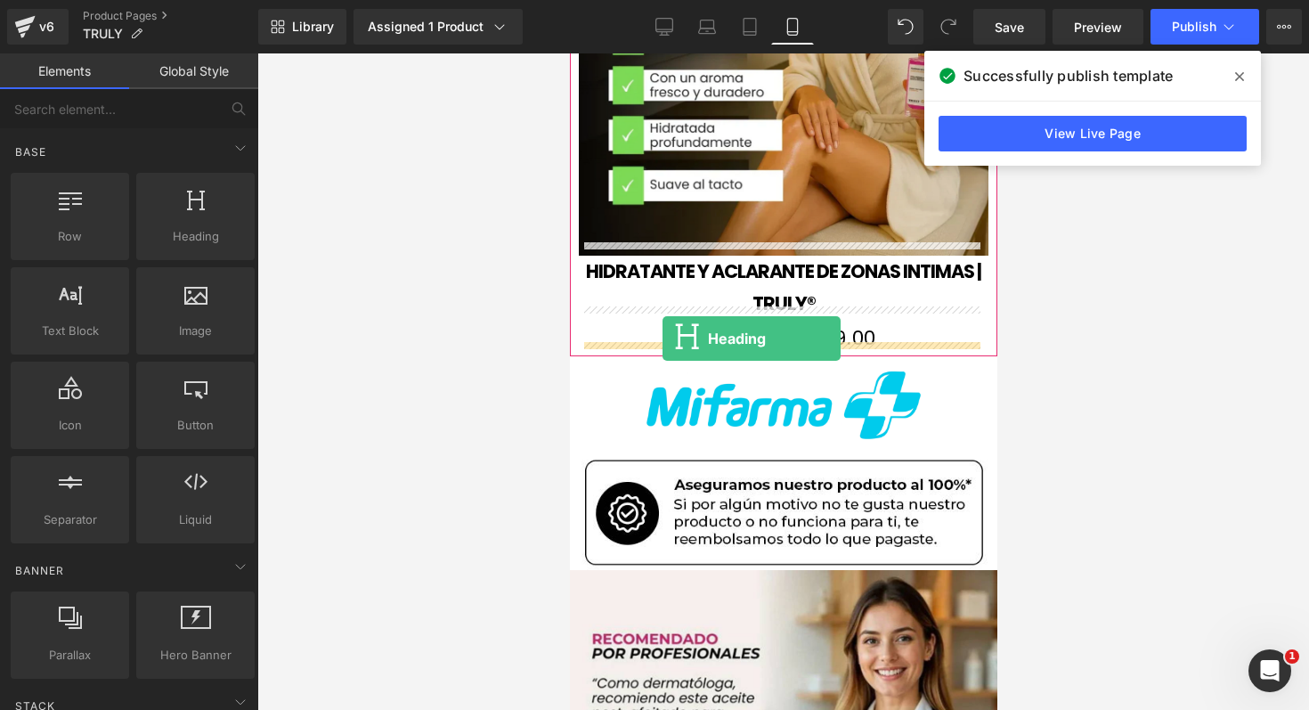
drag, startPoint x: 744, startPoint y: 250, endPoint x: 662, endPoint y: 338, distance: 120.4
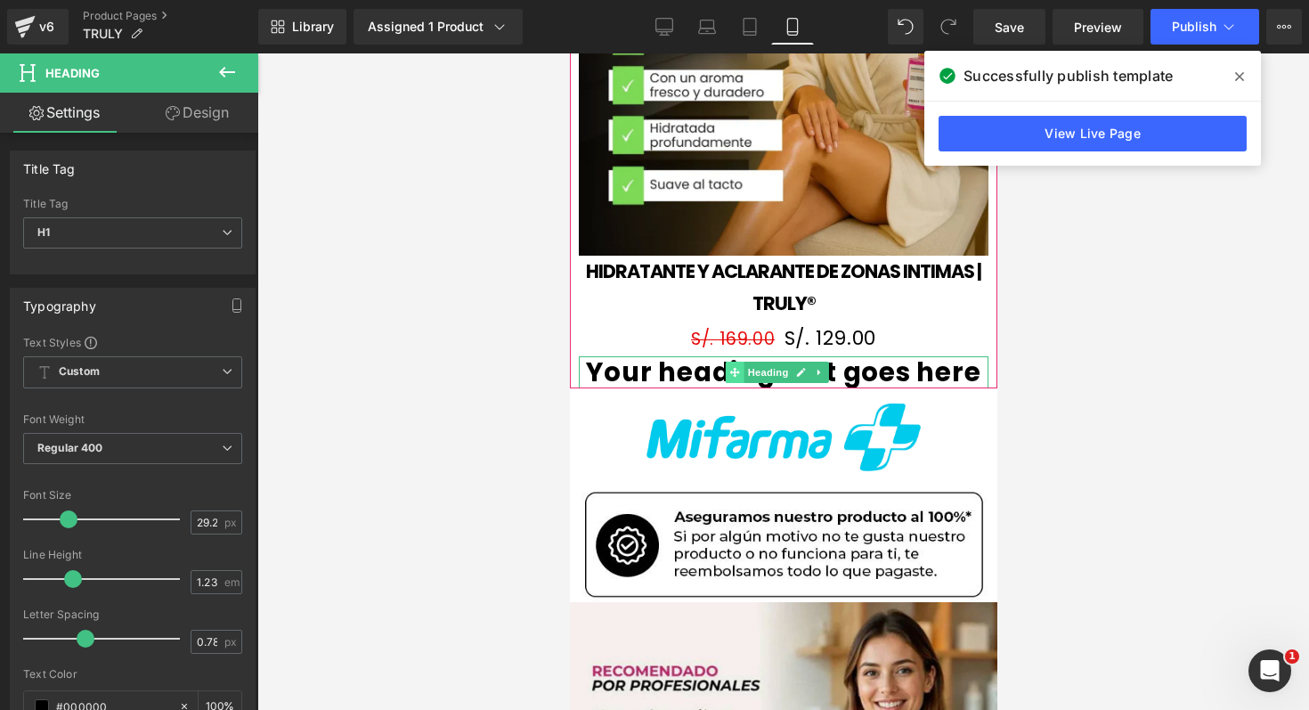
click at [737, 367] on icon at bounding box center [734, 372] width 10 height 11
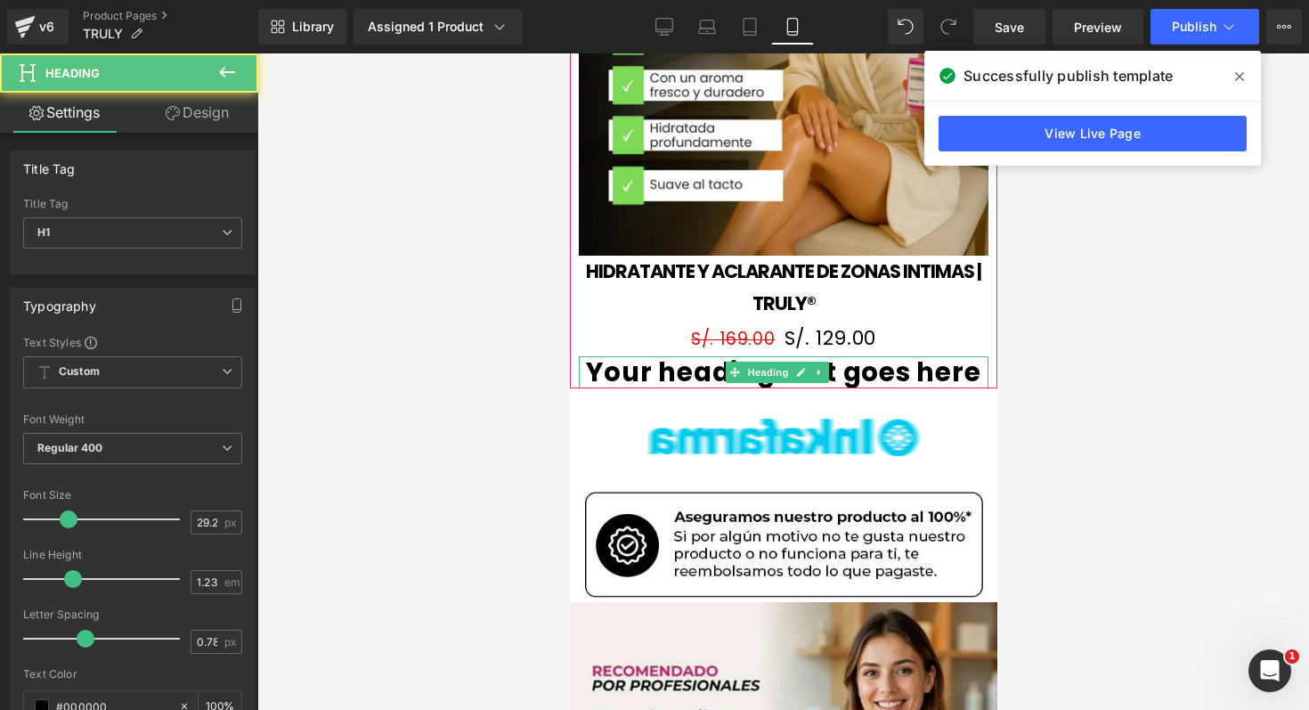
click at [694, 356] on h1 "Your heading text goes here" at bounding box center [783, 372] width 410 height 32
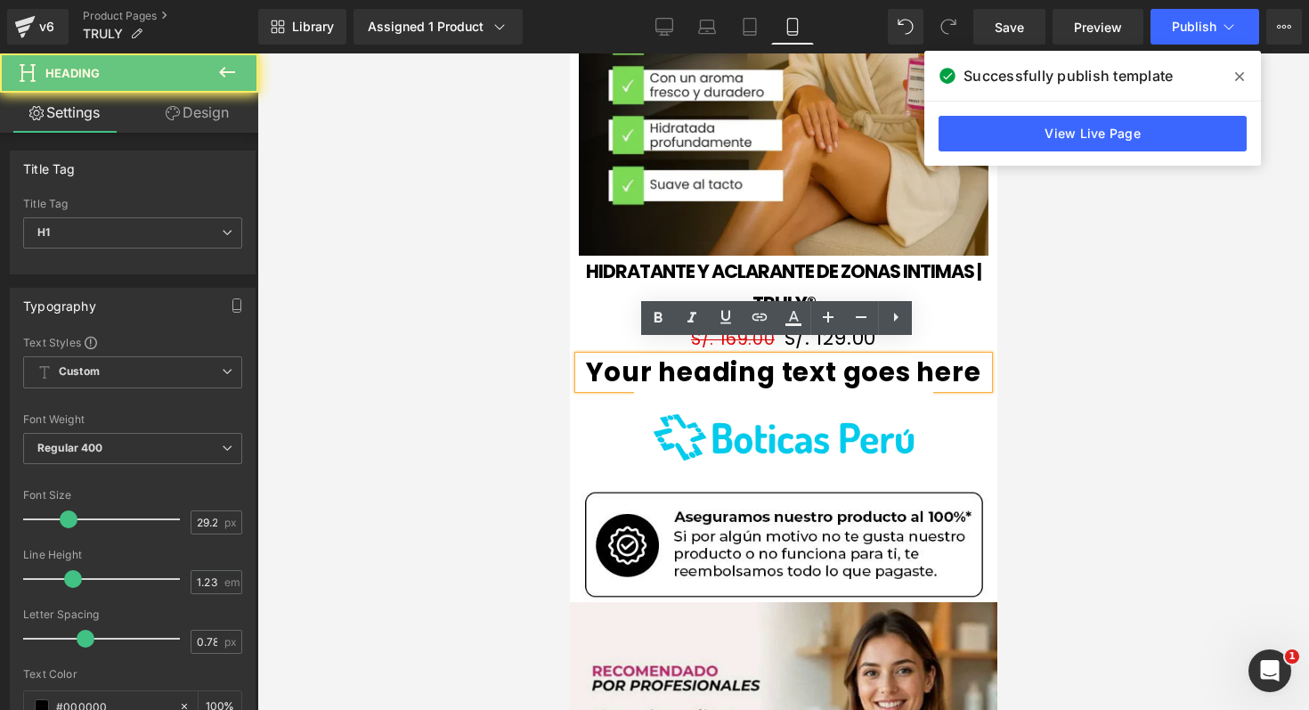
click at [694, 356] on h1 "Your heading text goes here" at bounding box center [783, 372] width 410 height 32
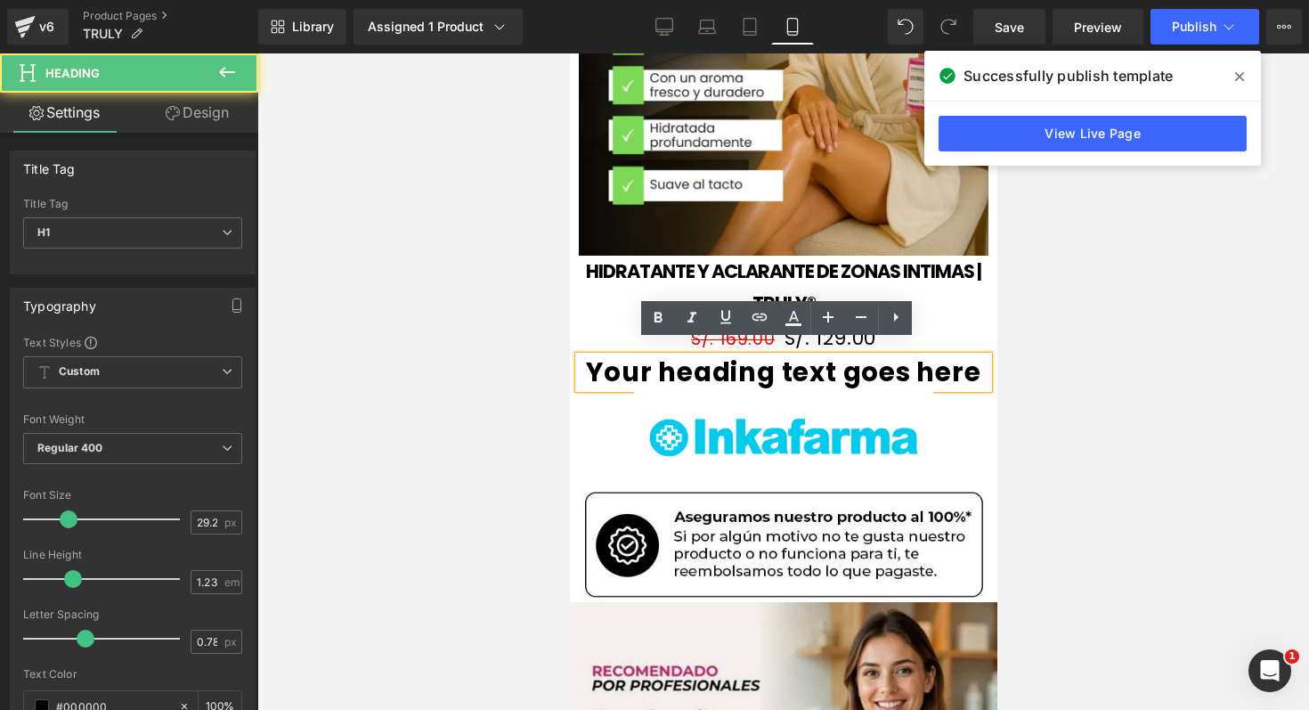
click at [694, 356] on h1 "Your heading text goes here" at bounding box center [783, 372] width 410 height 32
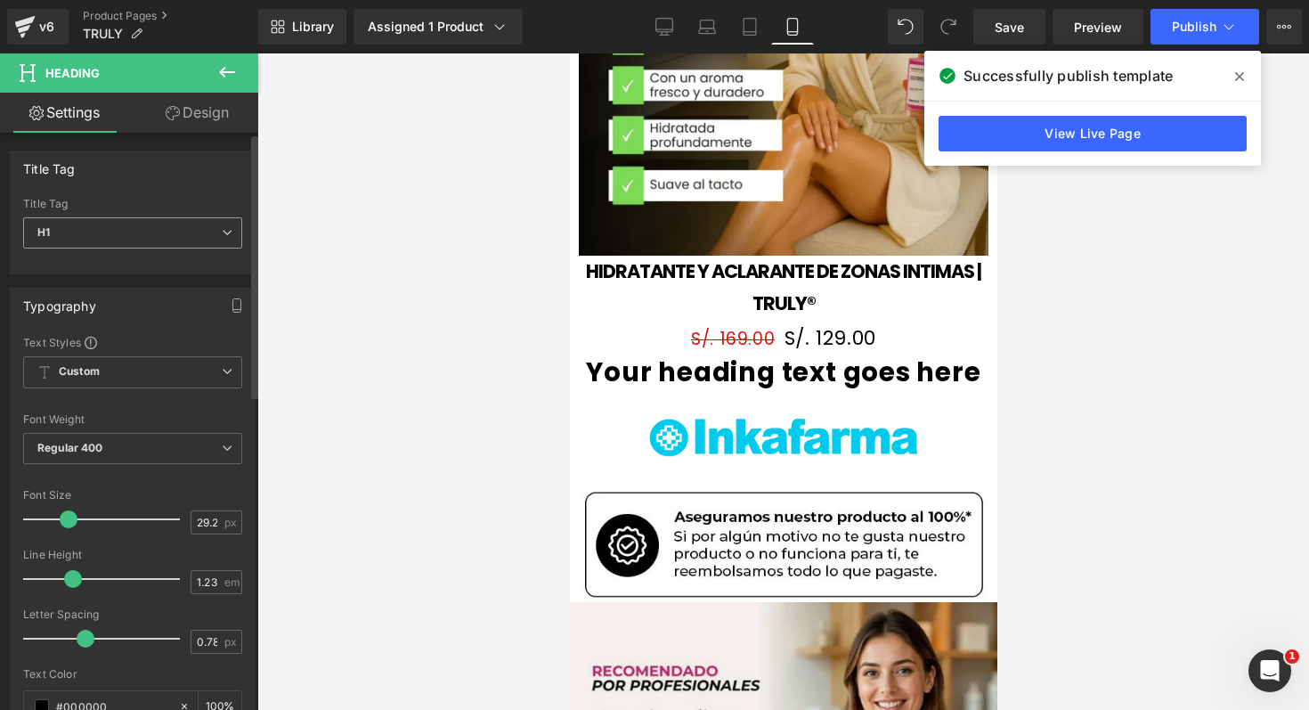
click at [161, 237] on span "H1" at bounding box center [132, 232] width 219 height 31
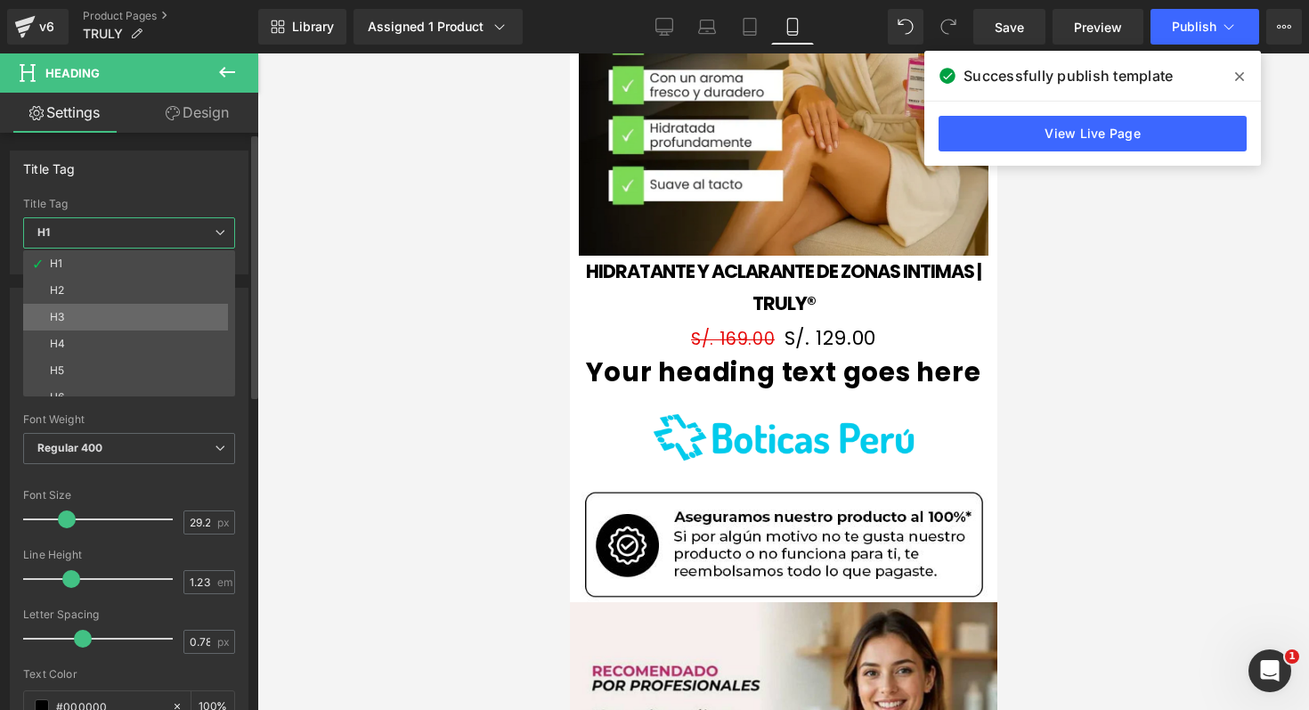
click at [125, 316] on li "H3" at bounding box center [133, 317] width 220 height 27
type input "22.1"
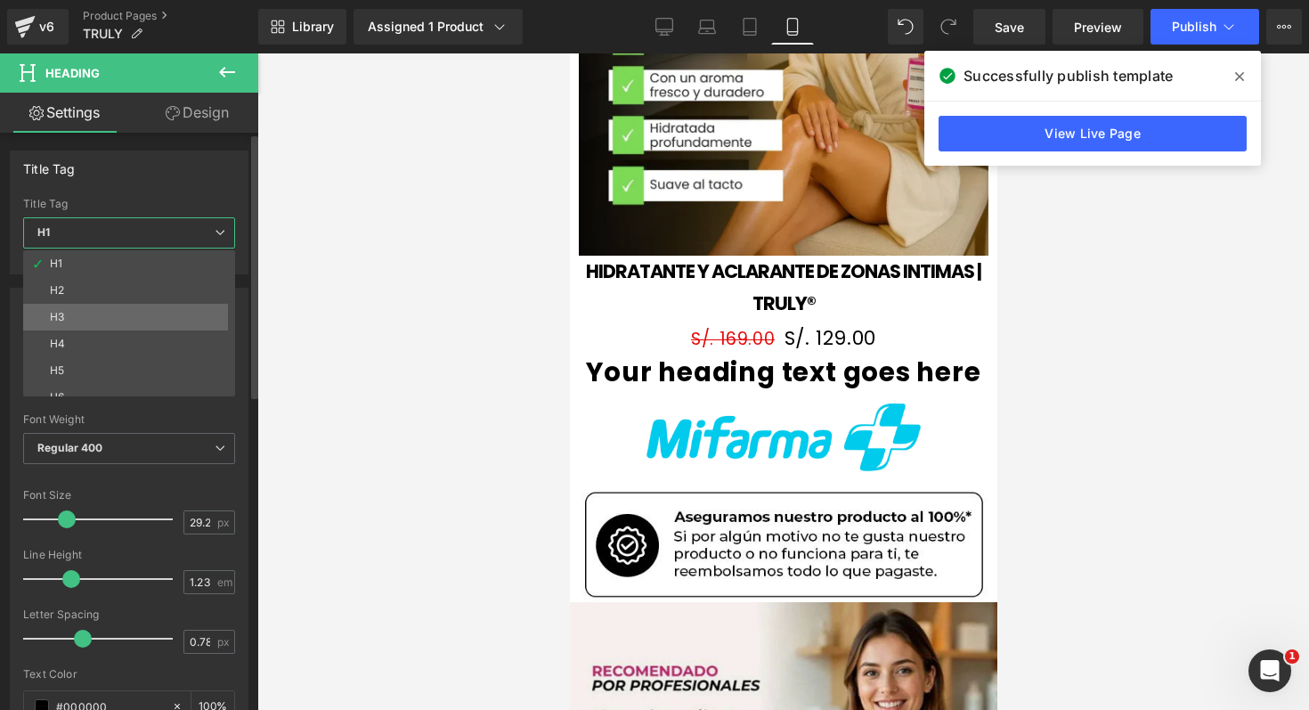
type input "100"
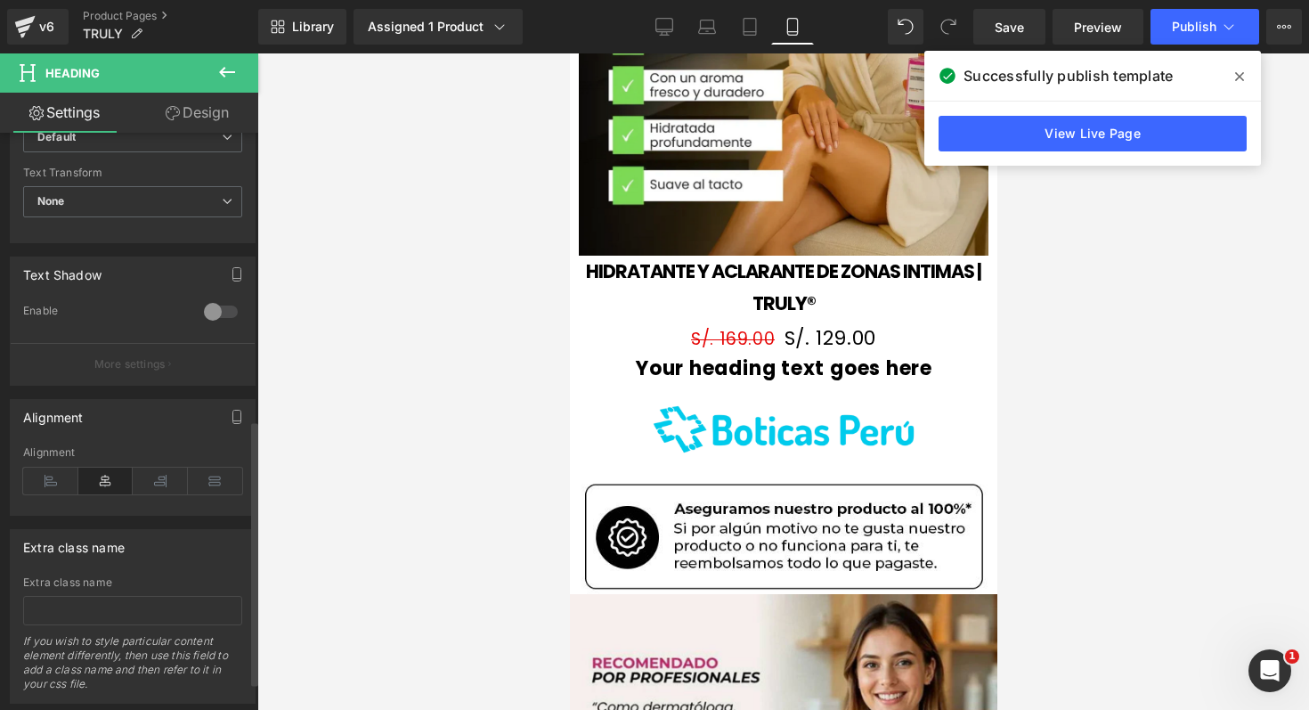
scroll to position [686, 0]
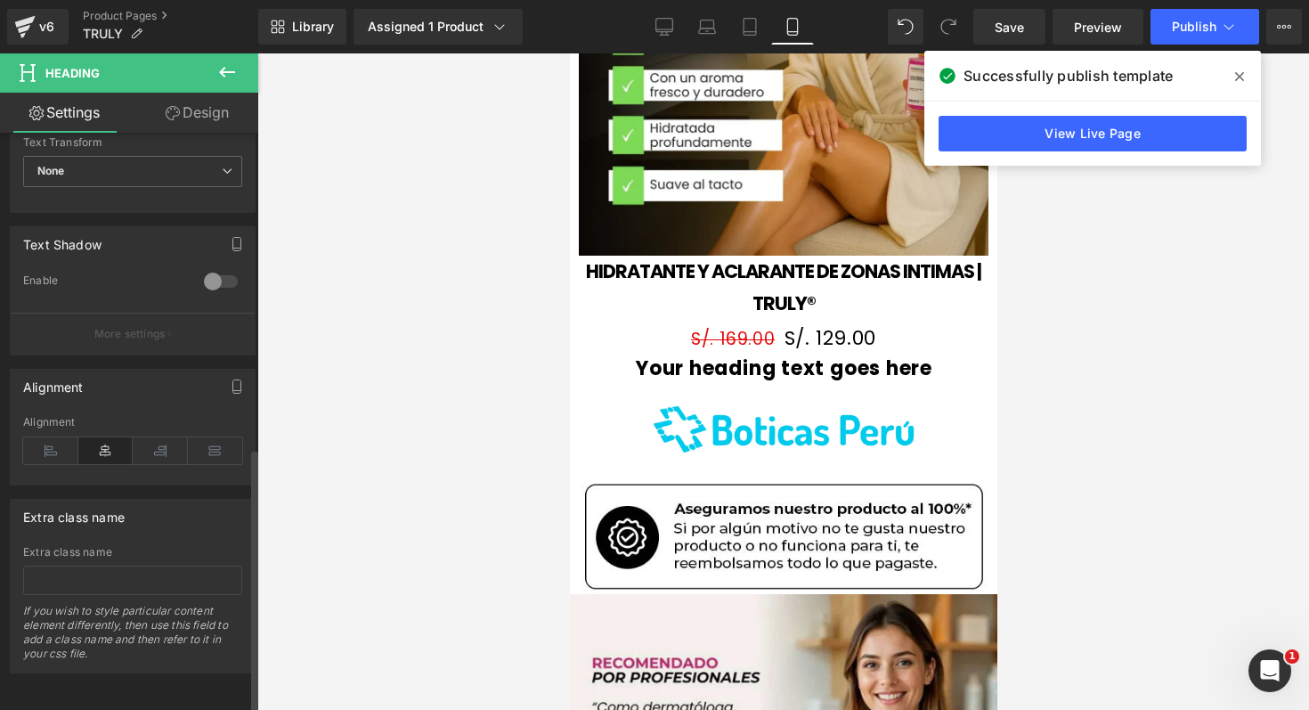
click at [210, 269] on div at bounding box center [220, 281] width 43 height 28
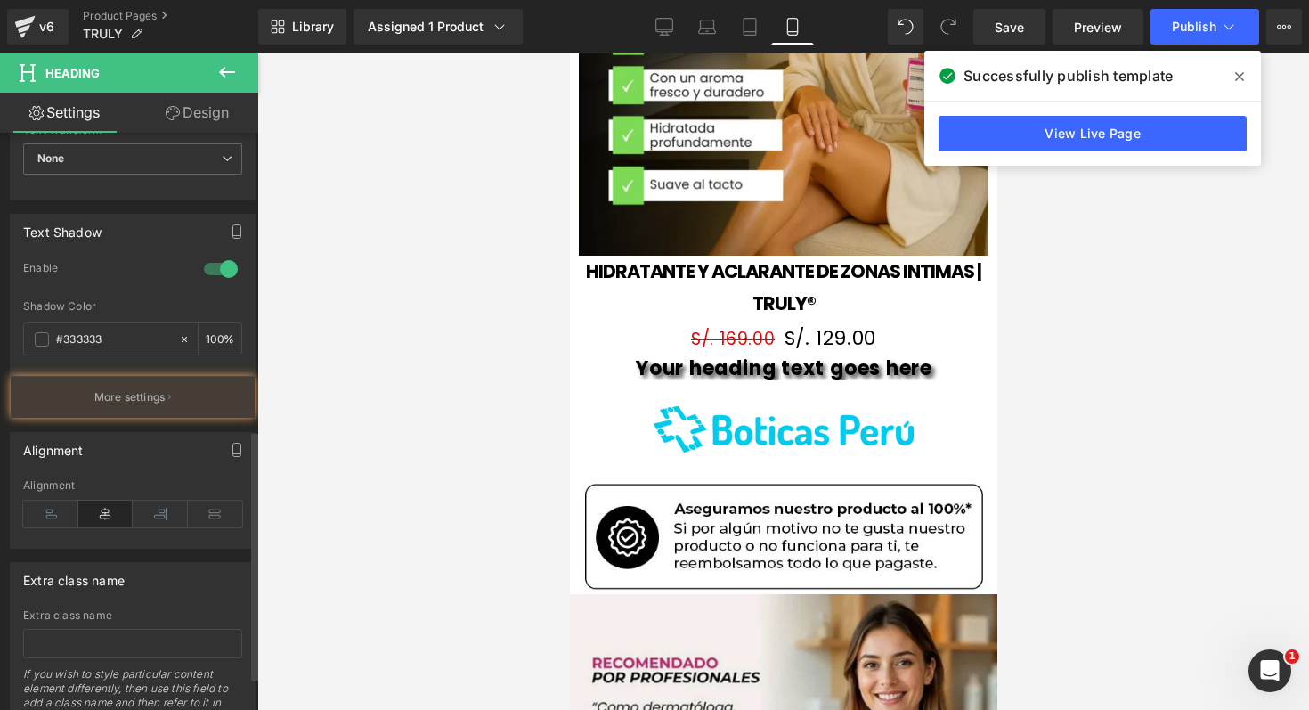
click at [210, 269] on div at bounding box center [220, 269] width 43 height 28
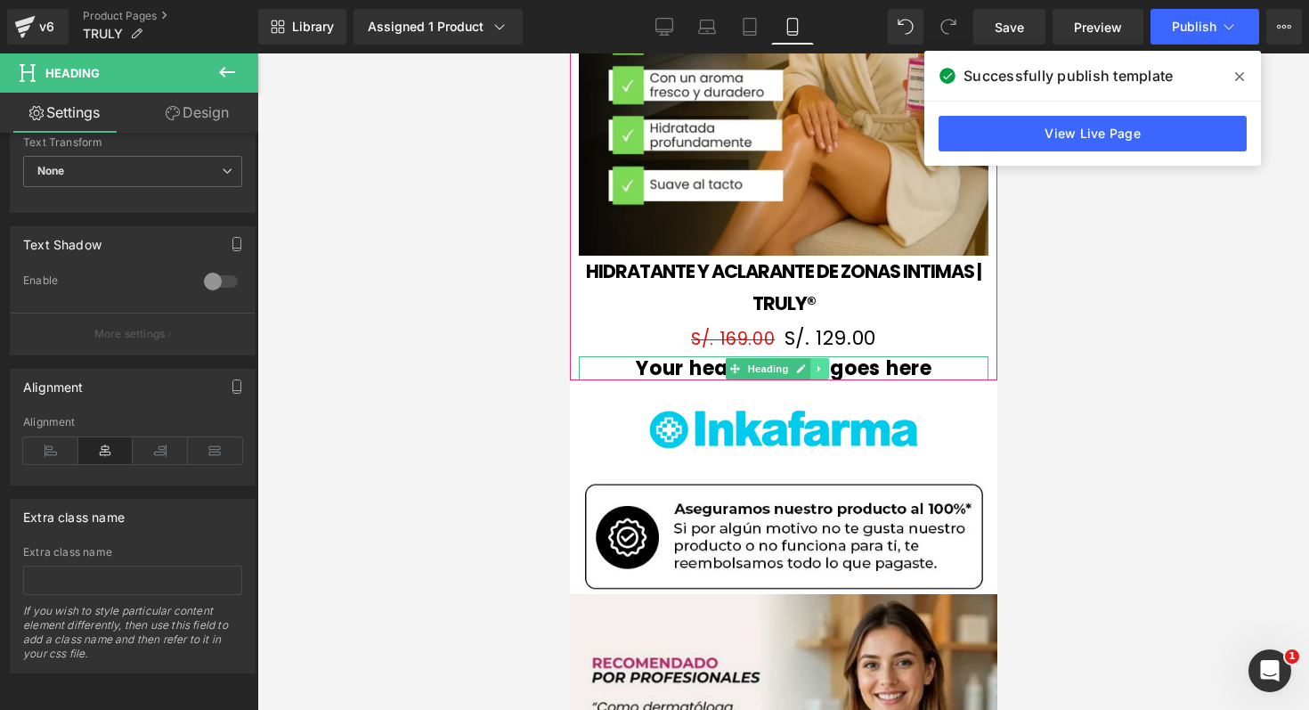
click at [815, 363] on icon at bounding box center [819, 368] width 10 height 11
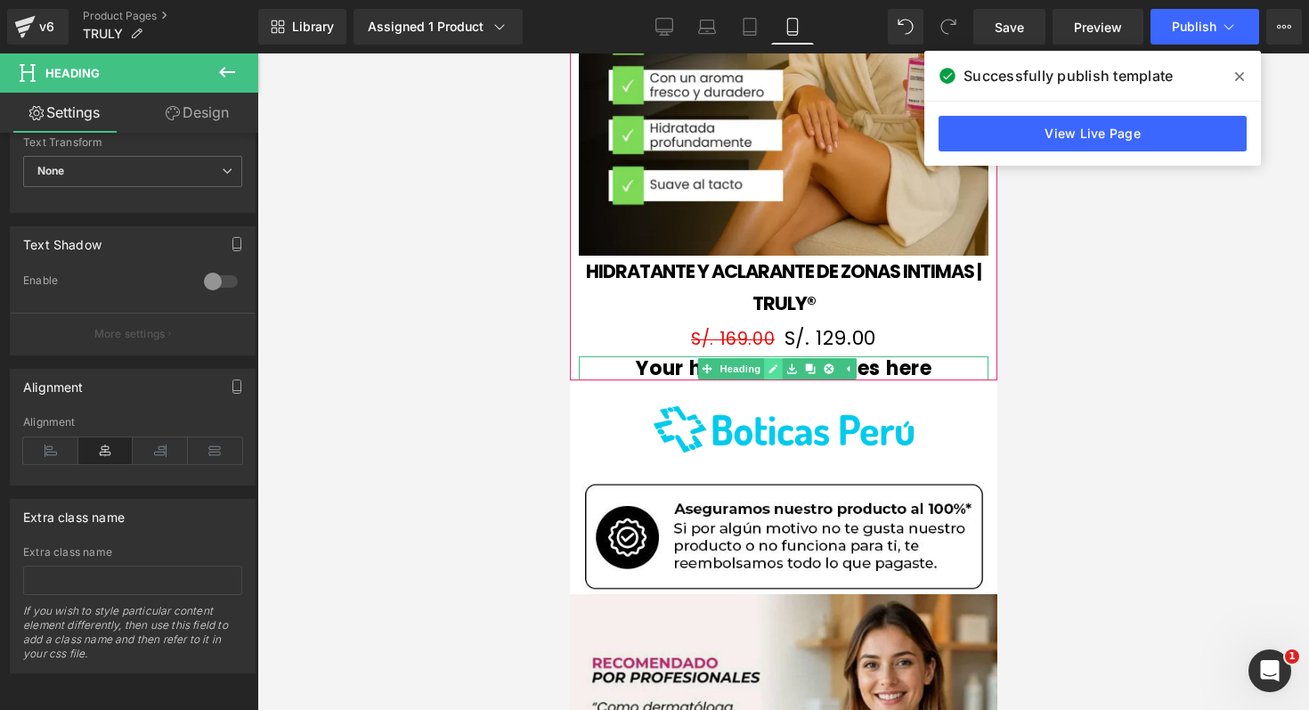
click at [778, 358] on link at bounding box center [772, 368] width 19 height 21
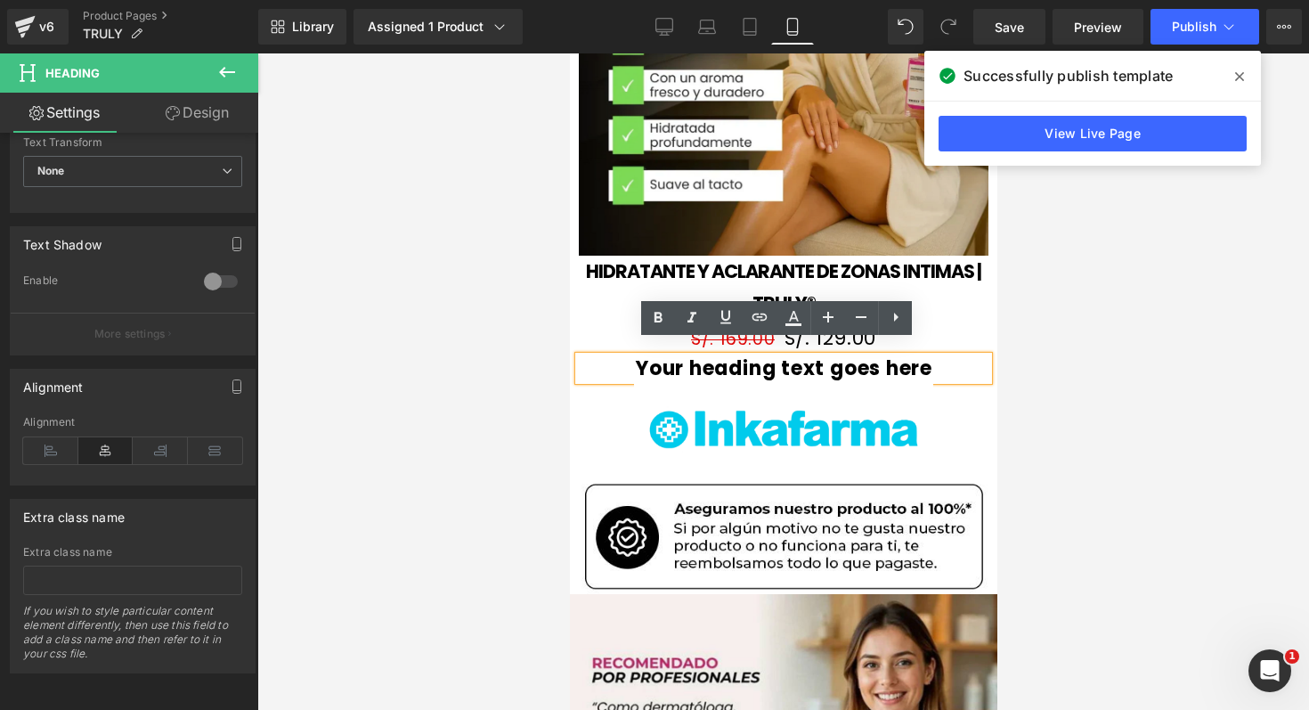
click at [778, 356] on h3 "Your heading text goes here" at bounding box center [783, 368] width 410 height 24
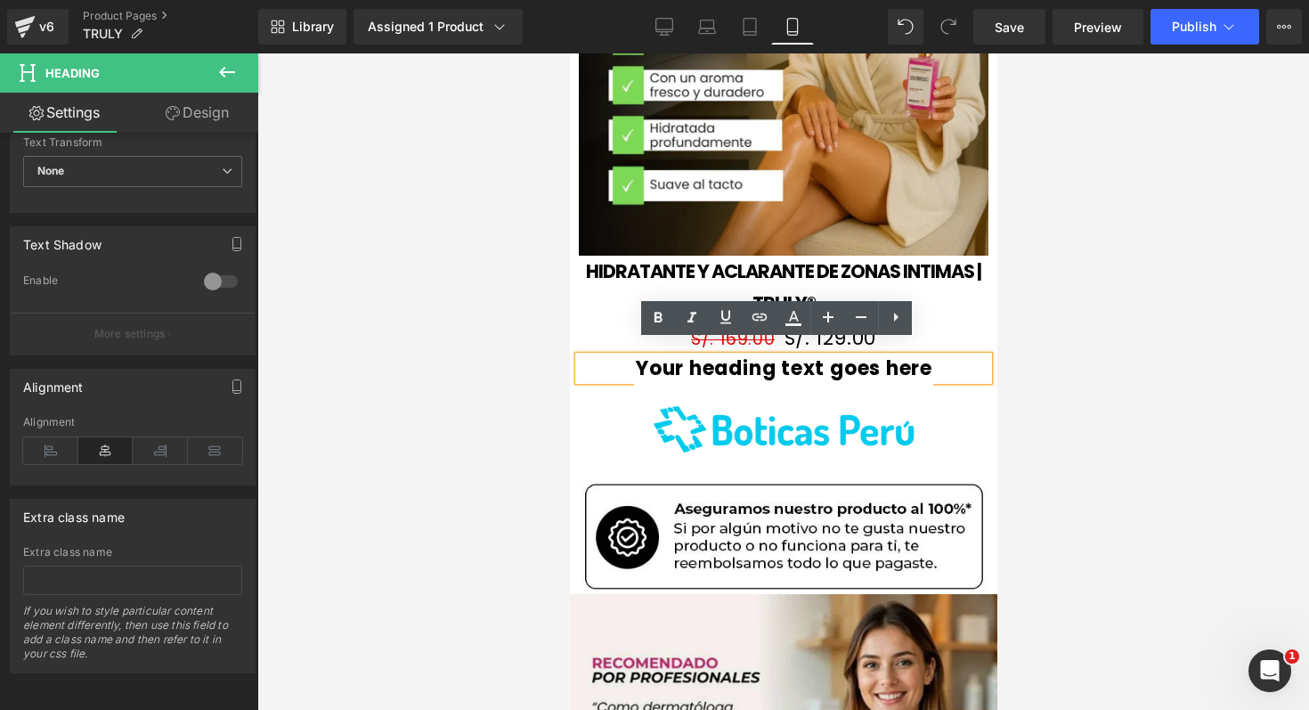
click at [876, 356] on h3 "Your heading text goes here" at bounding box center [783, 368] width 410 height 24
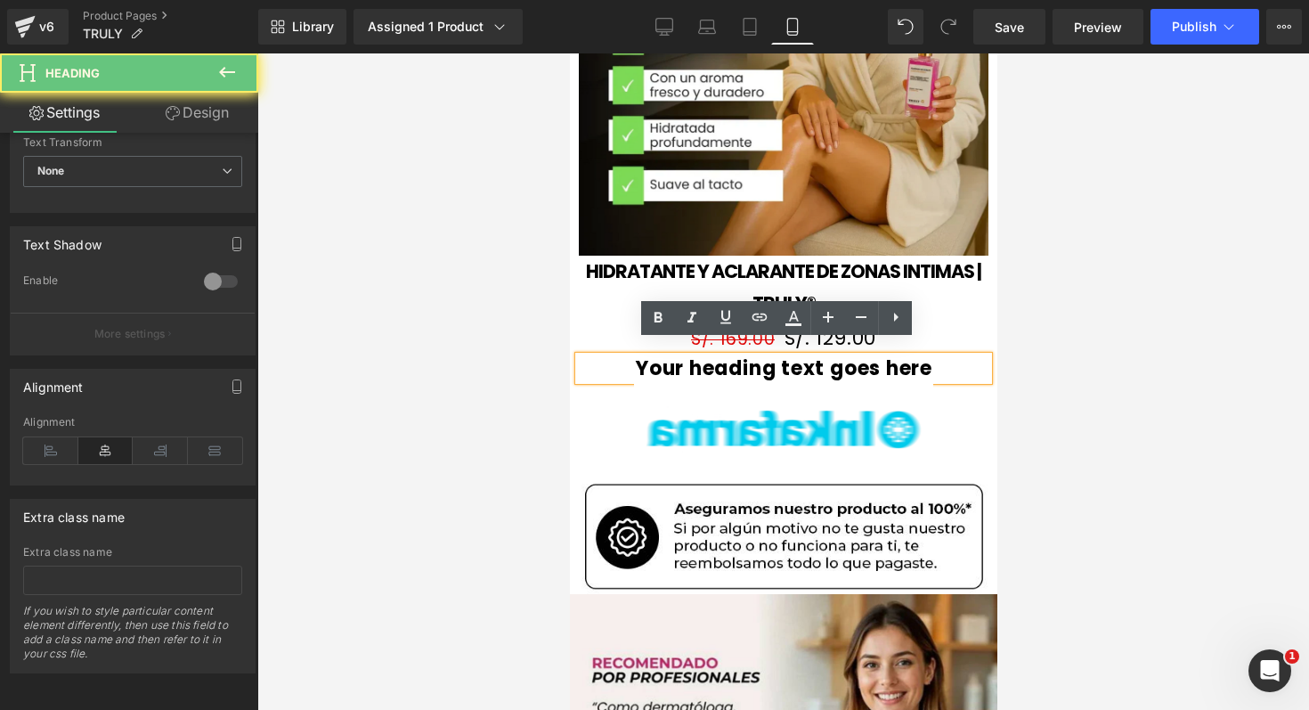
click at [834, 356] on h3 "Your heading text goes here" at bounding box center [783, 368] width 410 height 24
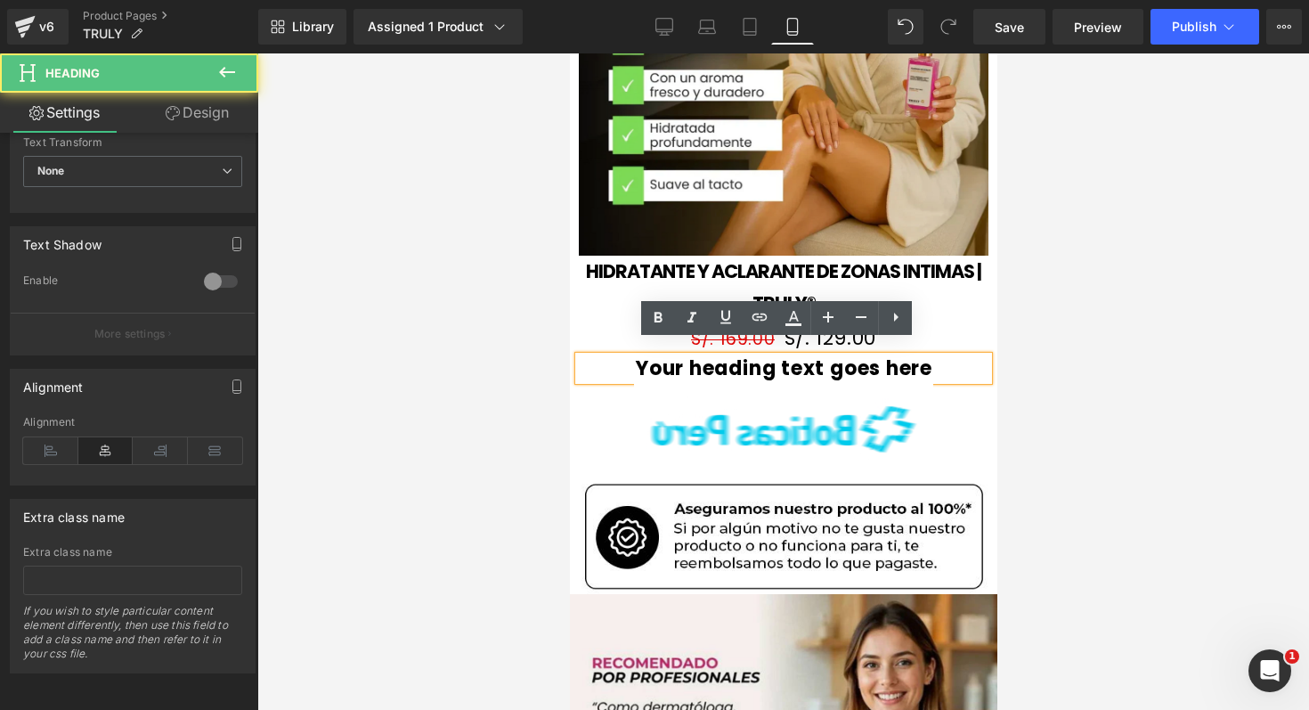
click at [834, 356] on h3 "Your heading text goes here" at bounding box center [783, 368] width 410 height 24
click at [812, 356] on h3 "Your heading text goes here" at bounding box center [783, 368] width 410 height 24
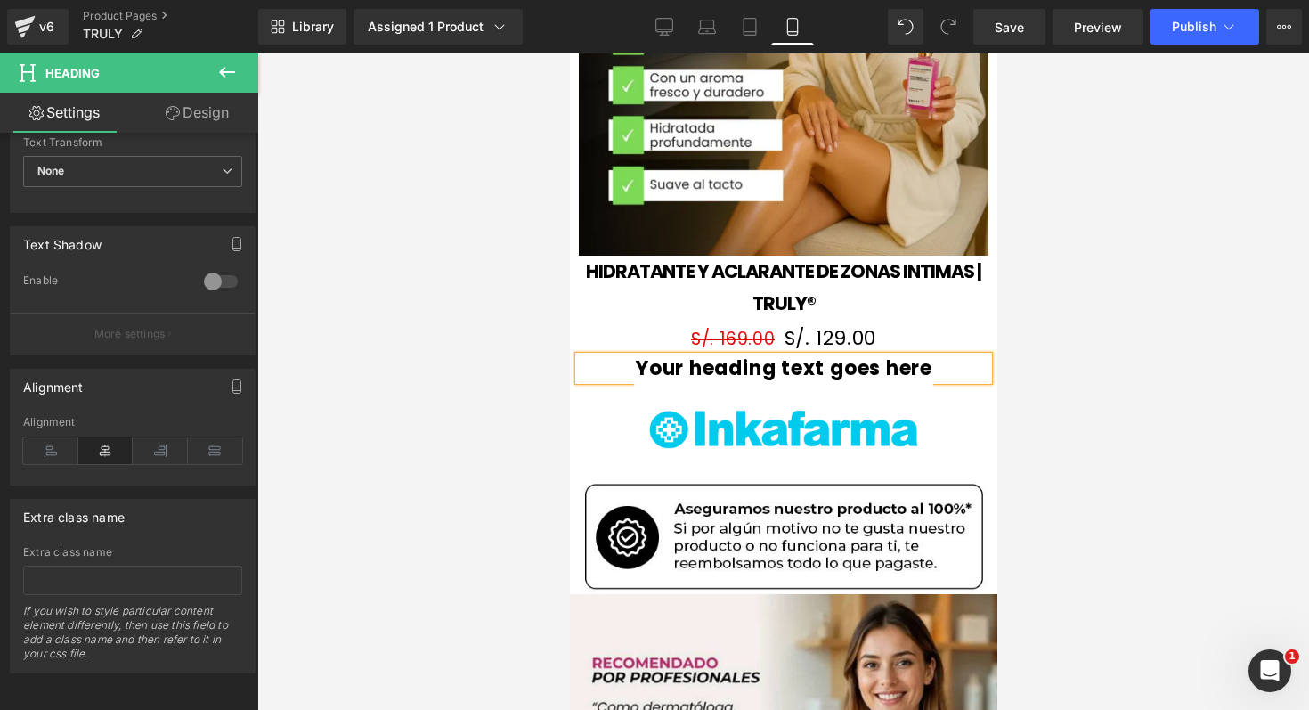
click at [812, 356] on h3 "Your heading text goes here" at bounding box center [783, 368] width 410 height 24
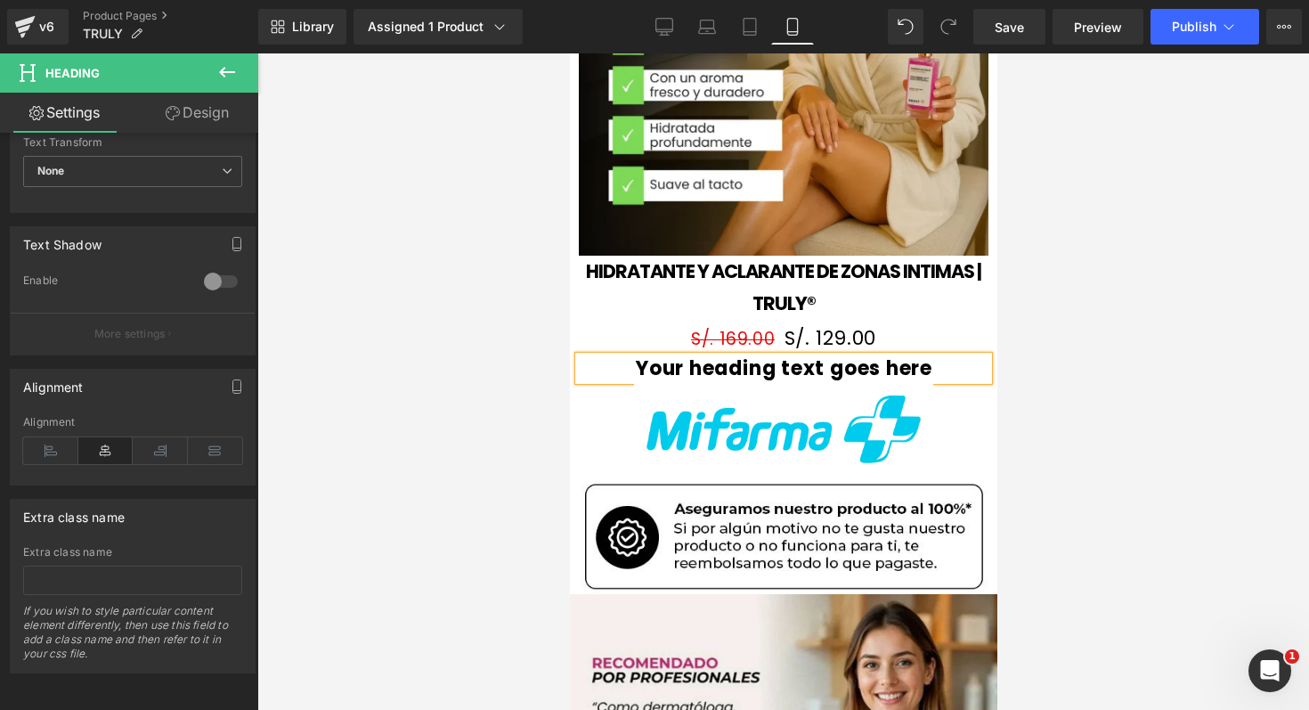
click at [790, 356] on h3 "Your heading text goes here" at bounding box center [783, 368] width 410 height 24
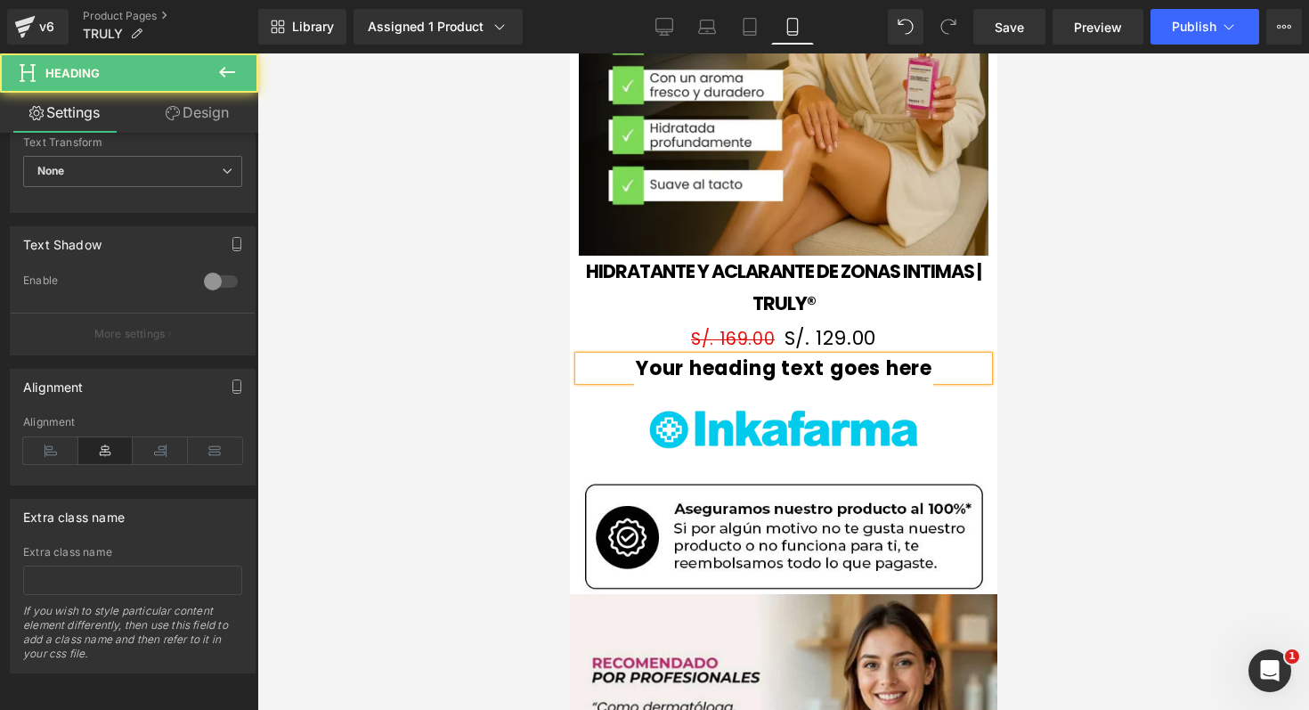
click at [790, 356] on h3 "Your heading text goes here" at bounding box center [783, 368] width 410 height 24
click at [786, 356] on h3 "Your heading text goes here" at bounding box center [783, 368] width 410 height 24
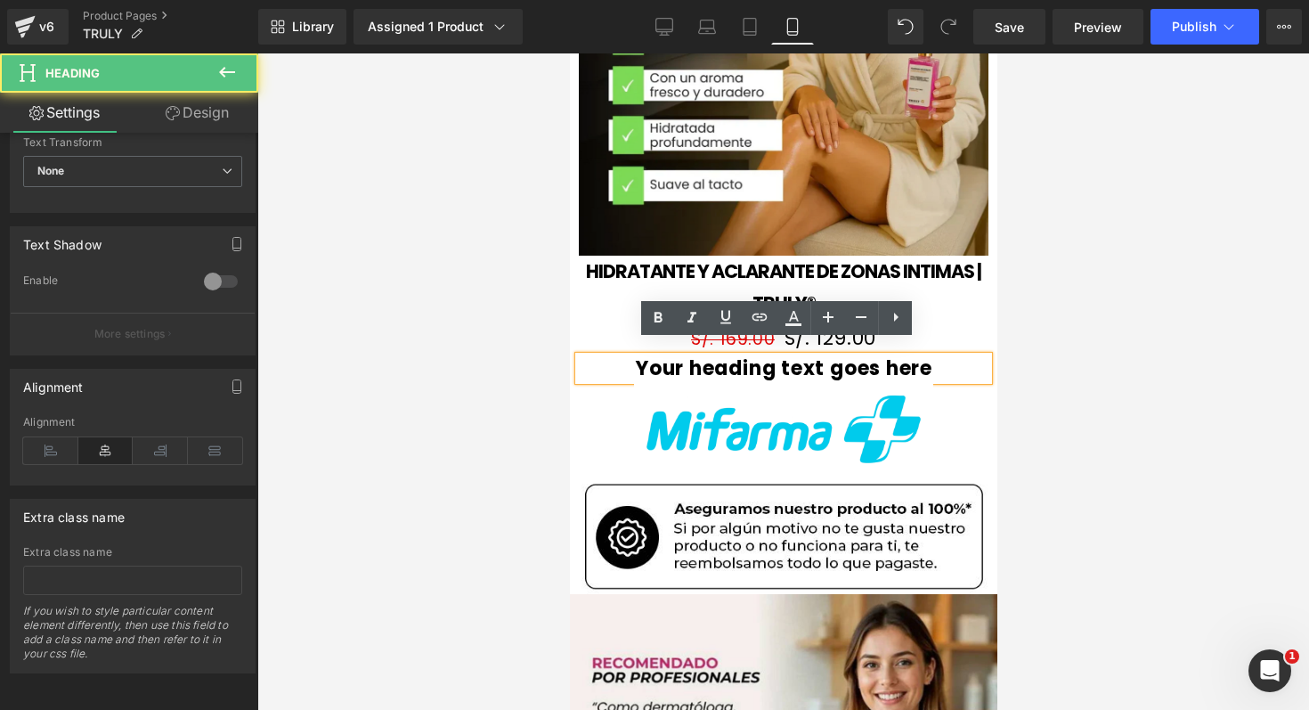
click at [774, 356] on h3 "Your heading text goes here" at bounding box center [783, 368] width 410 height 24
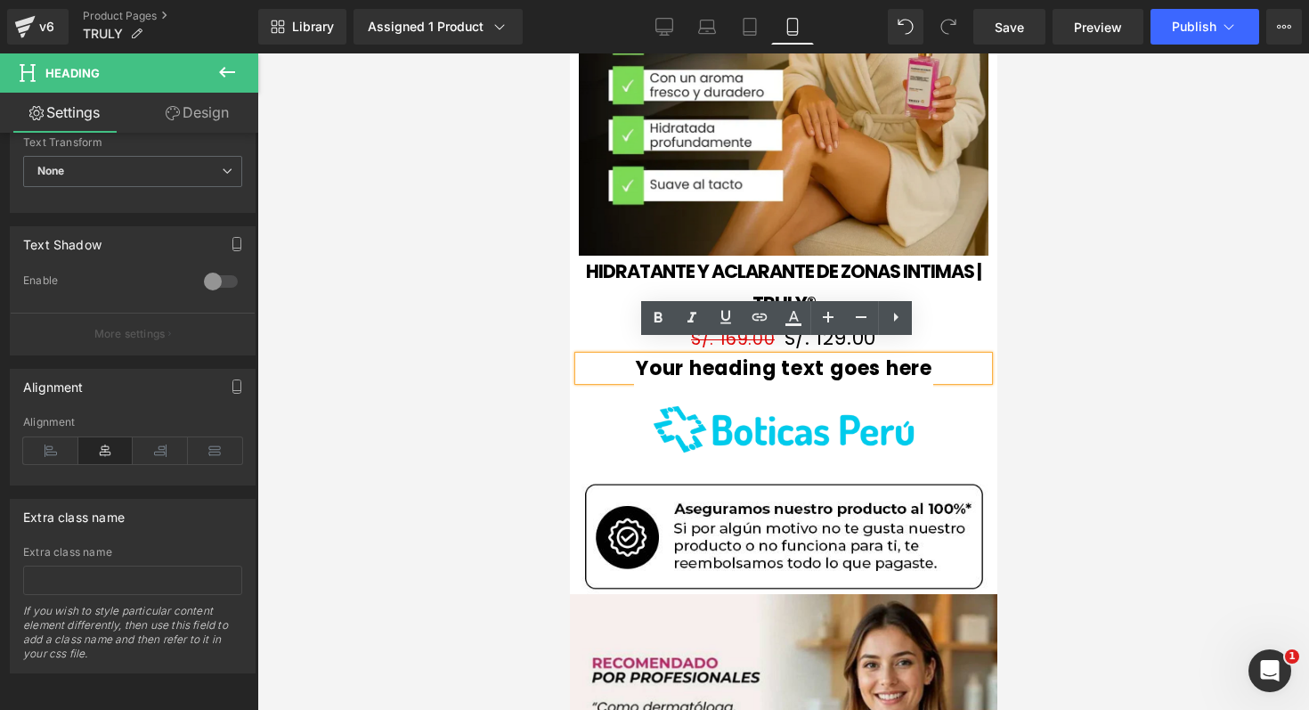
drag, startPoint x: 696, startPoint y: 351, endPoint x: 769, endPoint y: 353, distance: 73.9
click at [769, 356] on h3 "Your heading text goes here" at bounding box center [783, 368] width 410 height 24
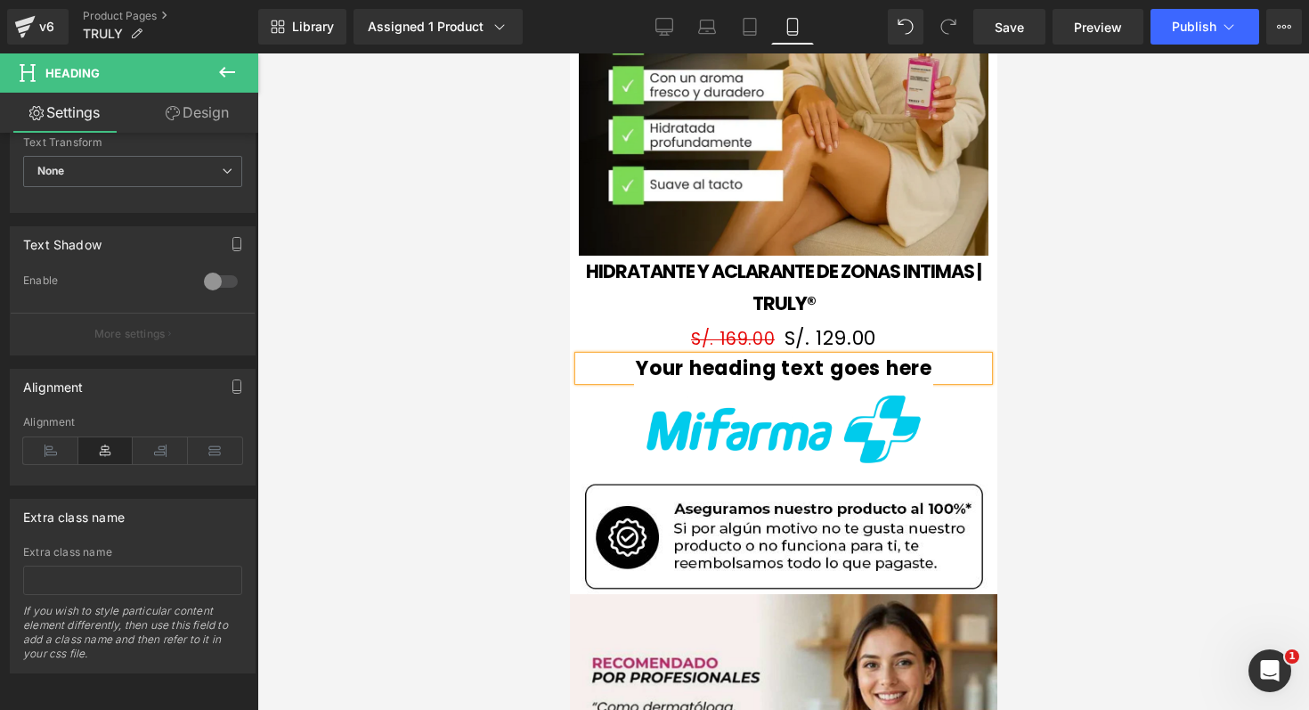
click at [628, 356] on h3 "Your heading text goes here" at bounding box center [783, 368] width 410 height 24
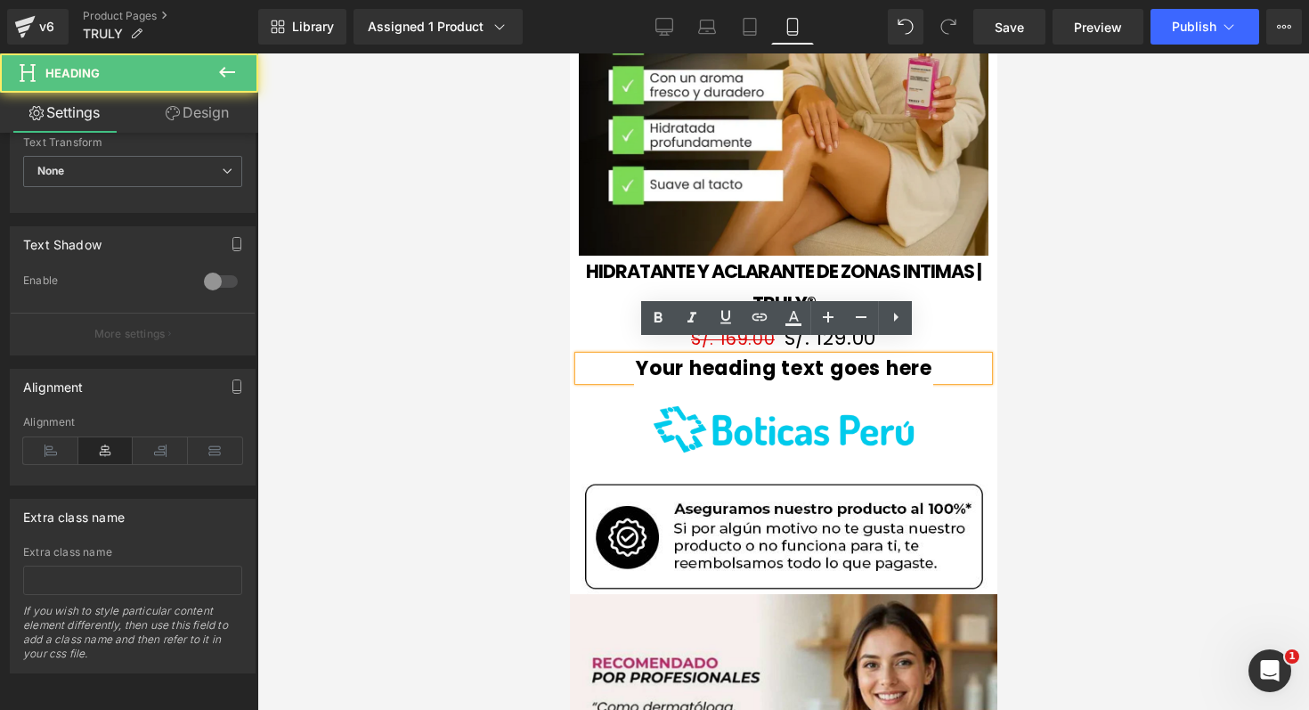
click at [628, 356] on h3 "Your heading text goes here" at bounding box center [783, 368] width 410 height 24
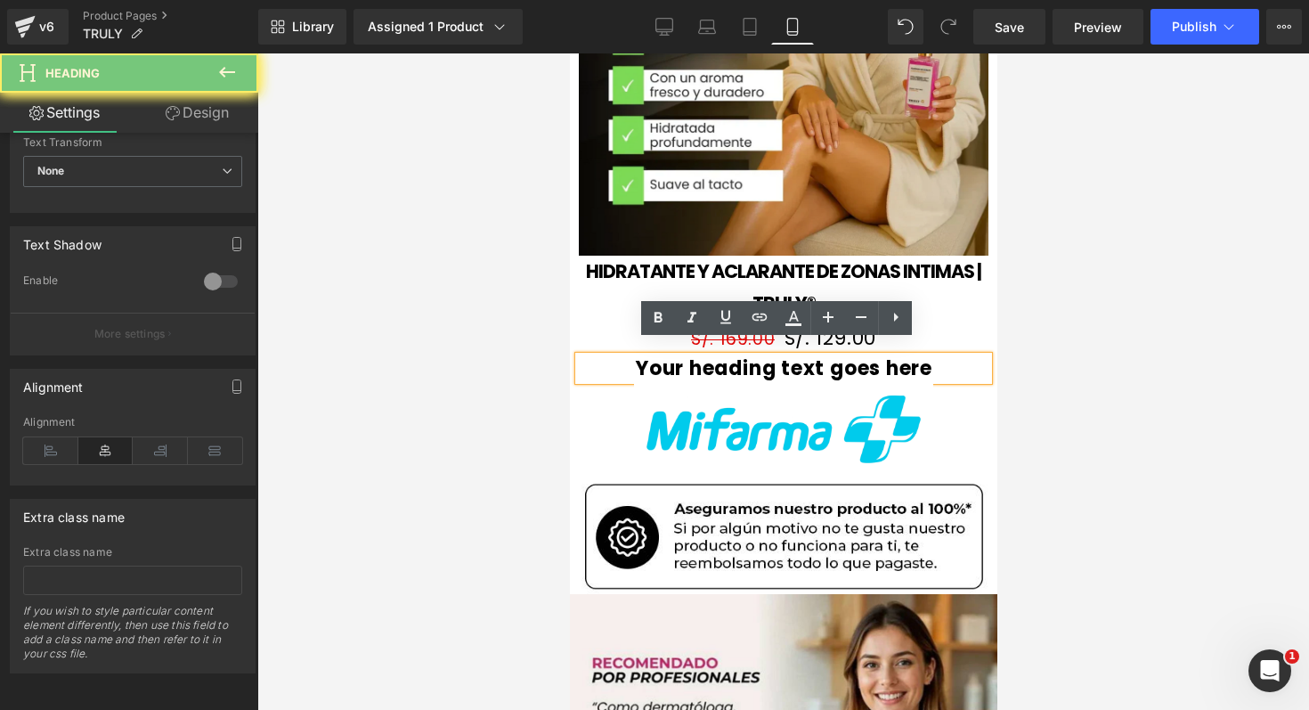
click at [628, 356] on h3 "Your heading text goes here" at bounding box center [783, 368] width 410 height 24
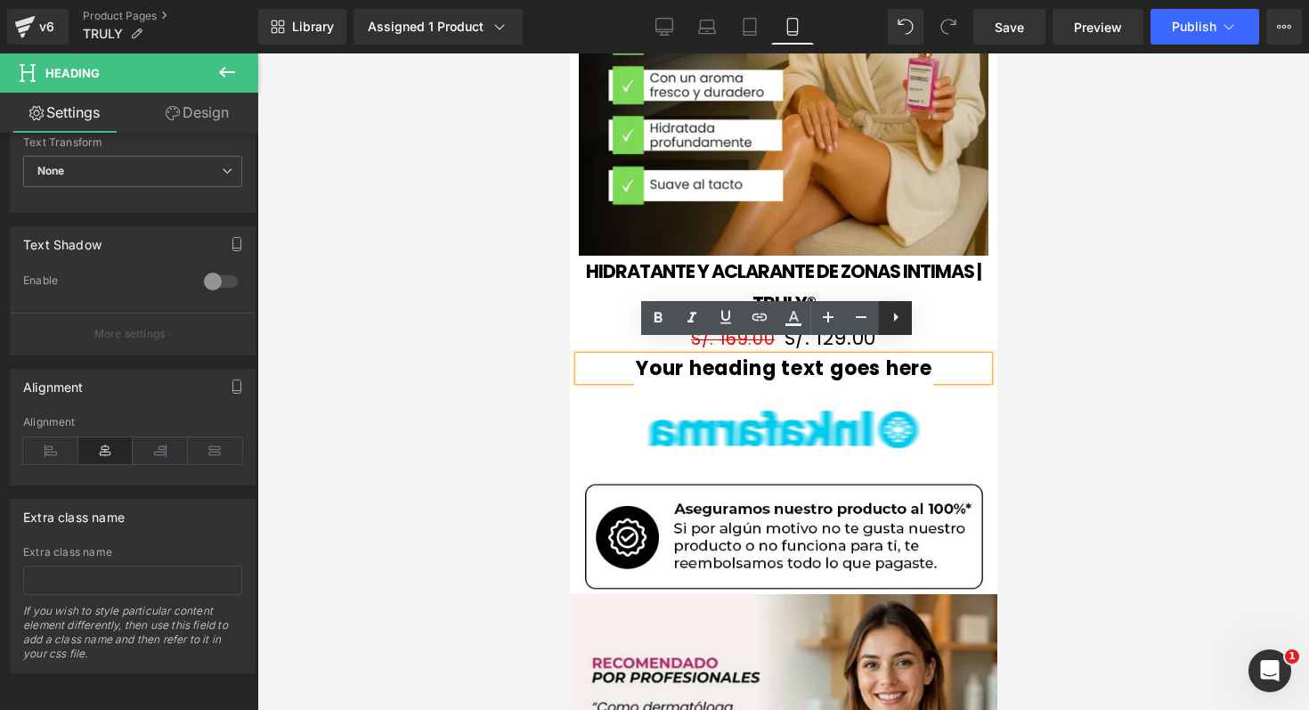
click at [905, 315] on icon at bounding box center [895, 316] width 21 height 21
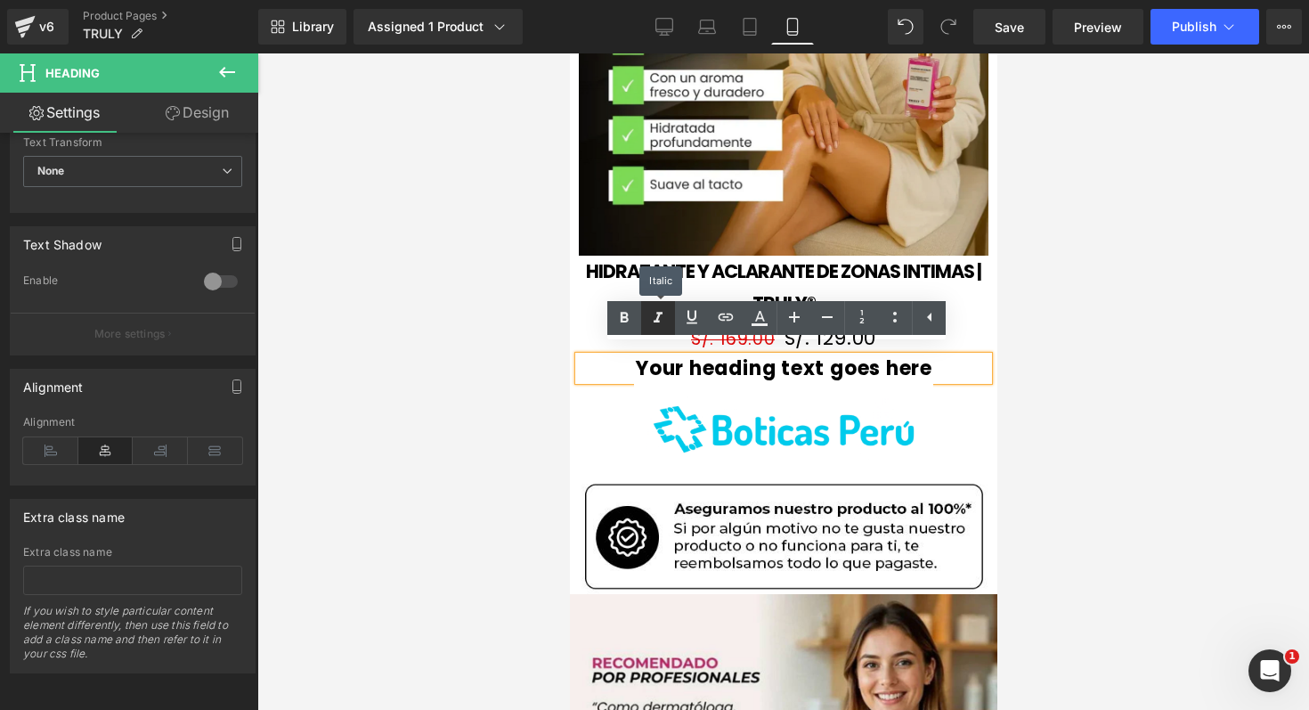
click at [655, 320] on icon at bounding box center [657, 317] width 21 height 21
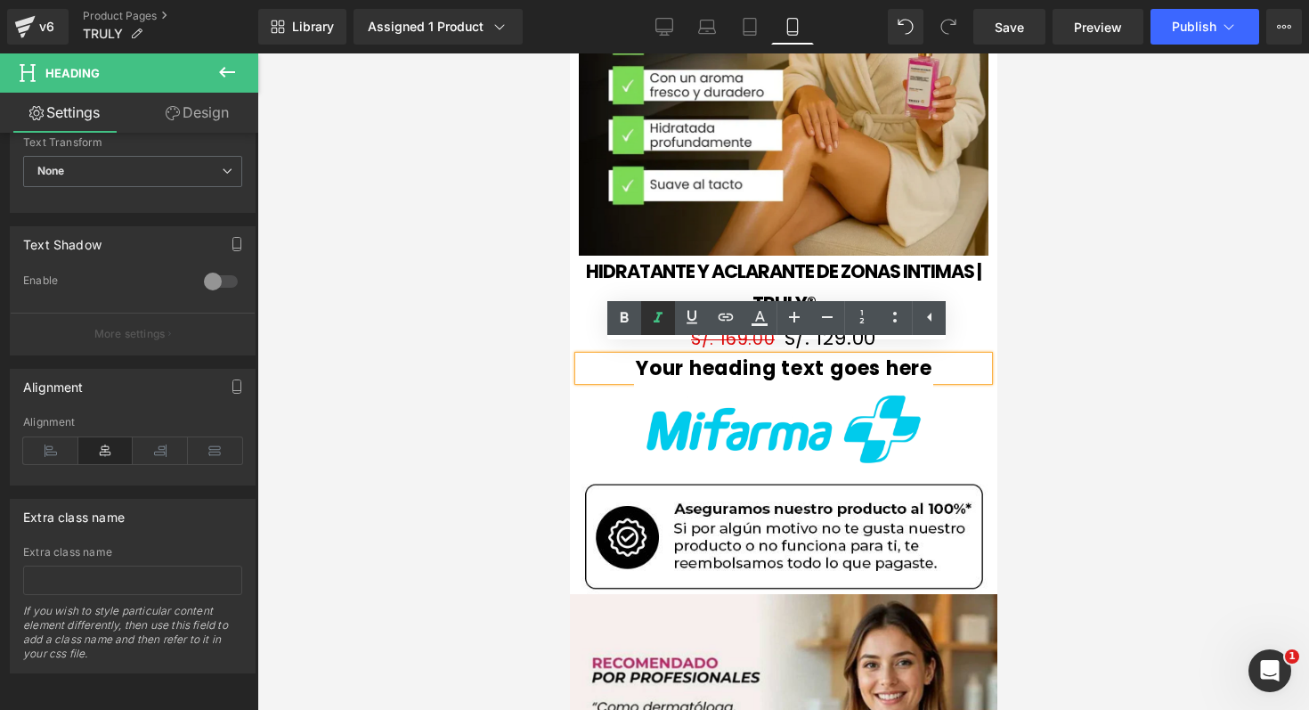
click at [660, 320] on icon at bounding box center [657, 317] width 21 height 21
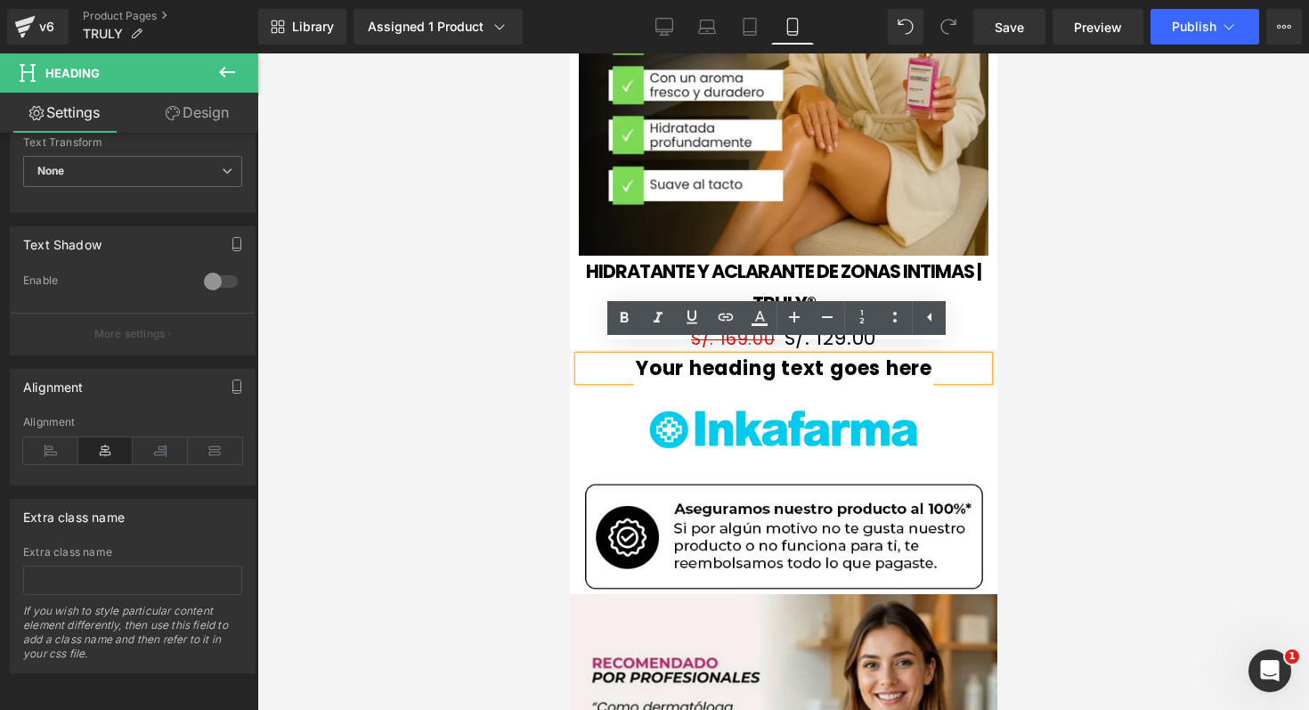
click at [761, 356] on h3 "Your heading text goes here" at bounding box center [783, 368] width 410 height 24
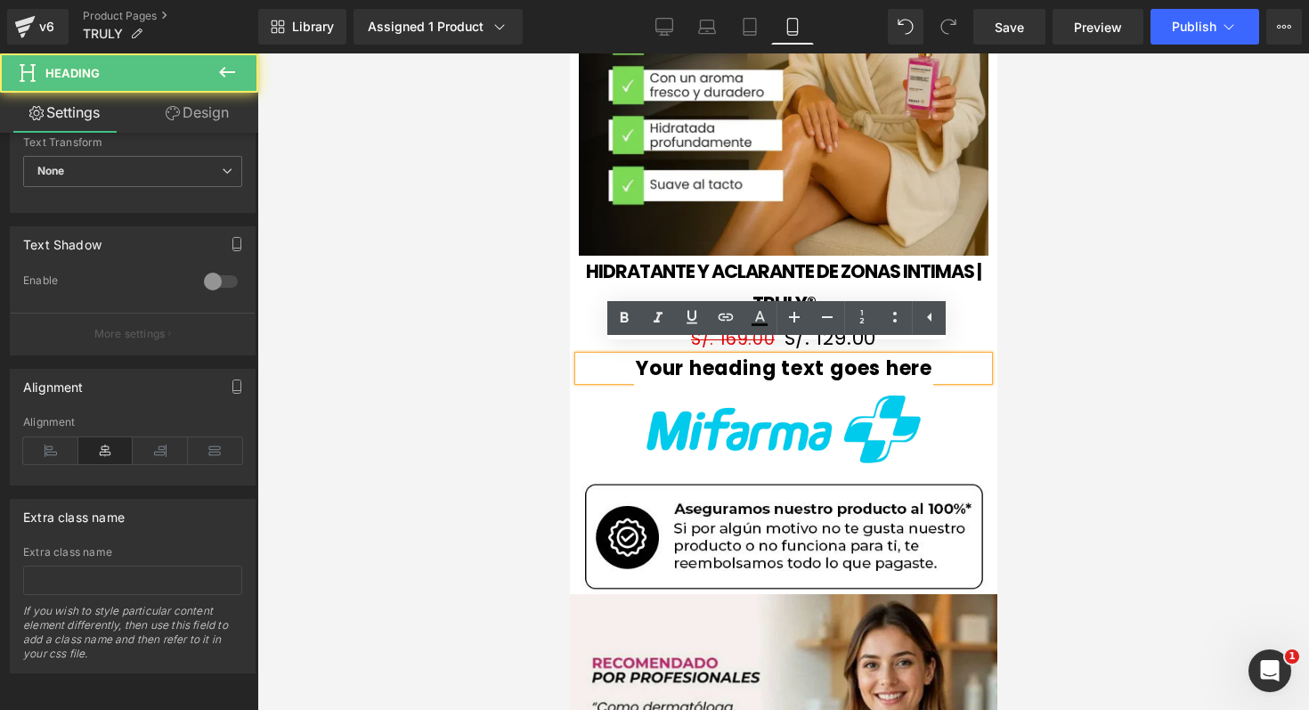
drag, startPoint x: 761, startPoint y: 354, endPoint x: 810, endPoint y: 354, distance: 49.9
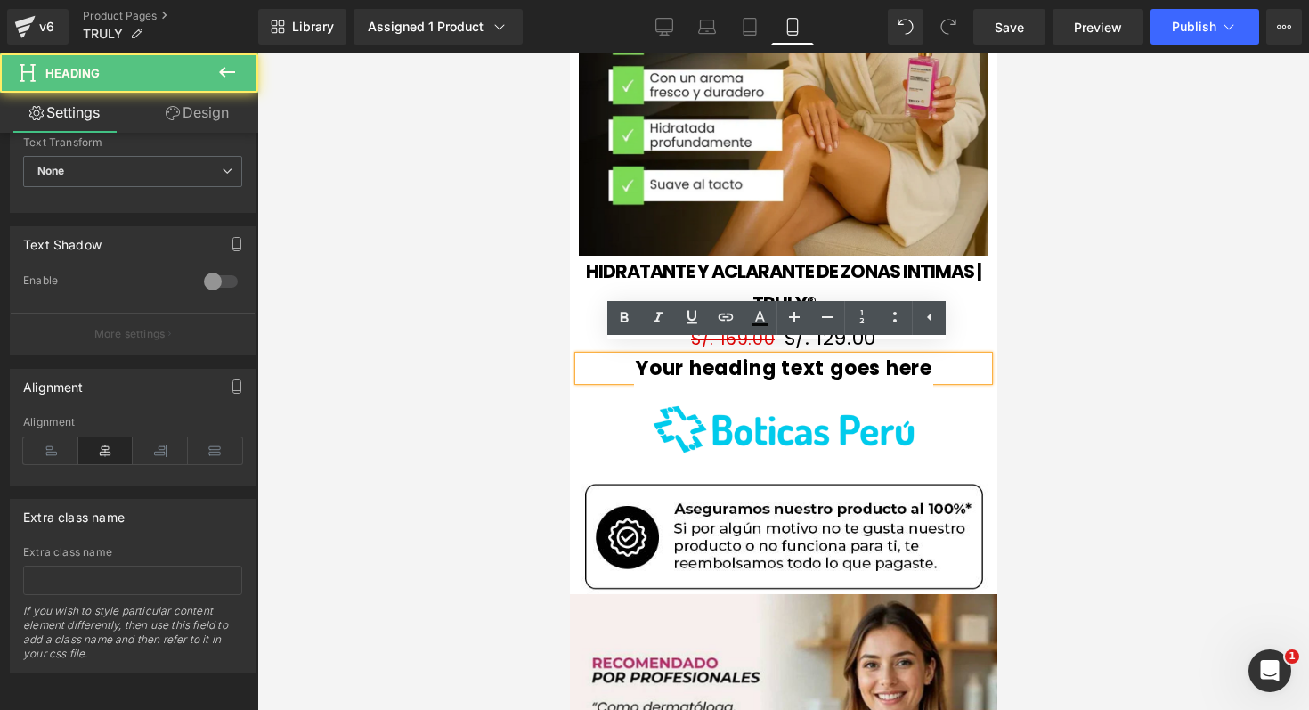
click at [810, 356] on h3 "Your heading text goes here" at bounding box center [783, 368] width 410 height 24
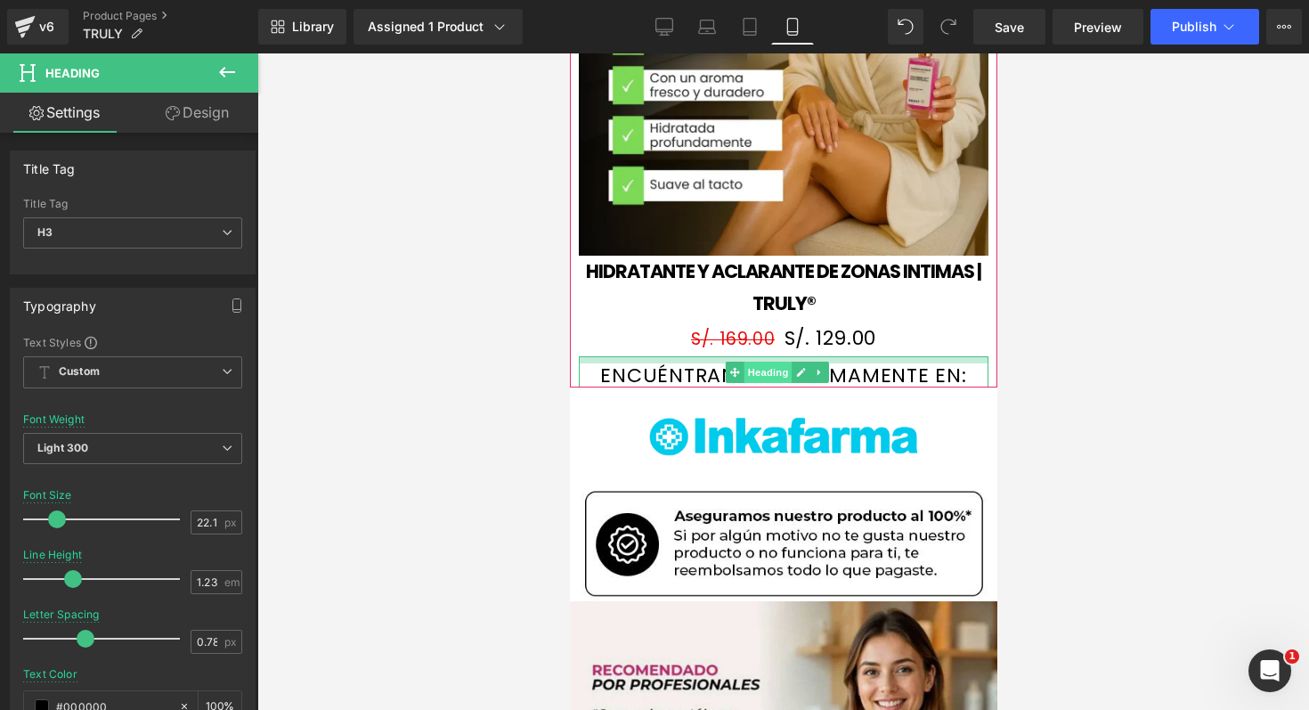
drag, startPoint x: 569, startPoint y: 53, endPoint x: 772, endPoint y: 347, distance: 357.2
click at [772, 356] on div "ENCUÉNTRANOS PRÓXIMAMENTE EN: Heading" at bounding box center [783, 371] width 410 height 31
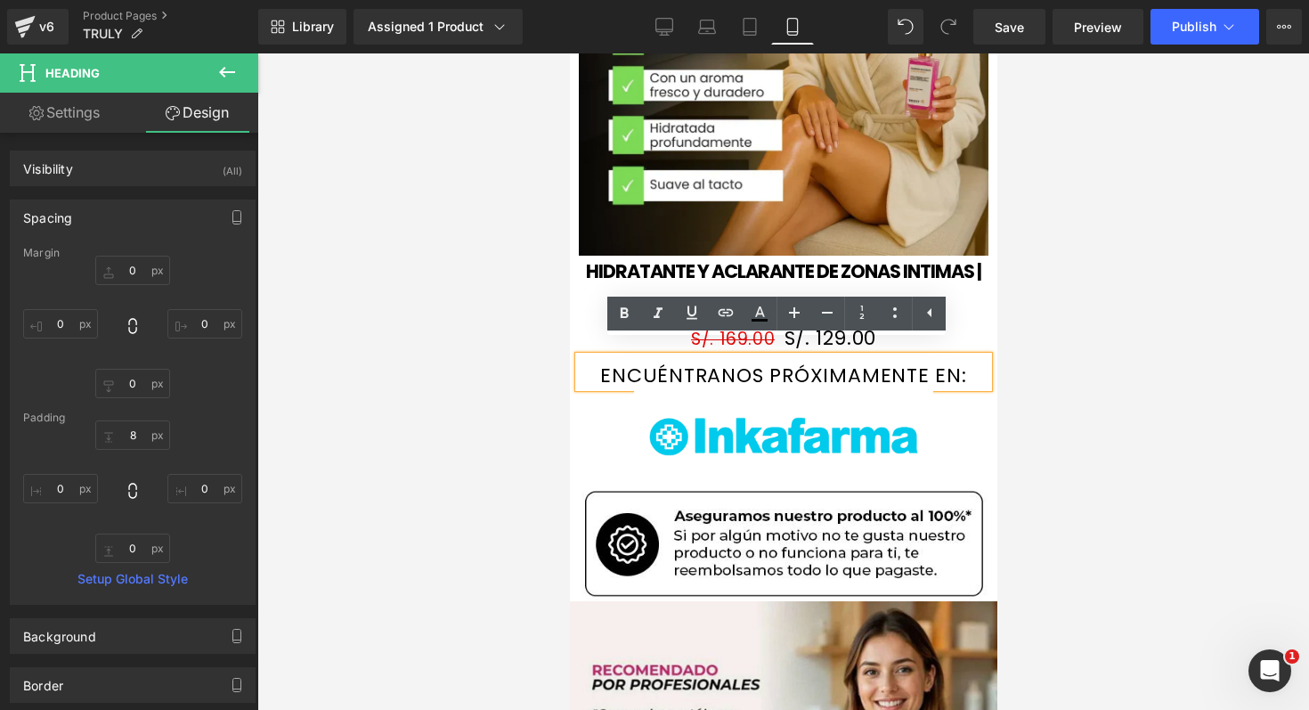
click at [1029, 362] on div at bounding box center [783, 381] width 1052 height 656
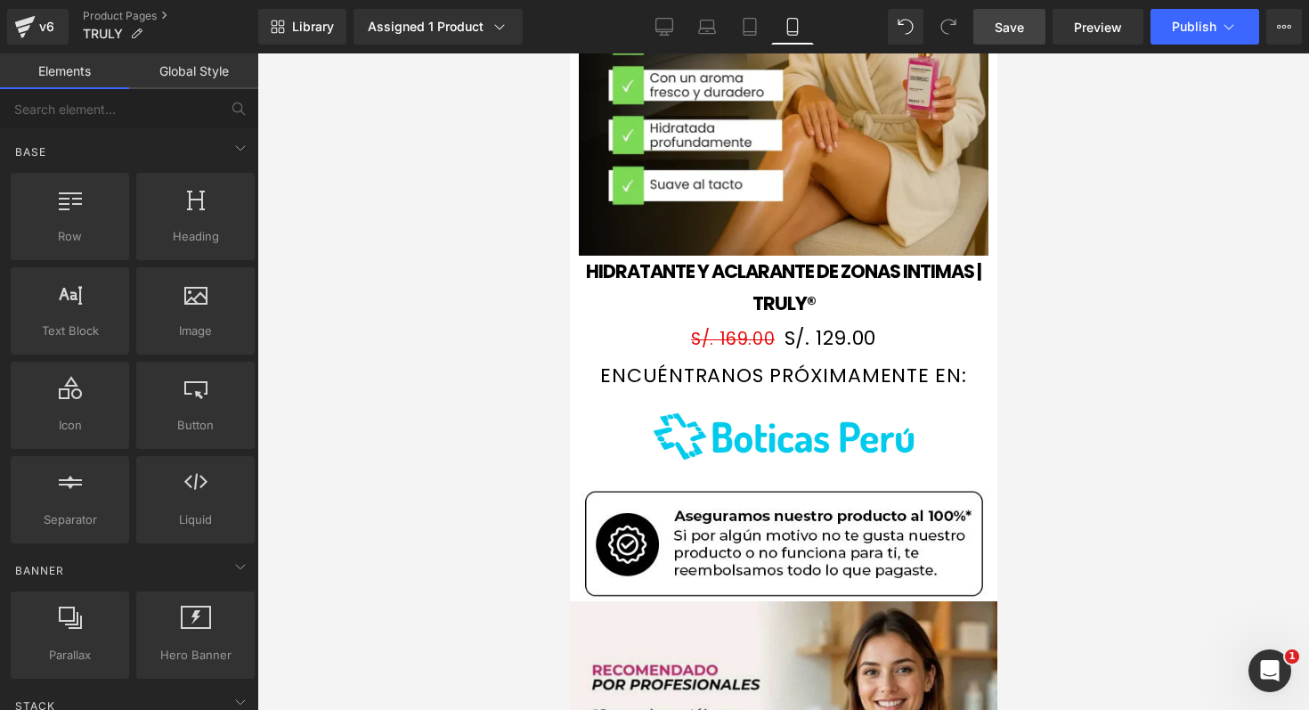
click at [1030, 25] on link "Save" at bounding box center [1009, 27] width 72 height 36
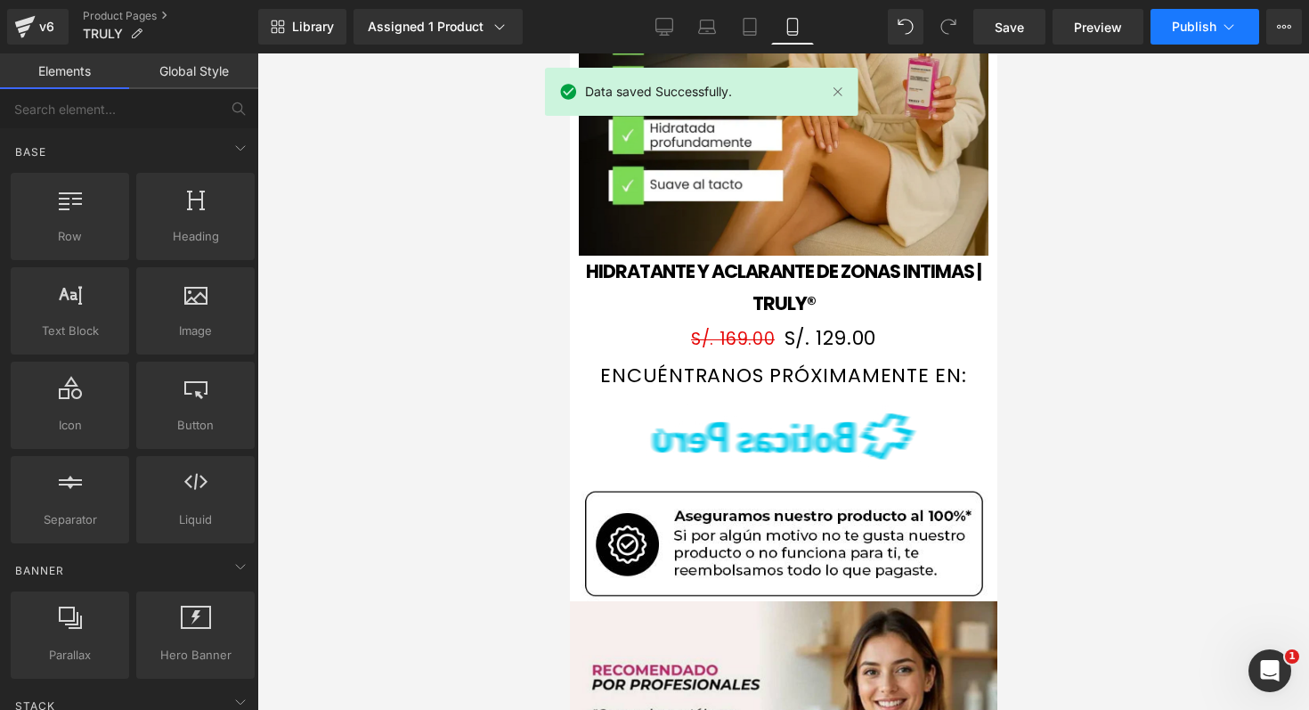
click at [1201, 23] on span "Publish" at bounding box center [1194, 27] width 45 height 14
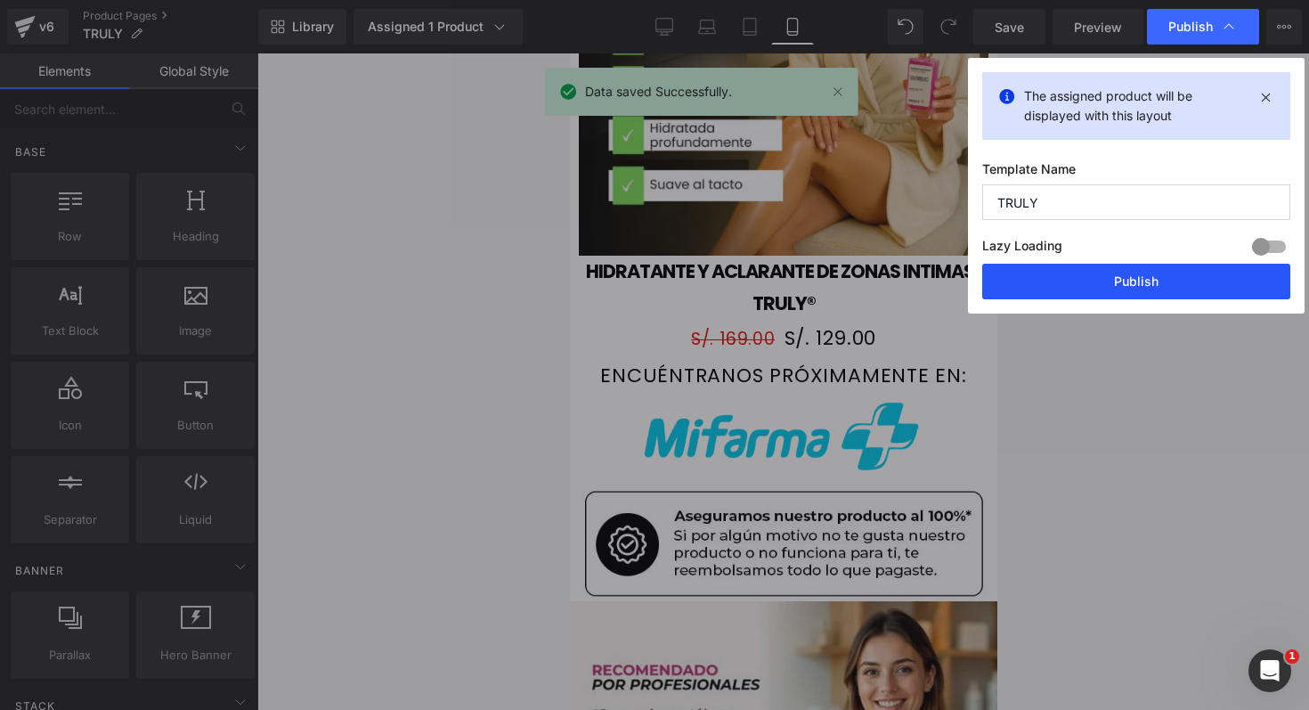
click at [1159, 295] on button "Publish" at bounding box center [1136, 282] width 308 height 36
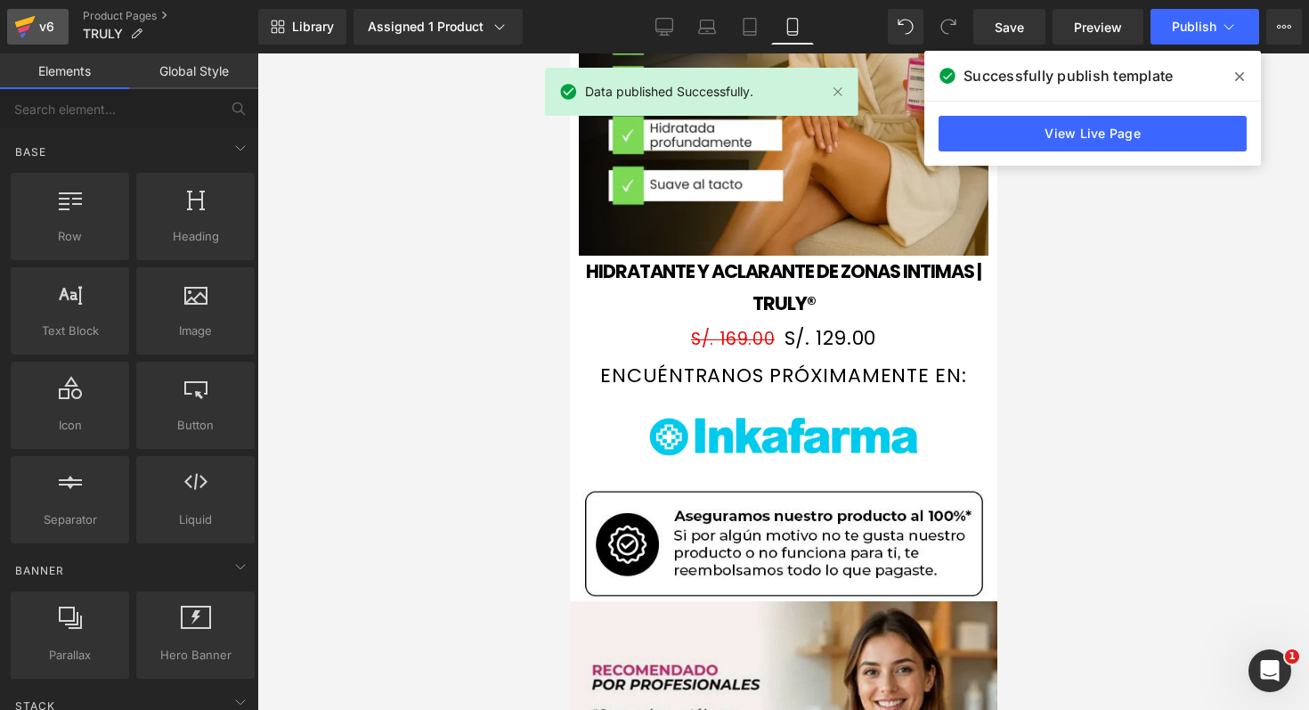
click at [24, 26] on icon at bounding box center [24, 29] width 12 height 8
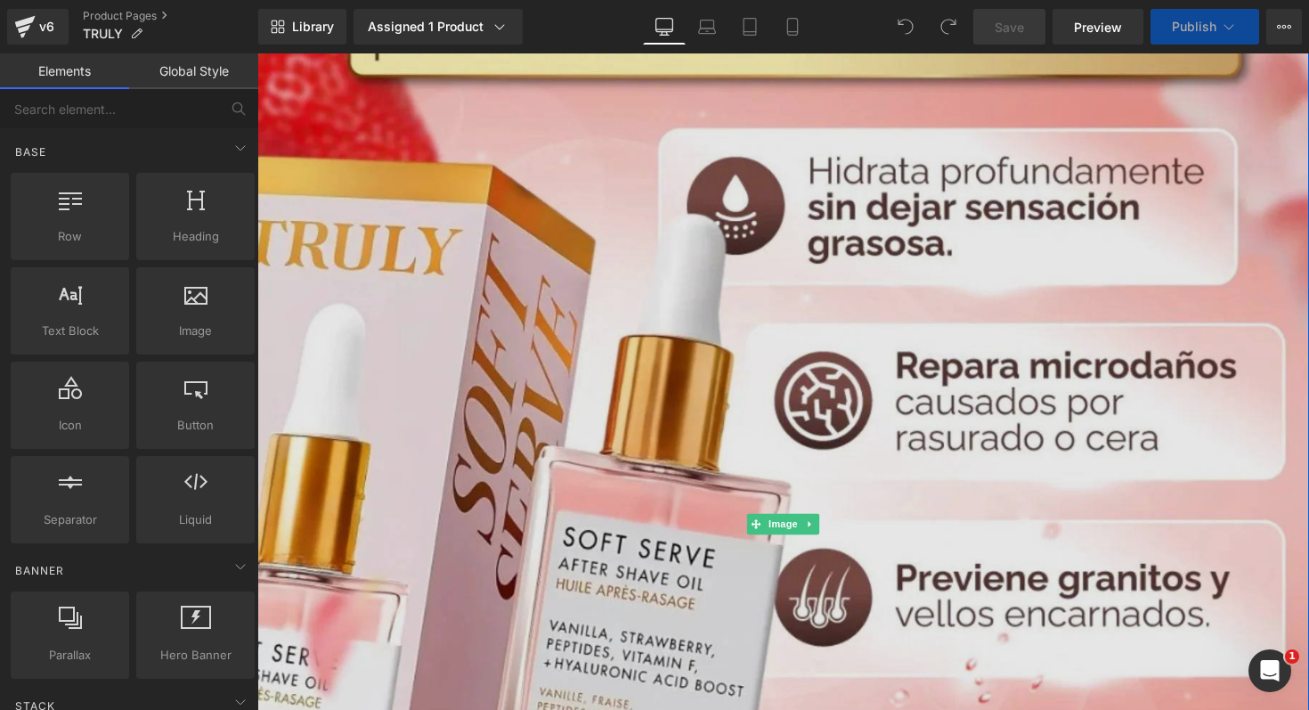
scroll to position [479, 0]
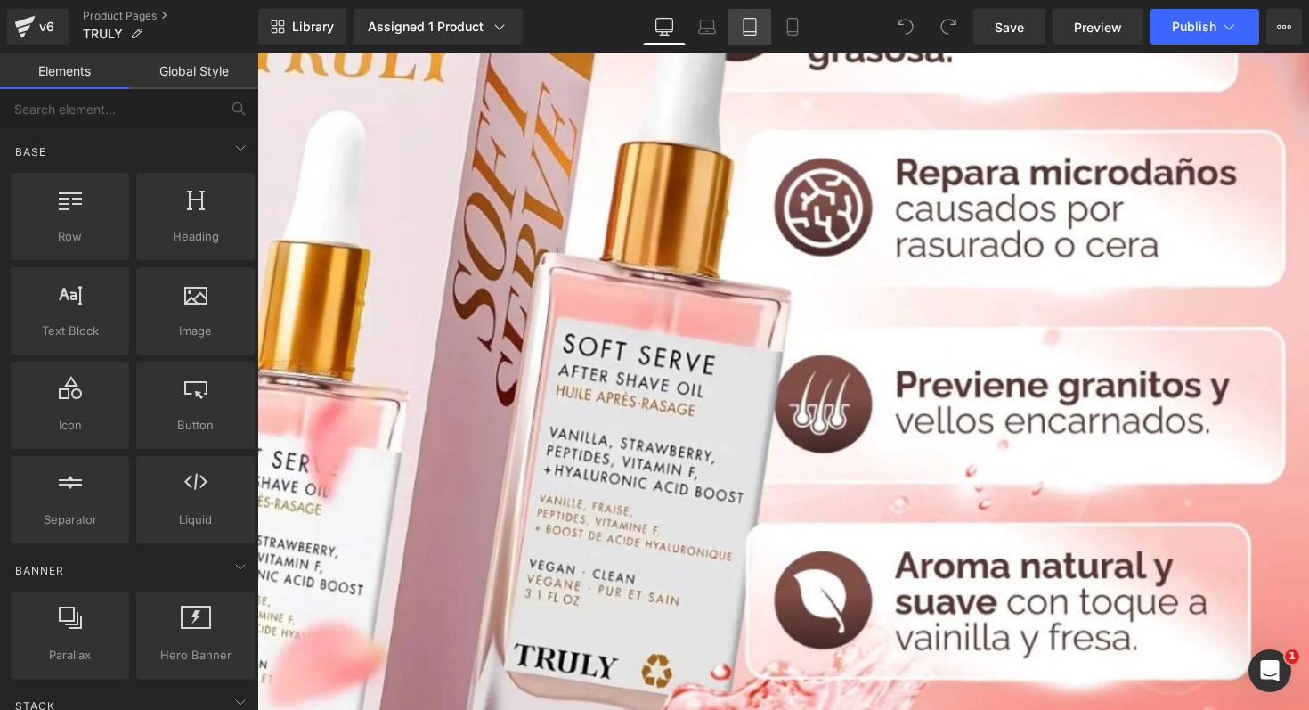
click at [761, 26] on link "Tablet" at bounding box center [750, 27] width 43 height 36
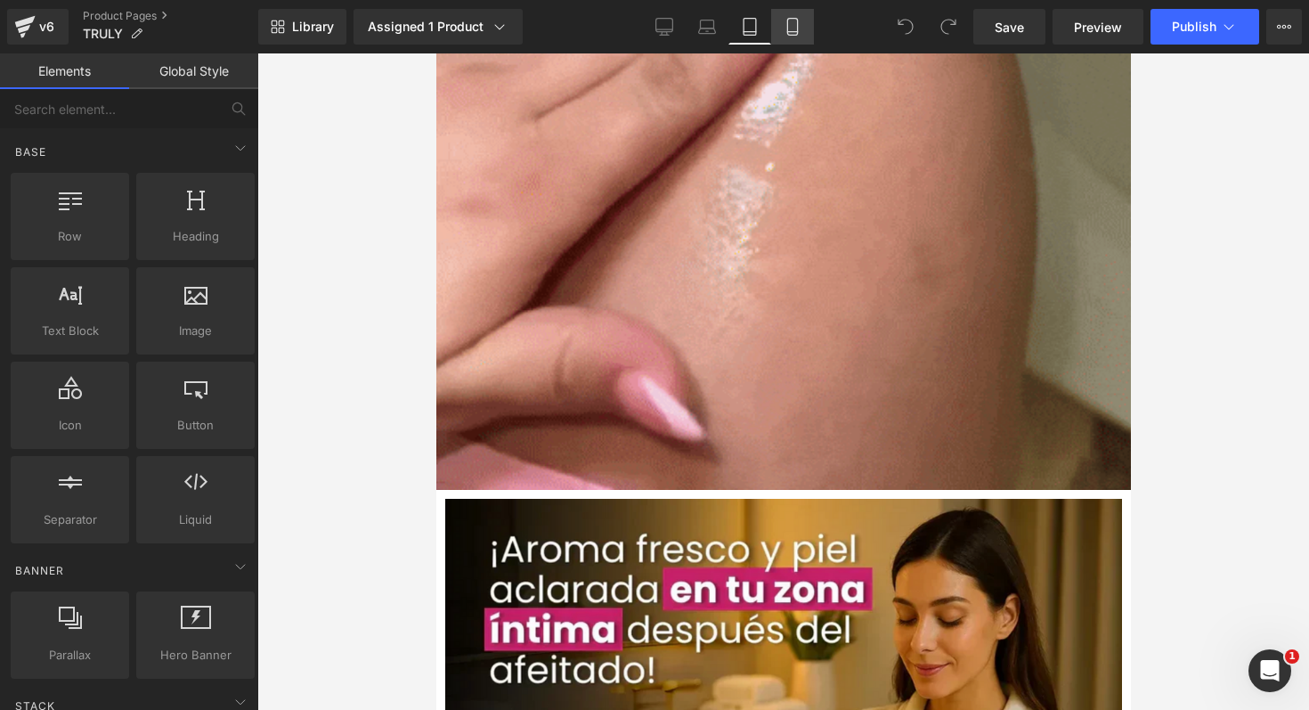
click at [796, 22] on icon at bounding box center [793, 27] width 18 height 18
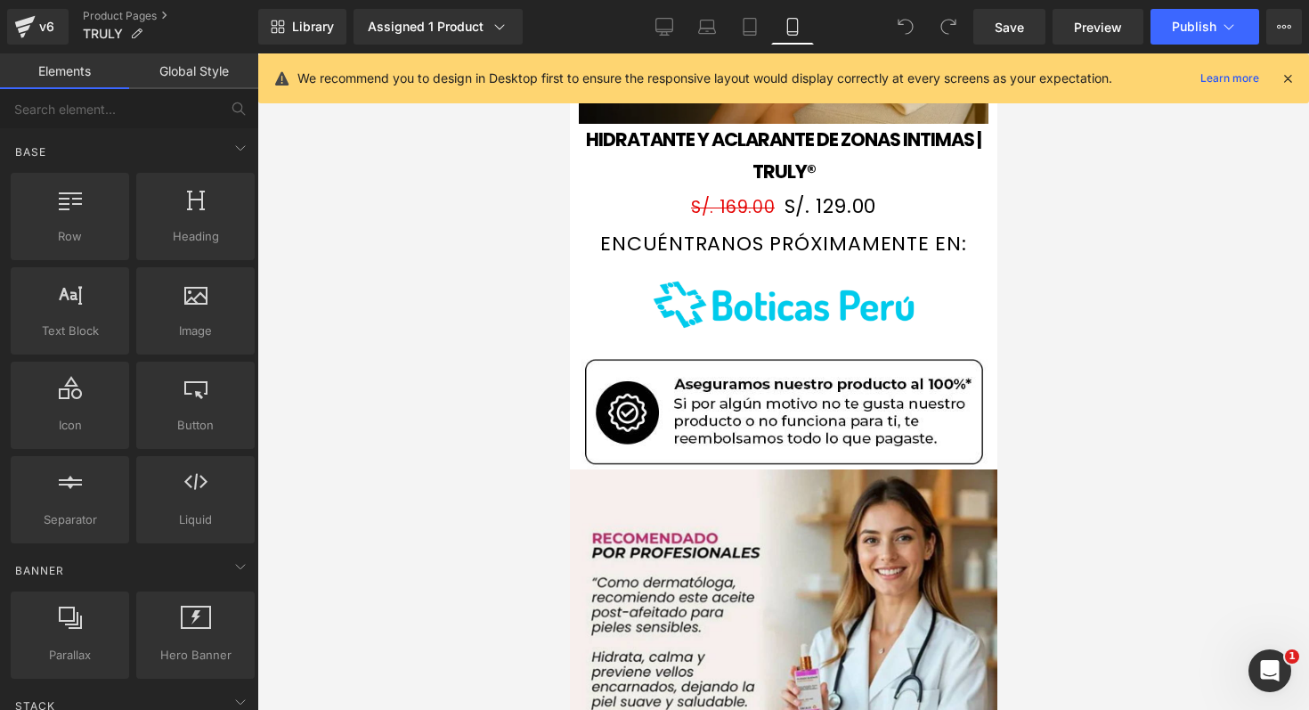
scroll to position [2043, 0]
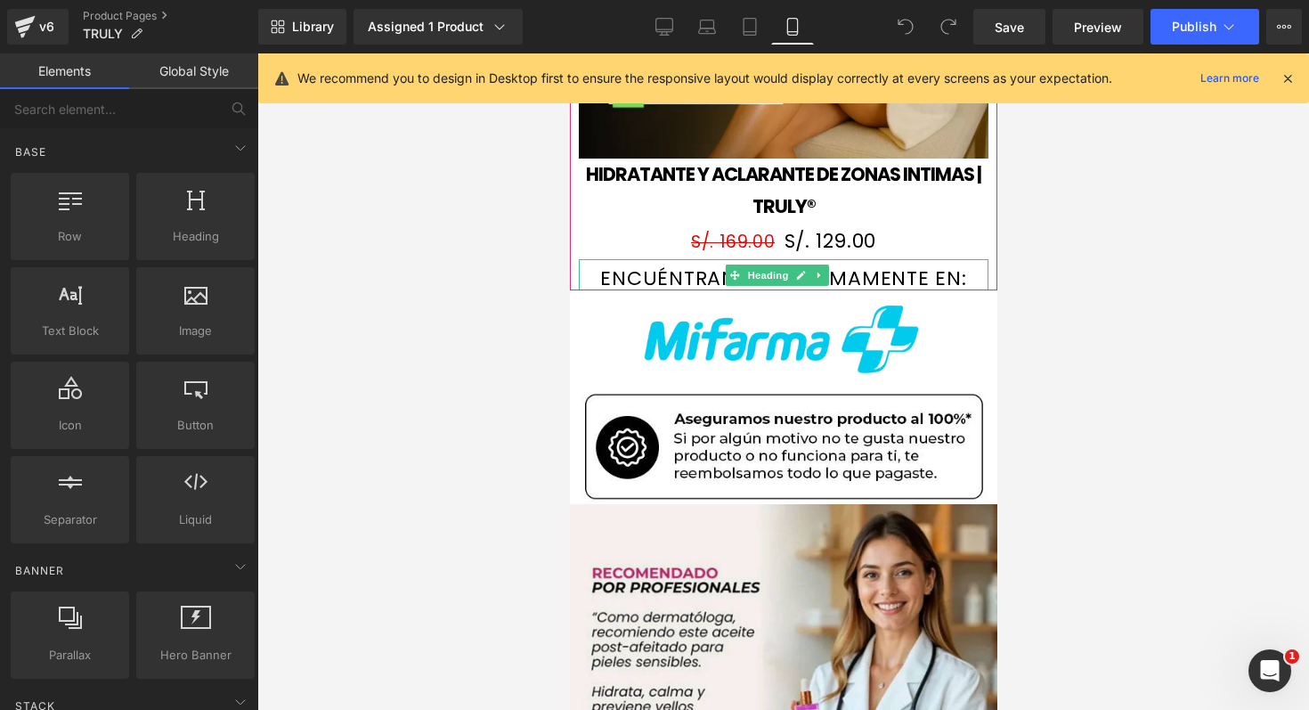
click at [675, 266] on h3 "ENCUÉNTRANOS PRÓXIMAMENTE EN:" at bounding box center [783, 278] width 410 height 24
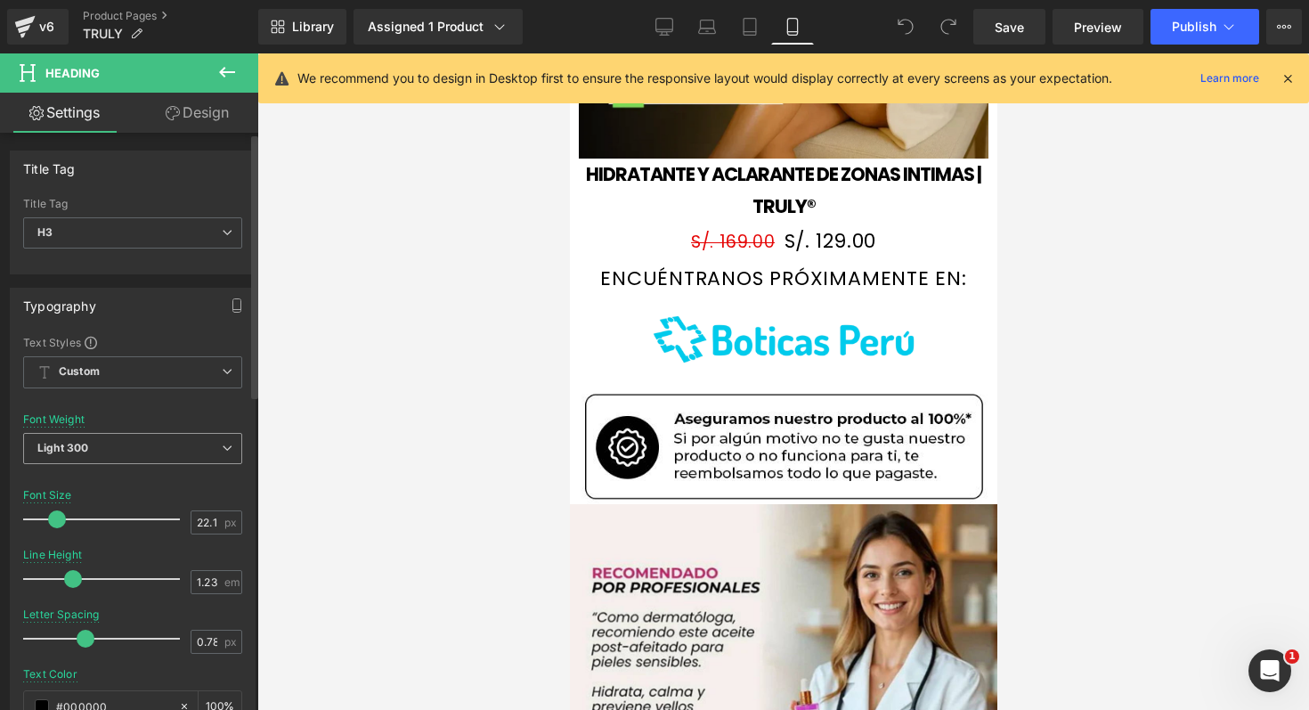
click at [132, 436] on span "Light 300" at bounding box center [132, 448] width 219 height 31
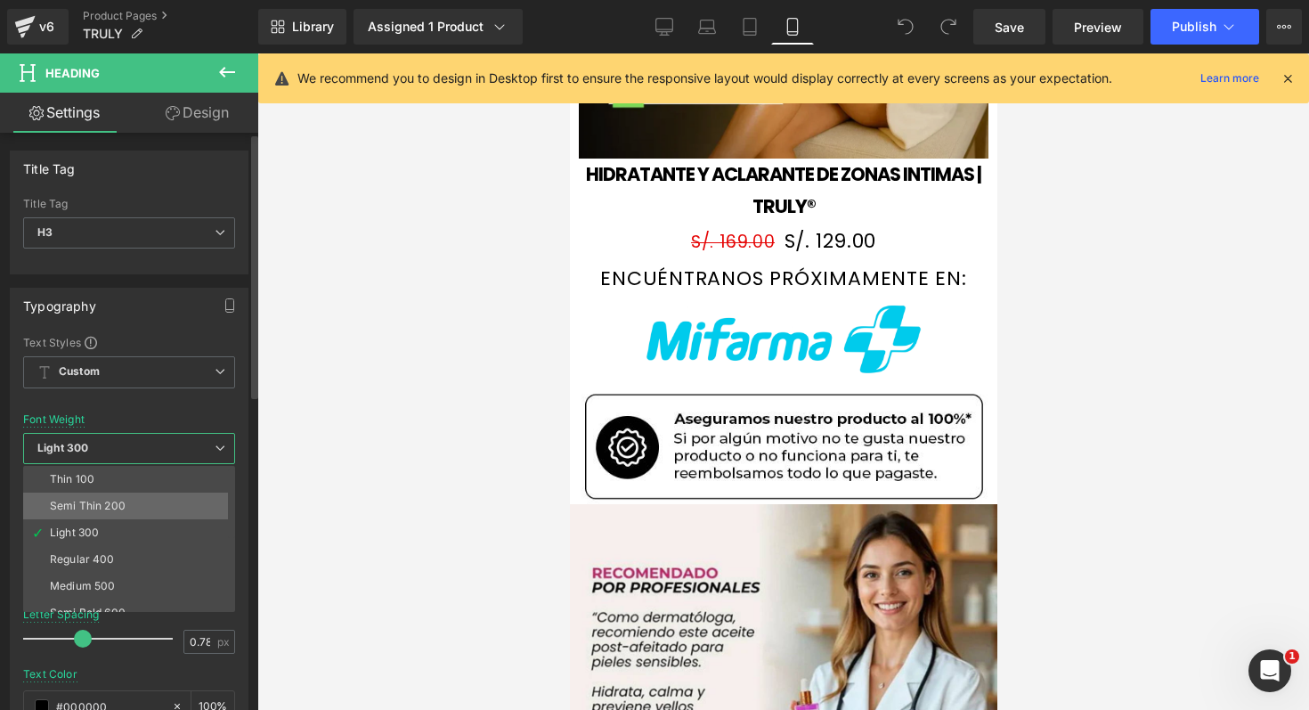
click at [141, 506] on li "Semi Thin 200" at bounding box center [133, 506] width 220 height 27
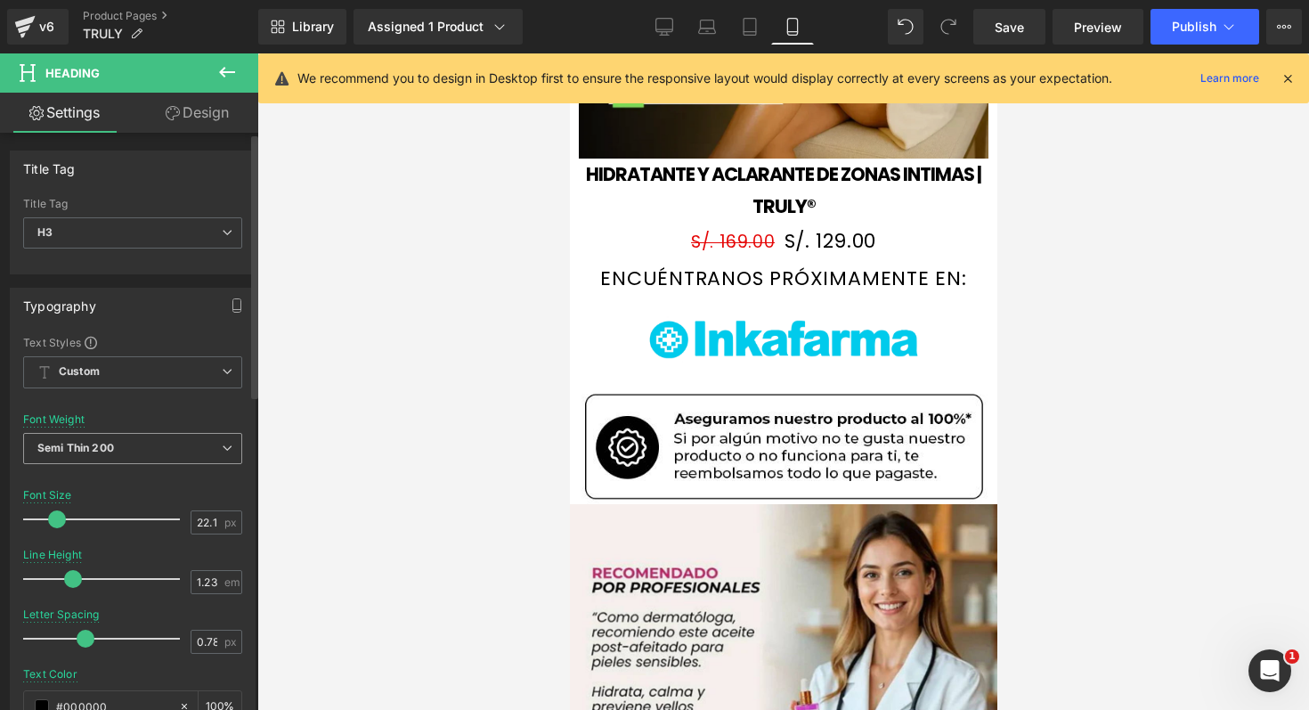
click at [169, 447] on span "Semi Thin 200" at bounding box center [132, 448] width 219 height 31
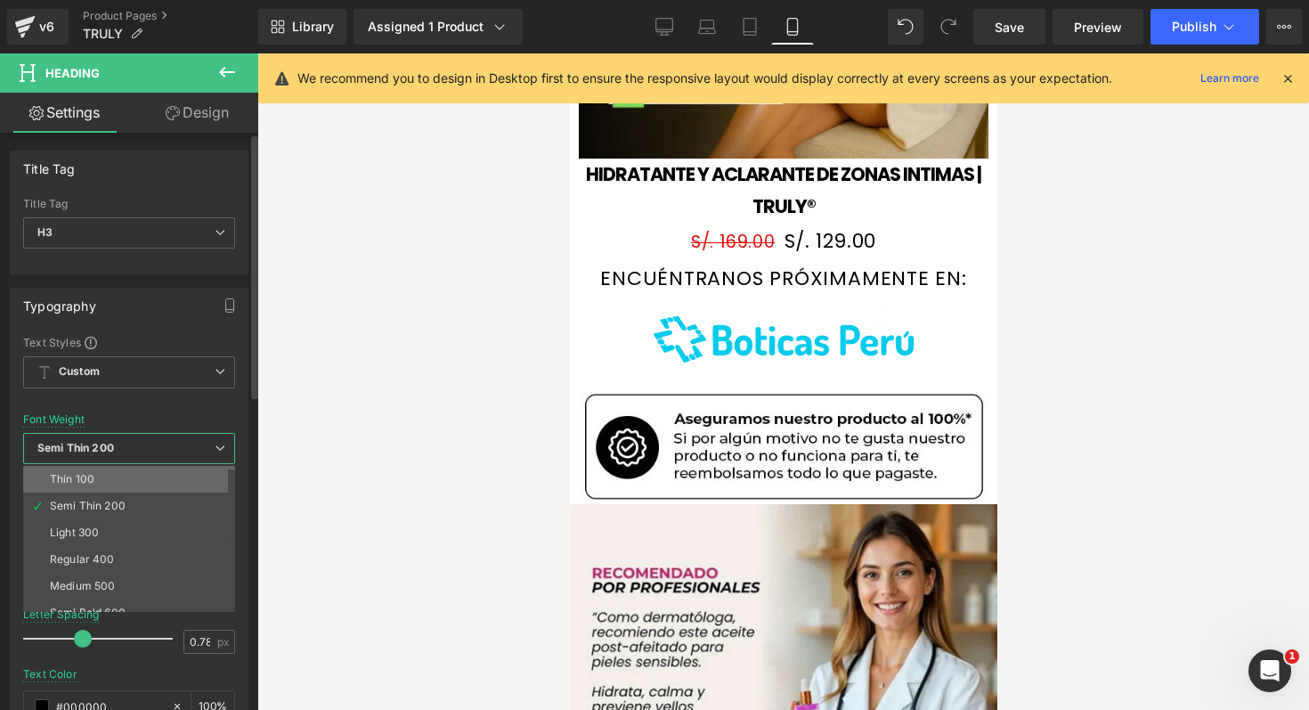
click at [133, 475] on li "Thin 100" at bounding box center [133, 479] width 220 height 27
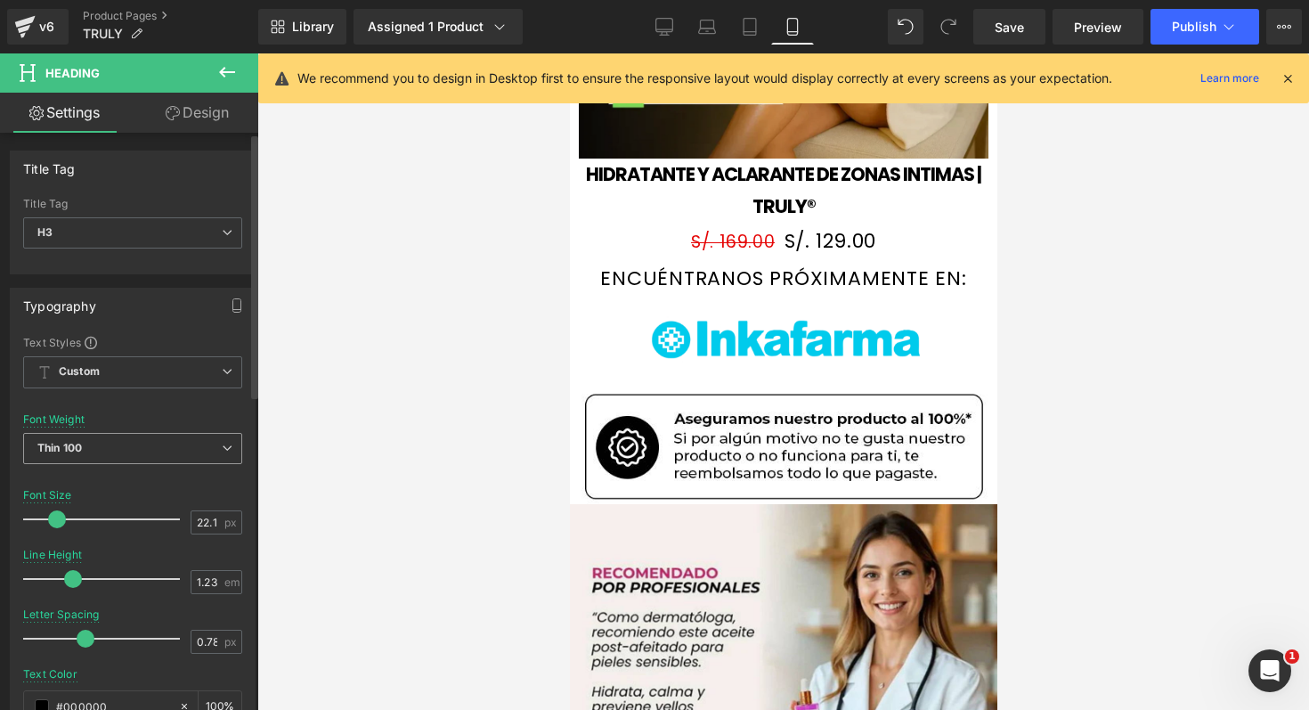
click at [146, 450] on span "Thin 100" at bounding box center [132, 448] width 219 height 31
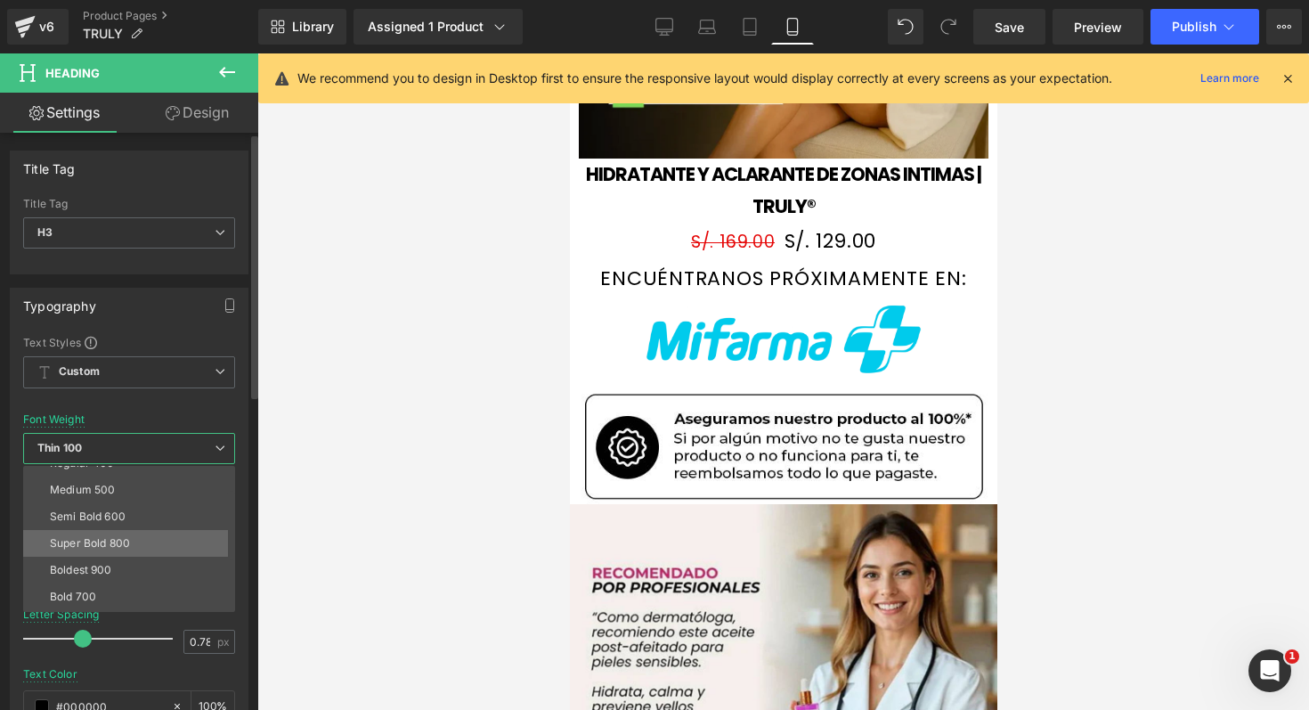
scroll to position [0, 0]
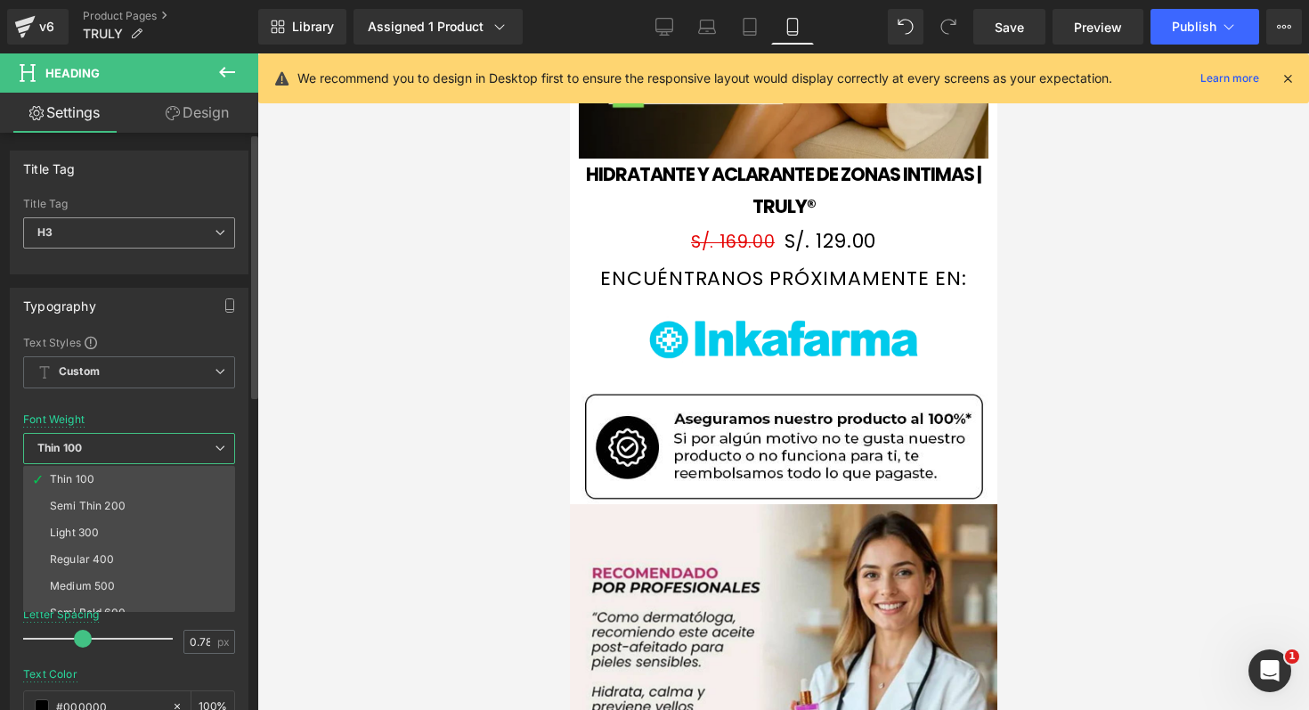
click at [195, 232] on span "H3" at bounding box center [129, 232] width 212 height 31
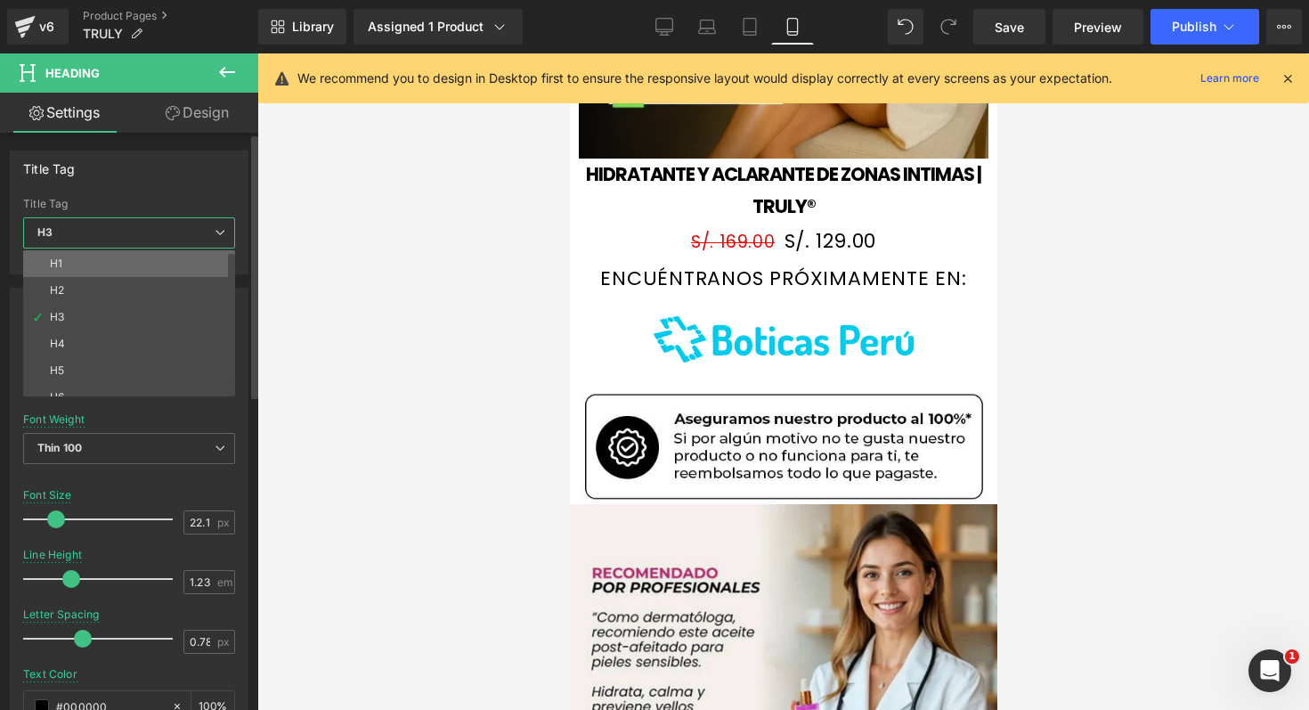
click at [175, 260] on li "H1" at bounding box center [133, 263] width 220 height 27
type input "29.25"
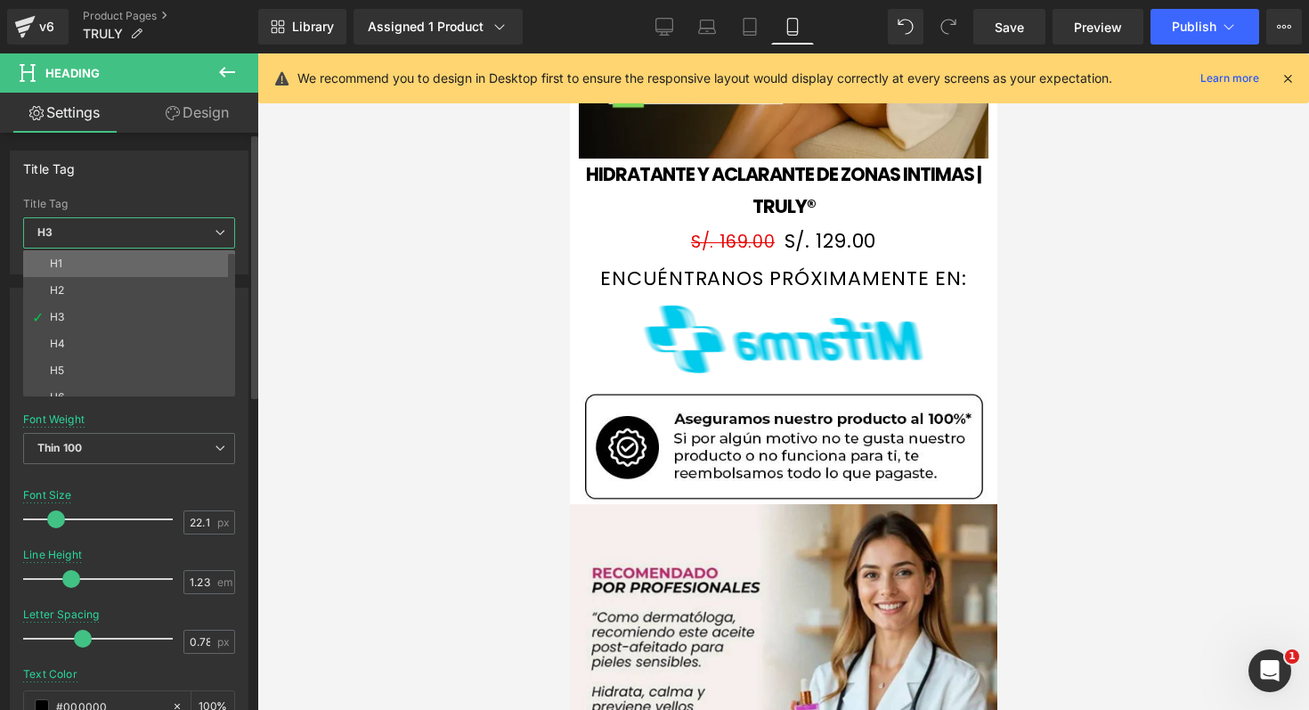
type input "100"
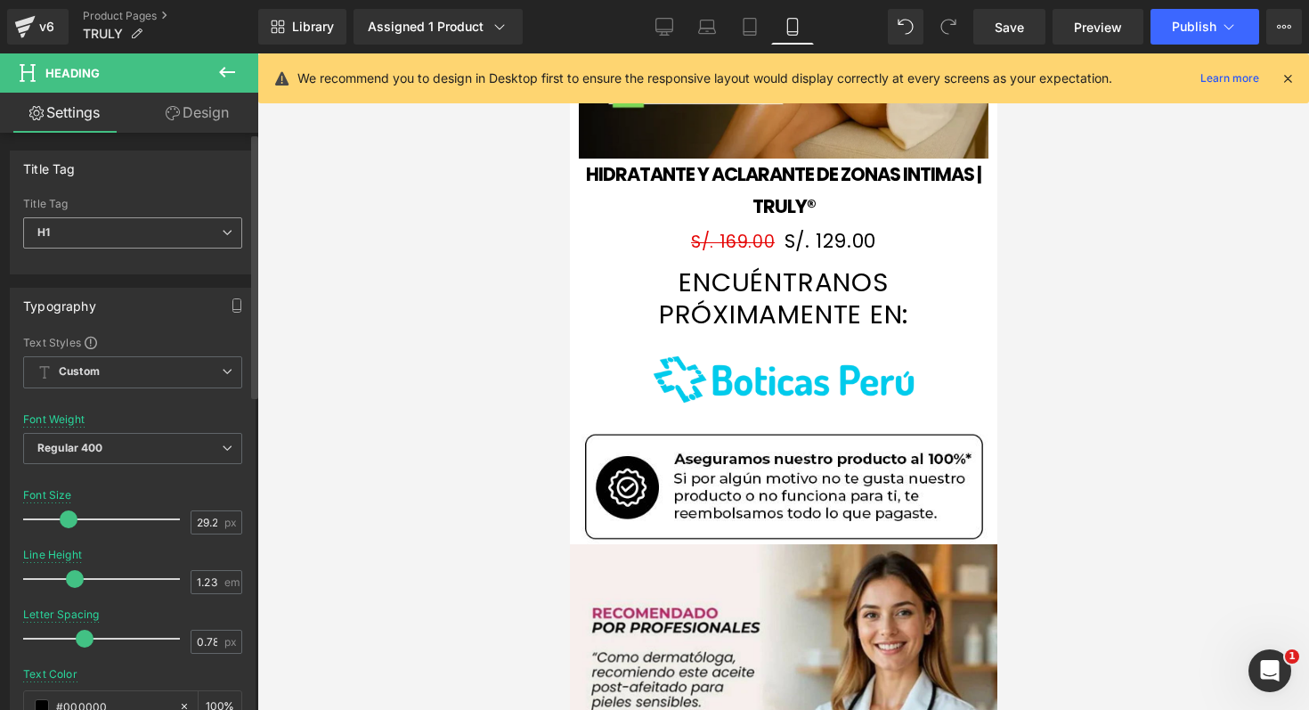
click at [181, 224] on span "H1" at bounding box center [132, 232] width 219 height 31
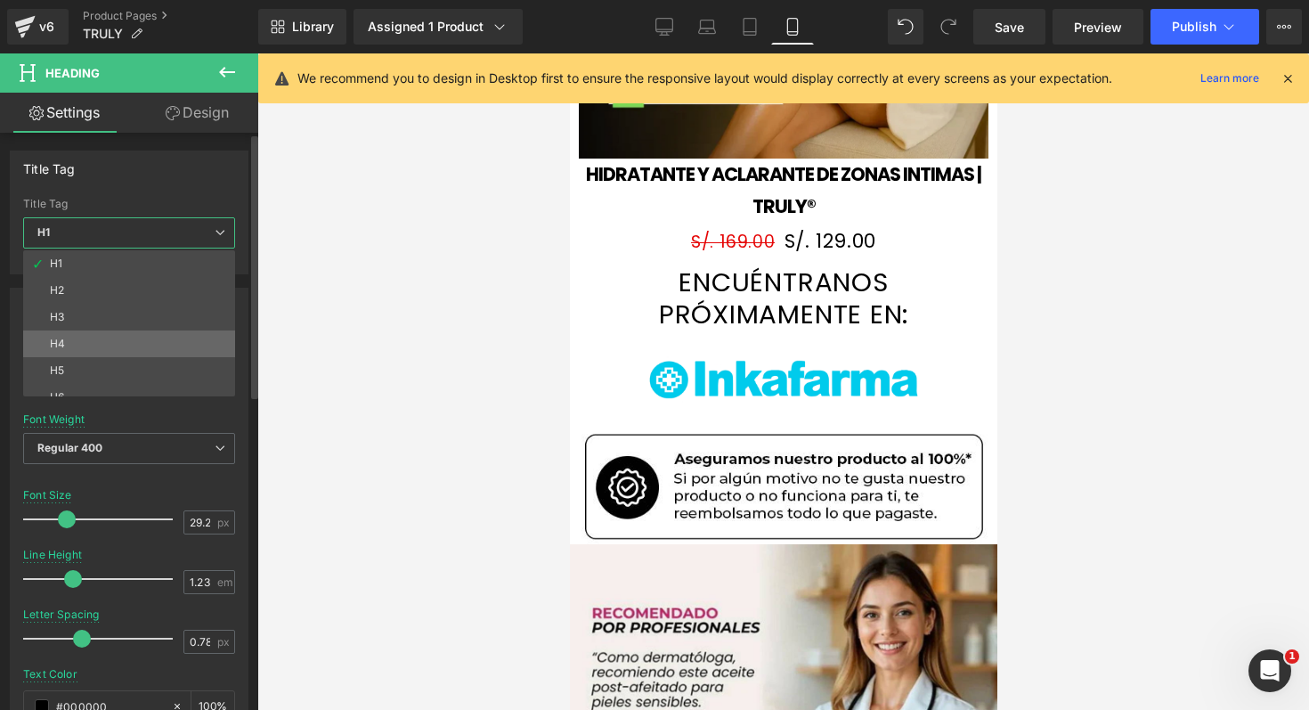
scroll to position [14, 0]
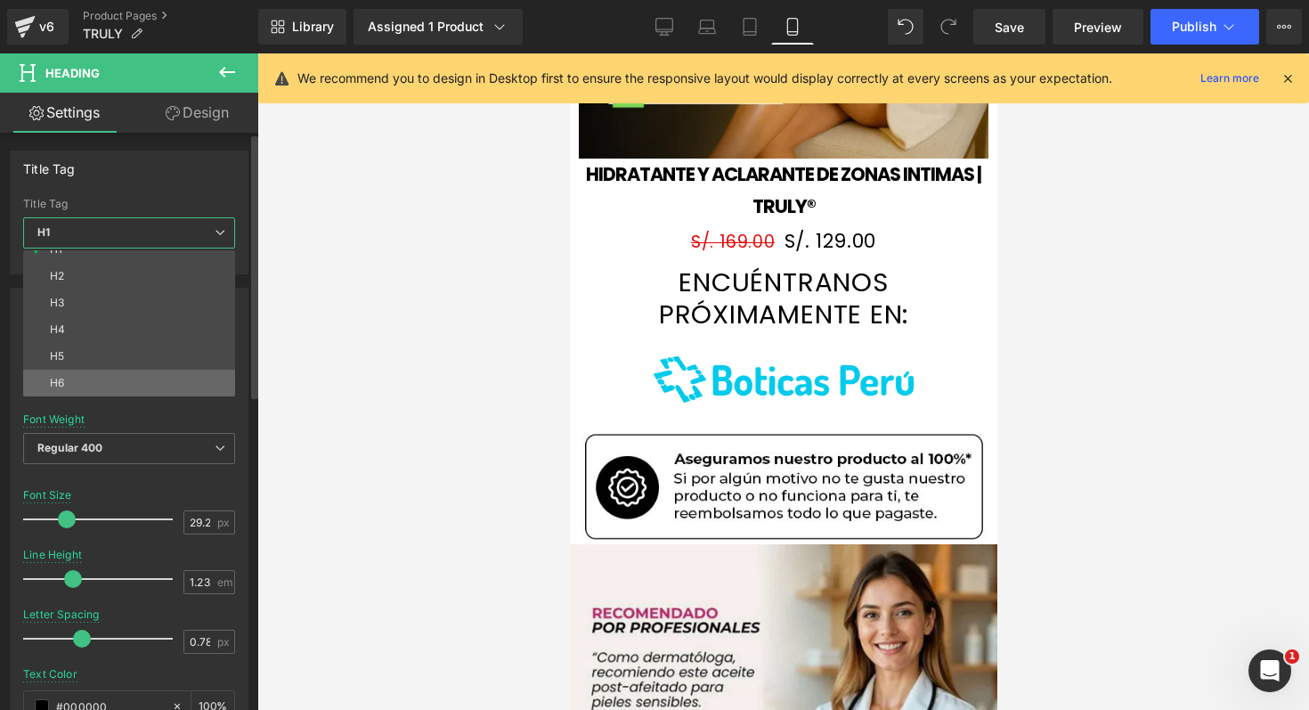
click at [148, 389] on li "H6" at bounding box center [133, 383] width 220 height 27
type input "10.05"
type input "1.8"
type input "0.6"
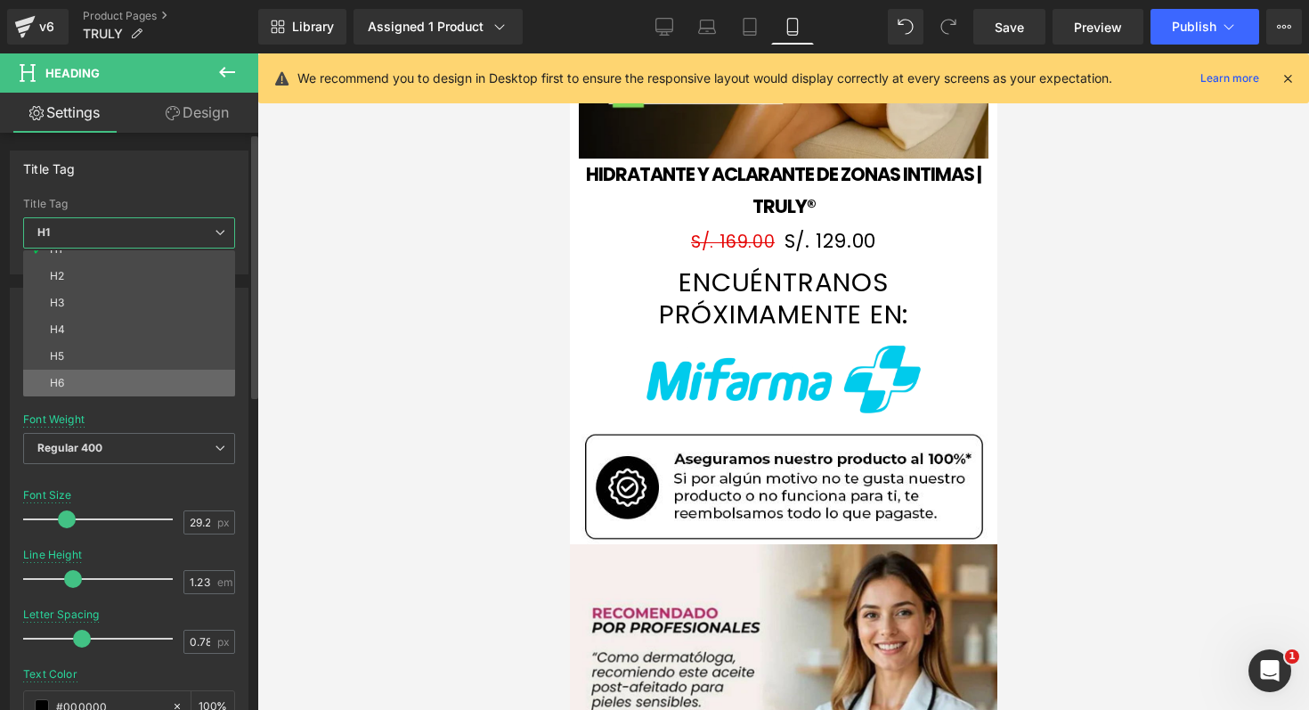
type input "90"
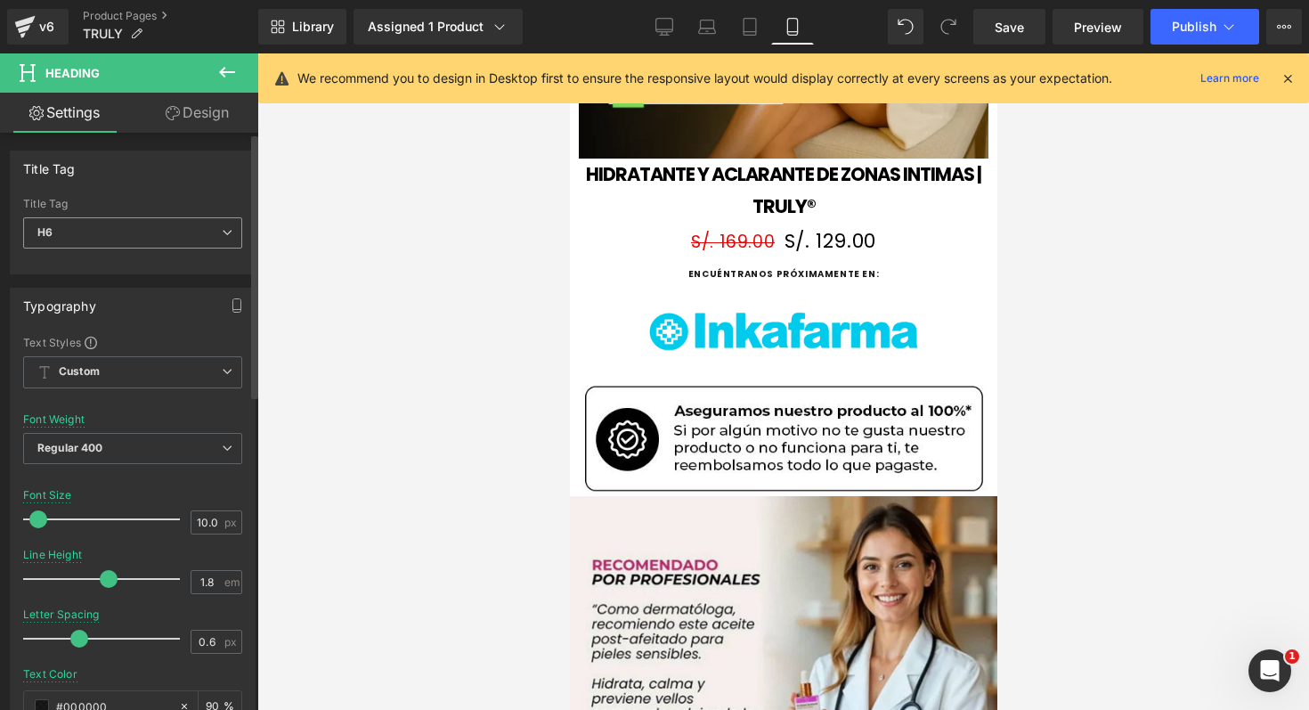
click at [188, 238] on span "H6" at bounding box center [132, 232] width 219 height 31
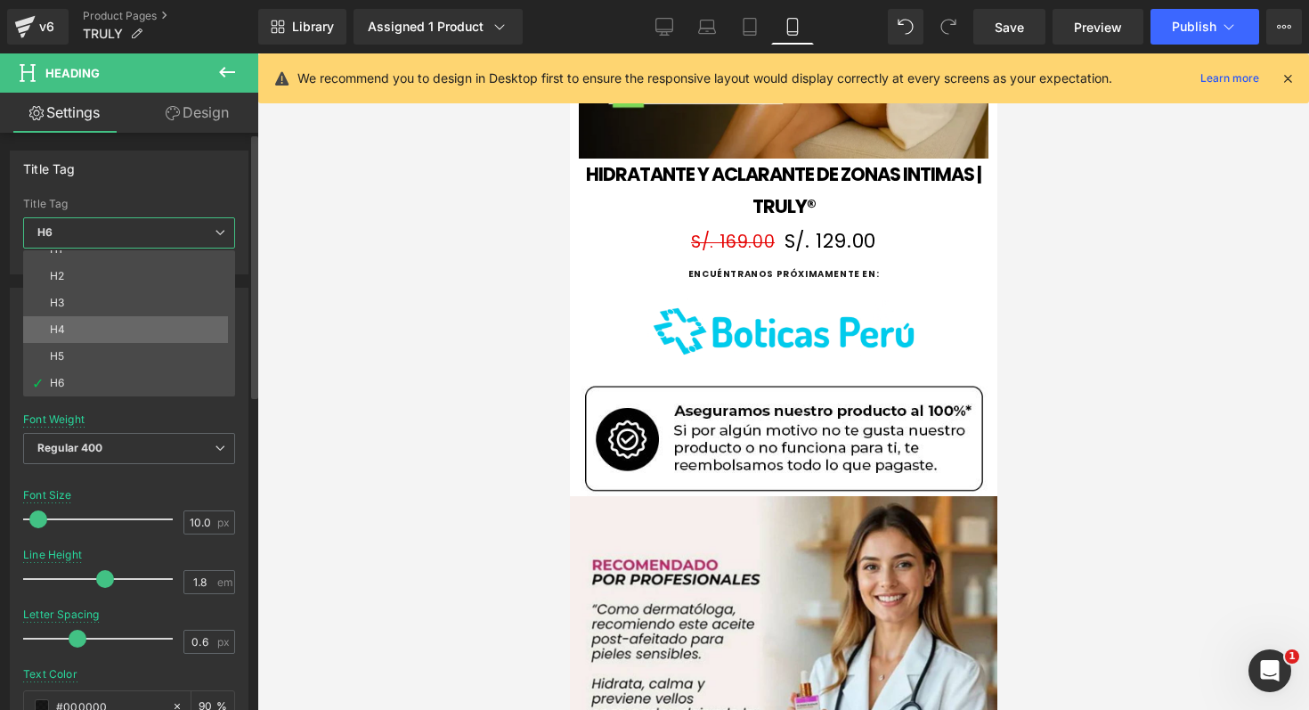
click at [161, 316] on li "H4" at bounding box center [133, 329] width 220 height 27
type input "18.85"
type input "1.23"
type input "0.78"
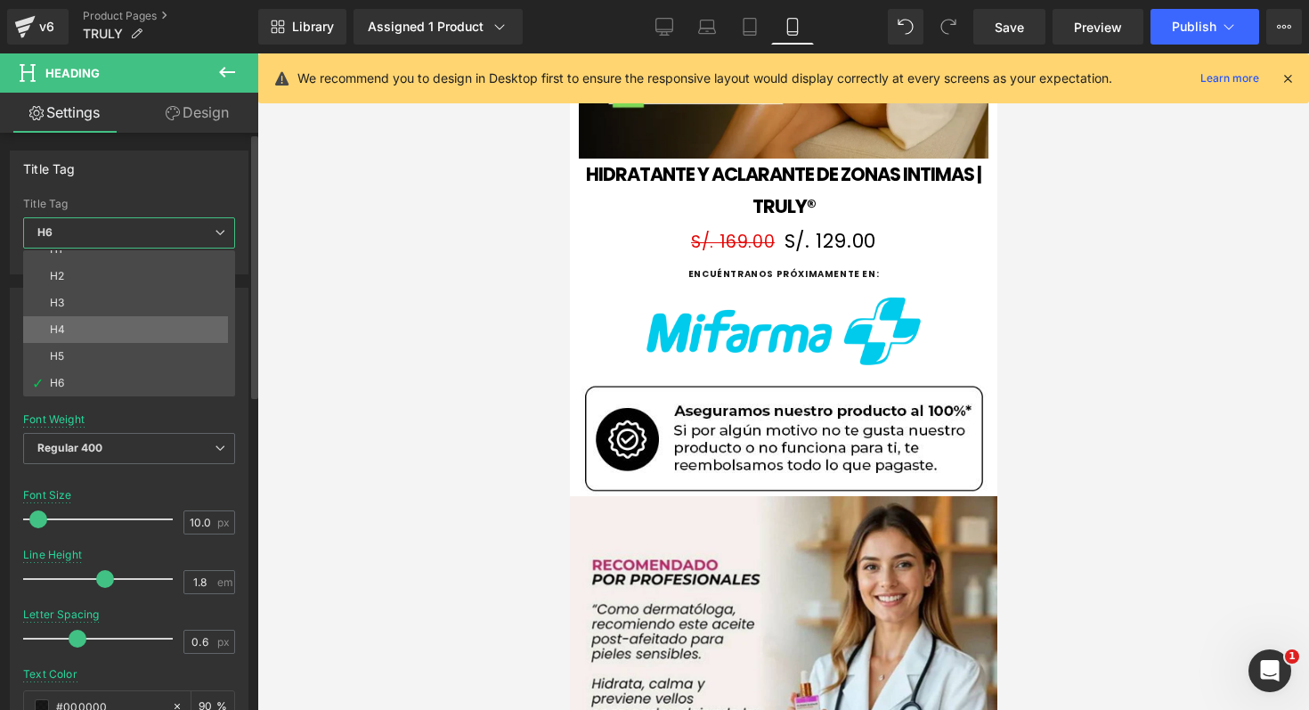
type input "100"
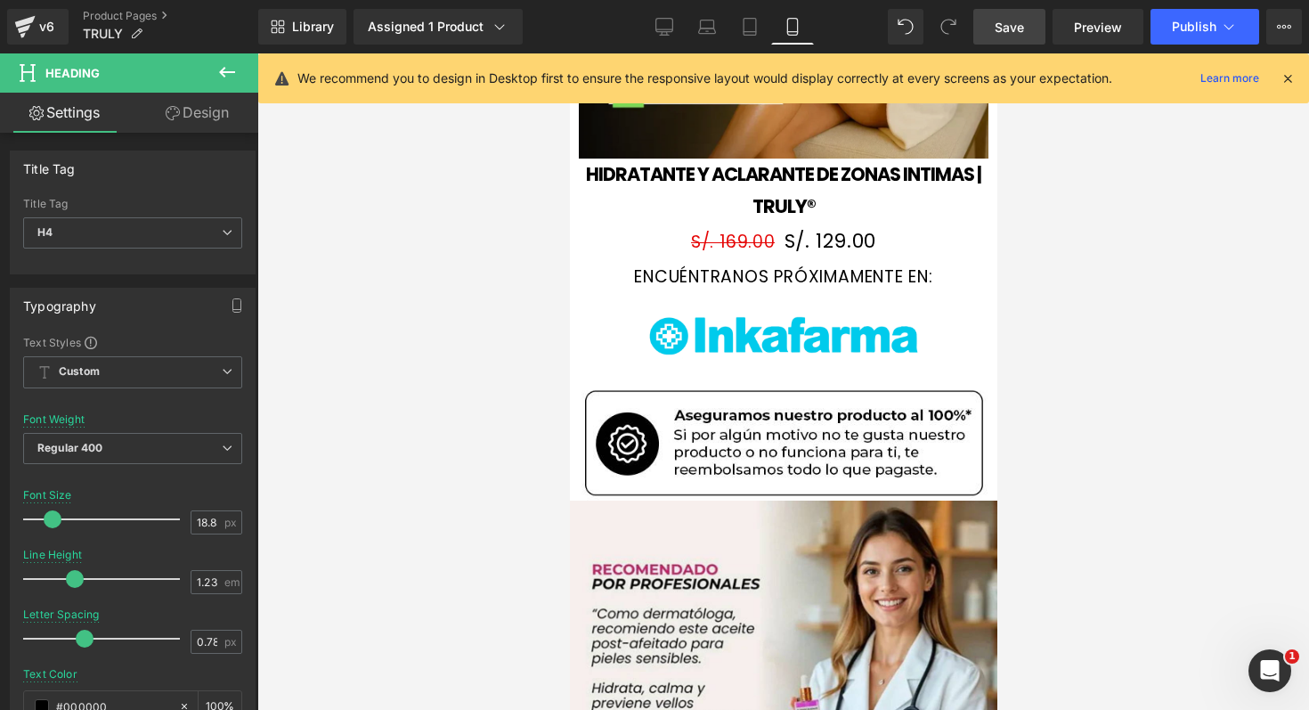
click at [1031, 23] on link "Save" at bounding box center [1009, 27] width 72 height 36
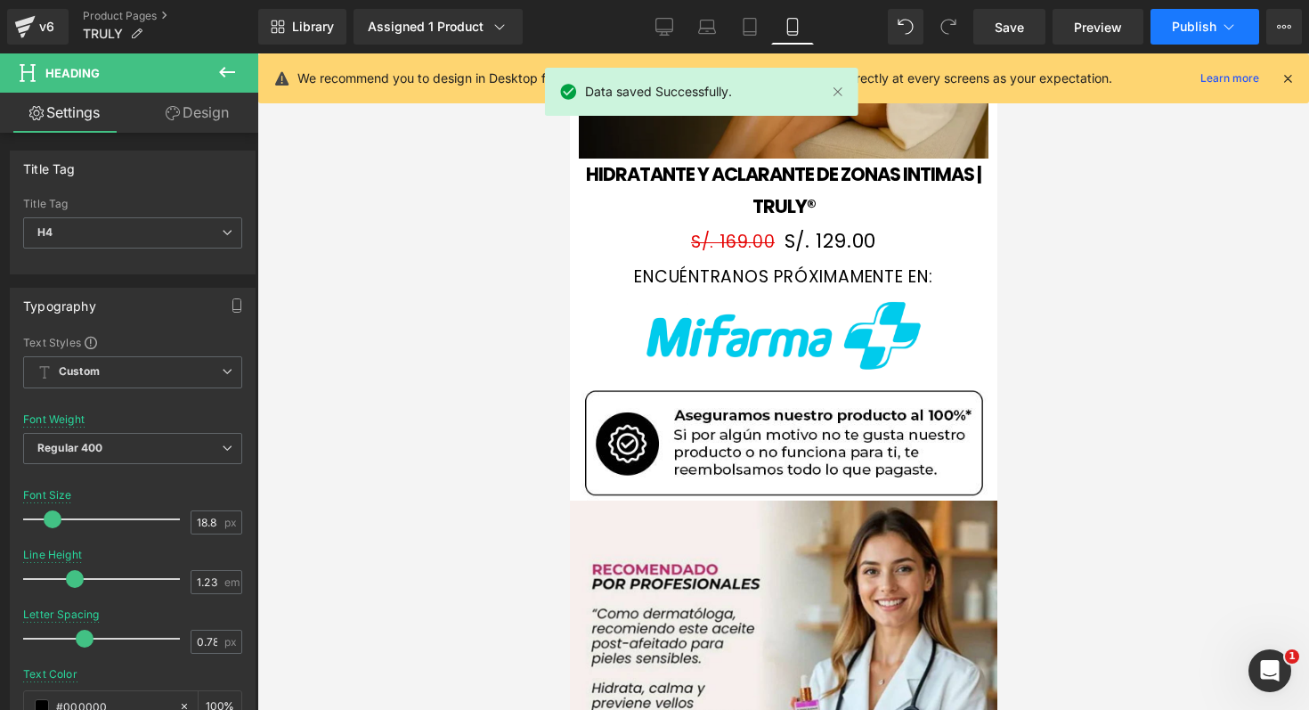
click at [1185, 22] on span "Publish" at bounding box center [1194, 27] width 45 height 14
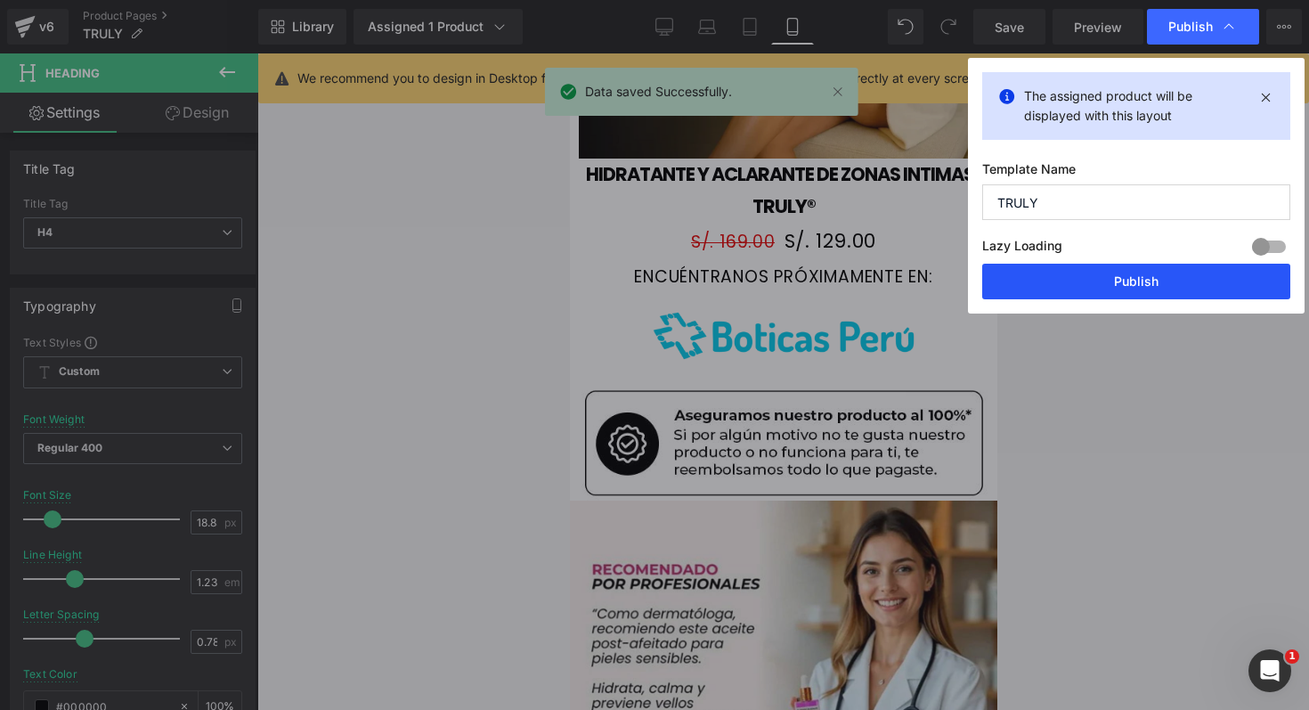
click at [1046, 265] on button "Publish" at bounding box center [1136, 282] width 308 height 36
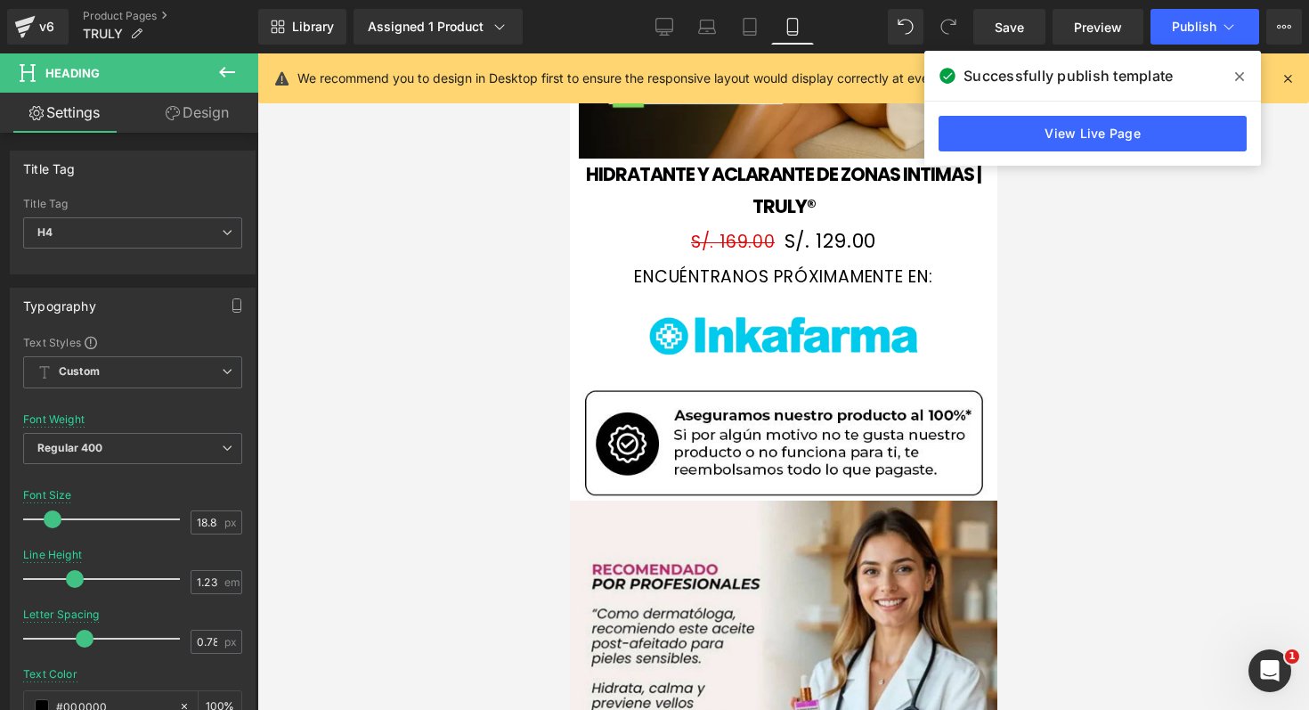
click at [1119, 313] on div at bounding box center [783, 381] width 1052 height 656
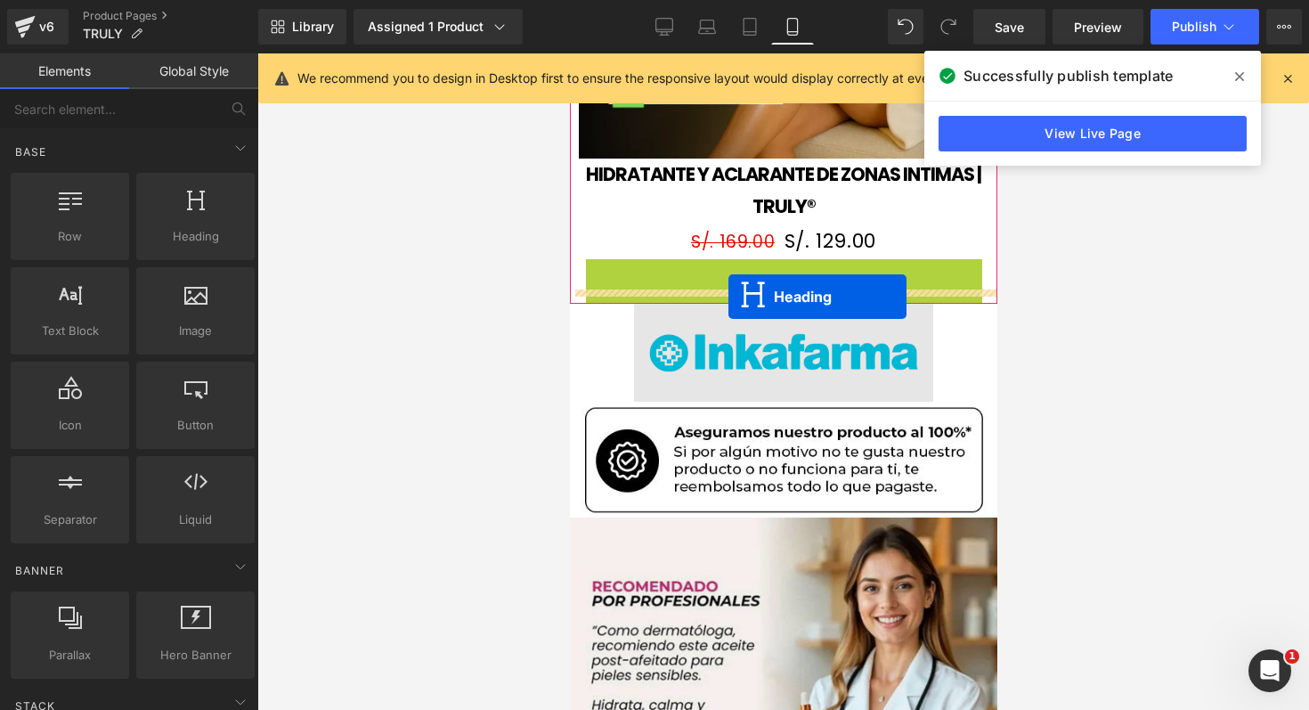
drag, startPoint x: 733, startPoint y: 253, endPoint x: 729, endPoint y: 297, distance: 44.8
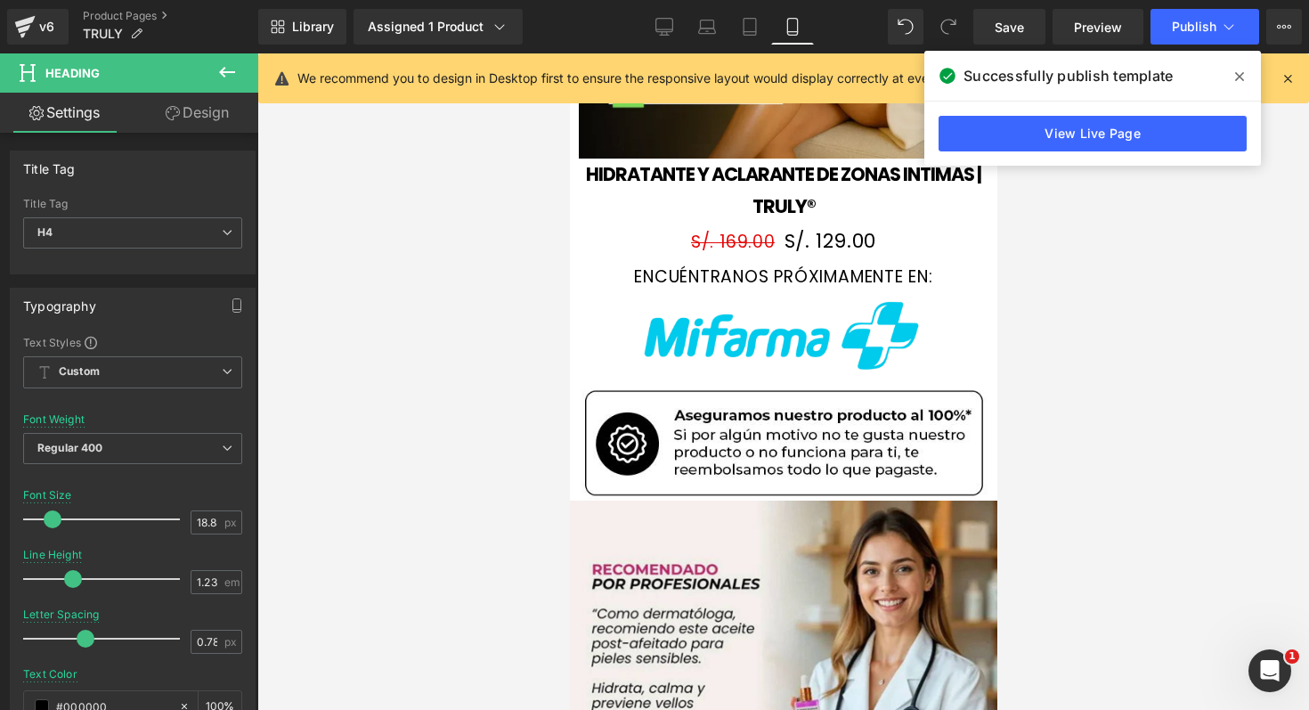
click at [1054, 248] on div at bounding box center [783, 381] width 1052 height 656
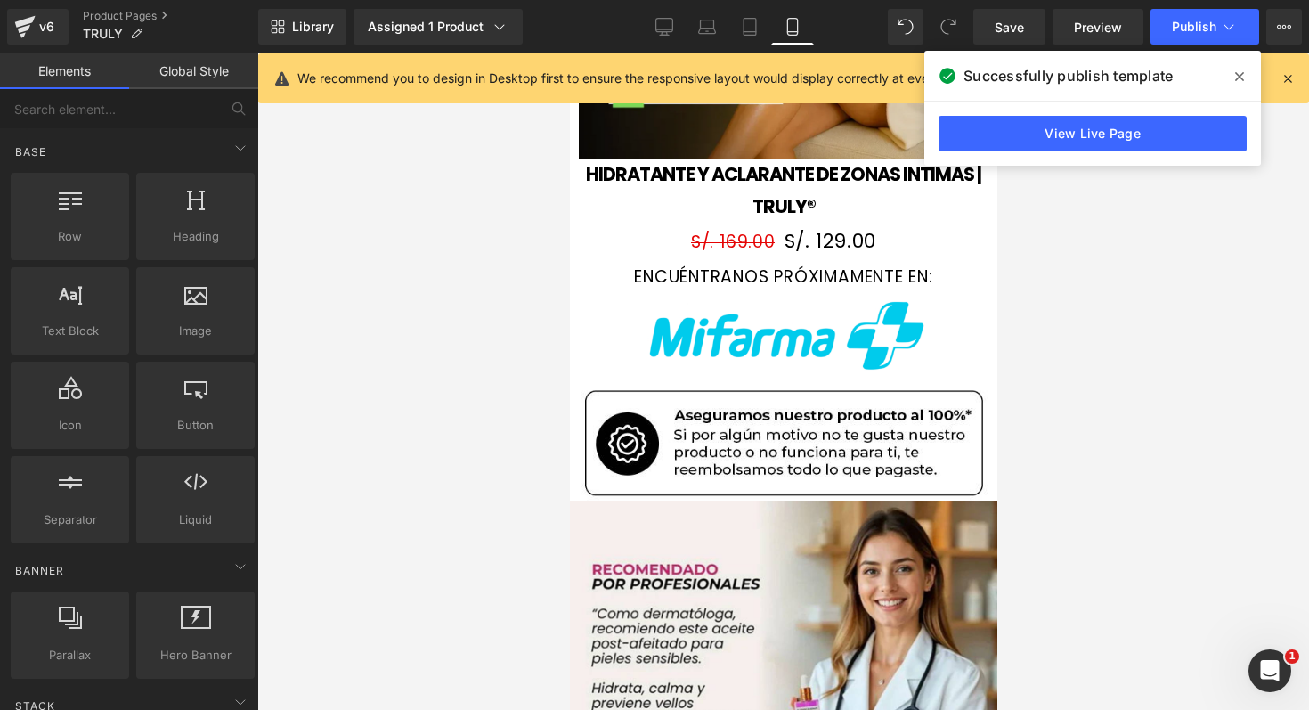
click at [1239, 83] on icon at bounding box center [1239, 76] width 9 height 14
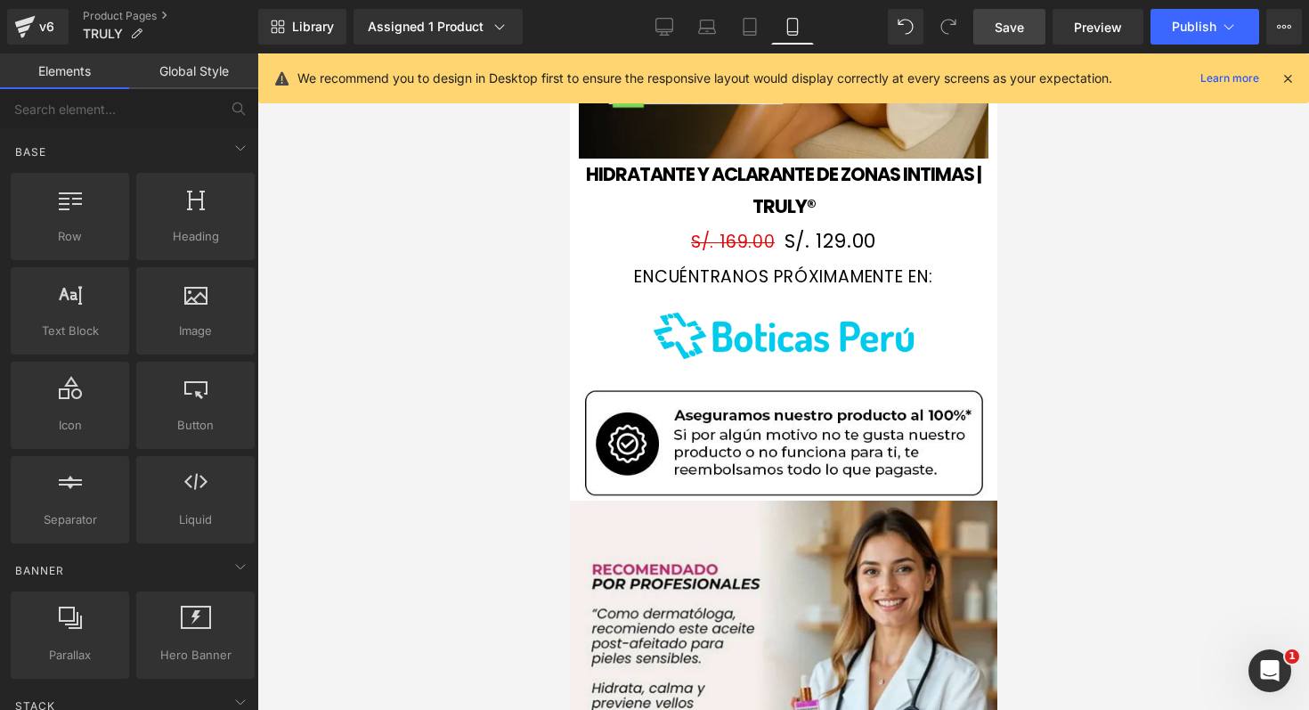
click at [1029, 23] on link "Save" at bounding box center [1009, 27] width 72 height 36
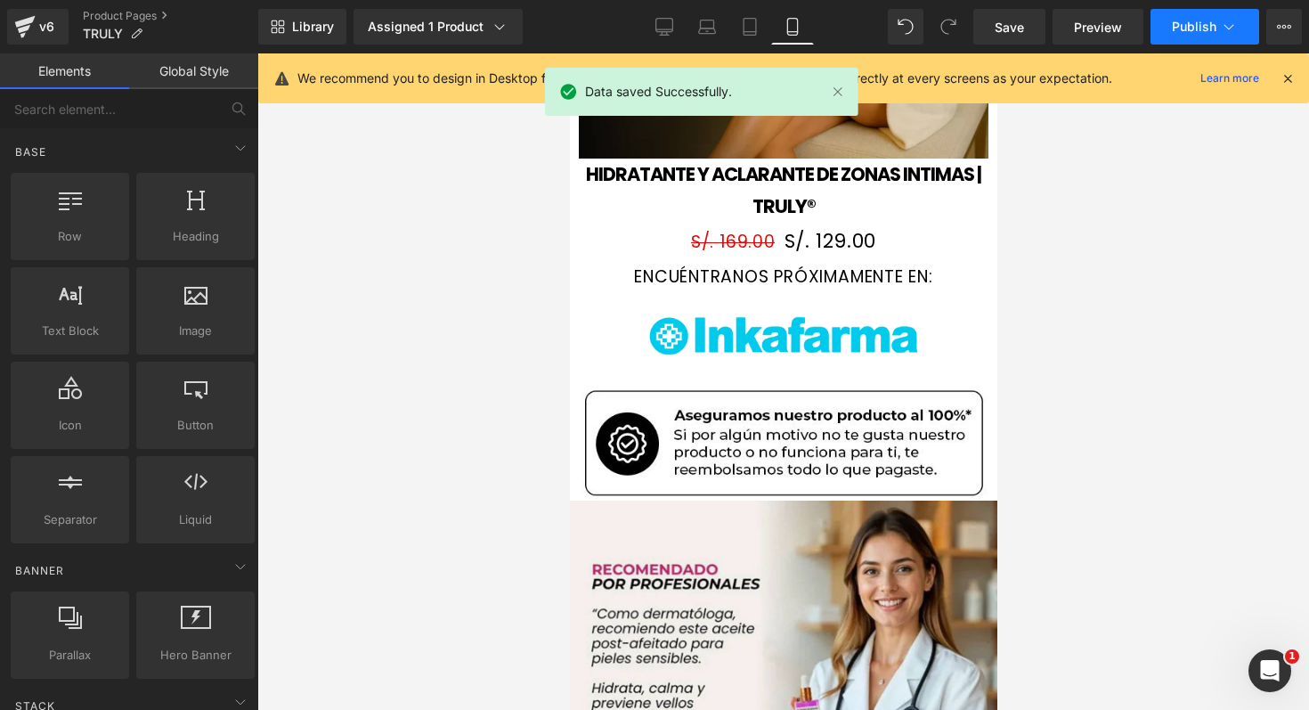
click at [1219, 20] on button "Publish" at bounding box center [1205, 27] width 109 height 36
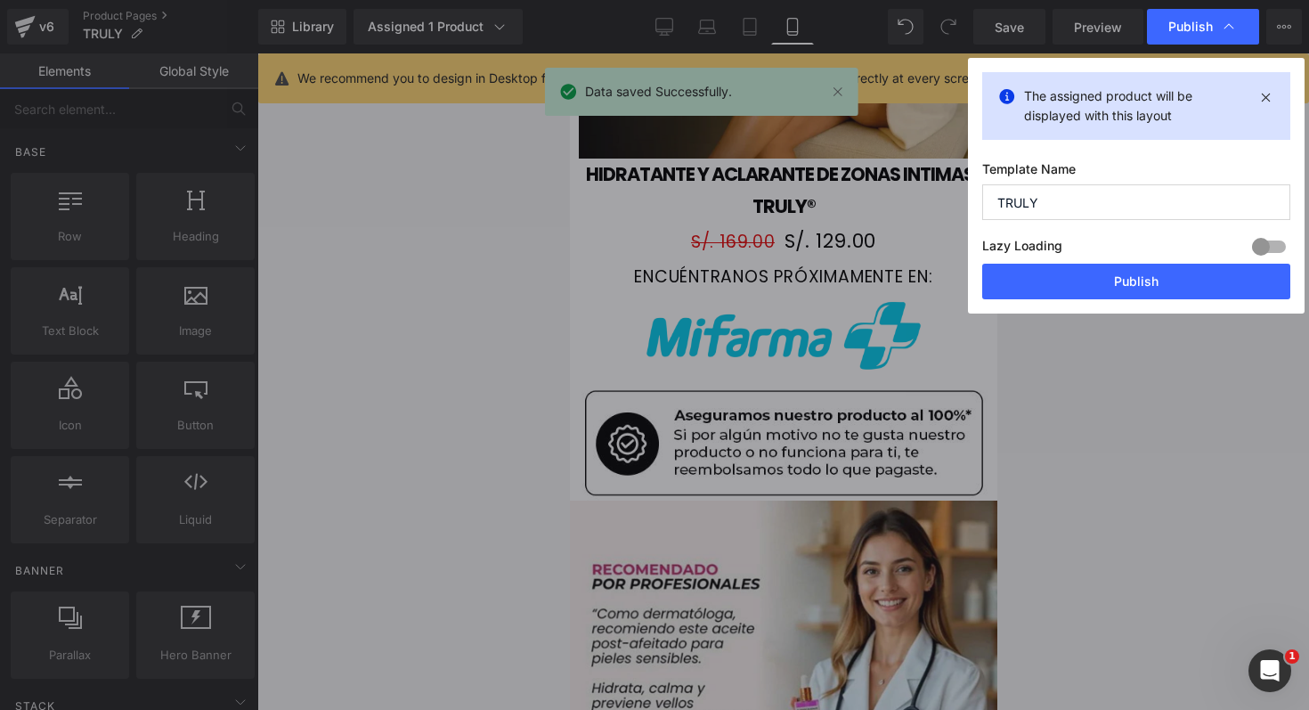
click at [1083, 257] on div "Lazy Loading Build Upgrade plan to unlock" at bounding box center [1136, 248] width 308 height 29
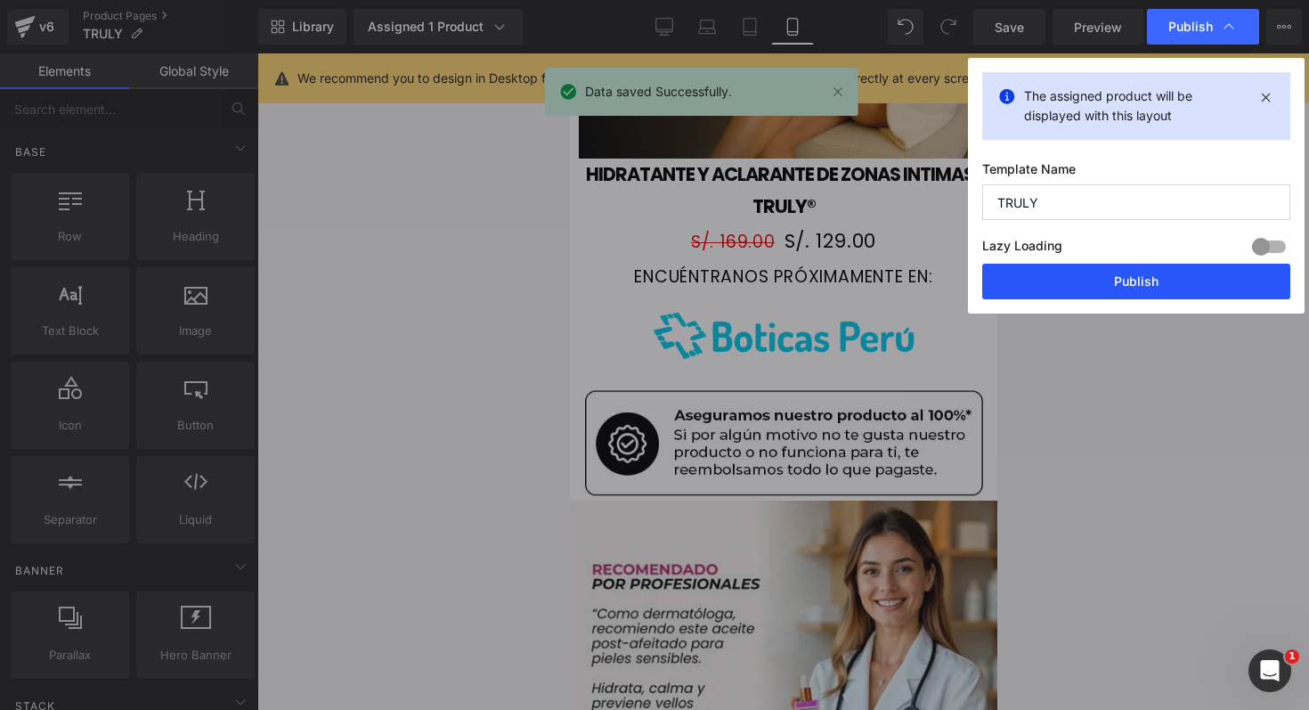
click at [1085, 285] on button "Publish" at bounding box center [1136, 282] width 308 height 36
